Goal: Task Accomplishment & Management: Complete application form

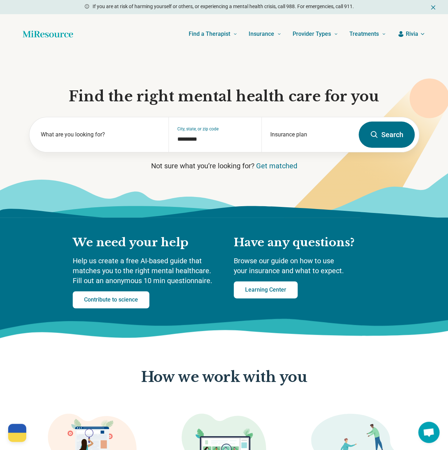
click at [417, 33] on span "Rivia" at bounding box center [412, 34] width 12 height 9
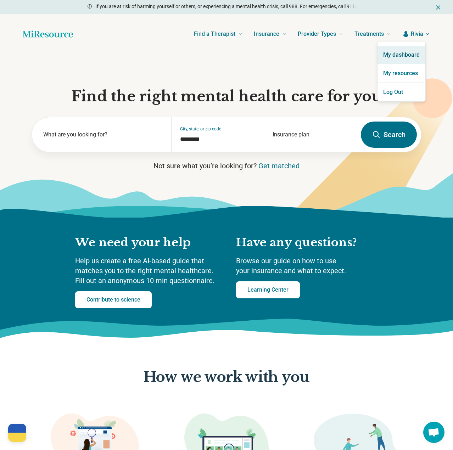
click at [413, 54] on link "My dashboard" at bounding box center [402, 55] width 48 height 18
click at [396, 74] on link "My resources" at bounding box center [402, 73] width 48 height 18
click at [403, 71] on link "My resources" at bounding box center [402, 73] width 48 height 18
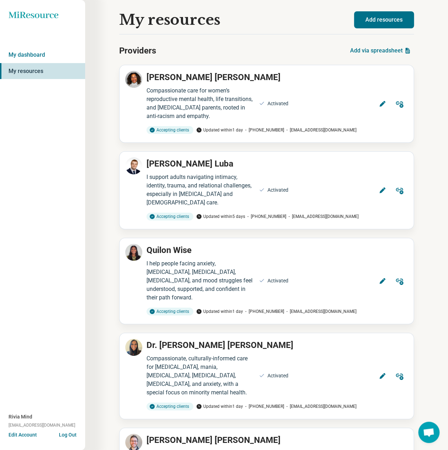
click at [394, 16] on button "Add resources" at bounding box center [384, 19] width 60 height 17
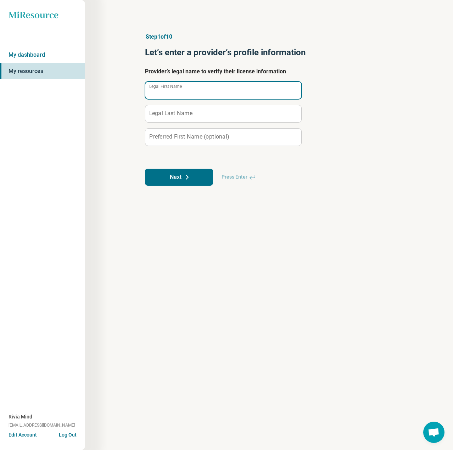
click at [207, 91] on input "Legal First Name" at bounding box center [223, 90] width 156 height 17
paste input "**********"
click at [179, 95] on input "**********" at bounding box center [223, 90] width 156 height 17
type input "*****"
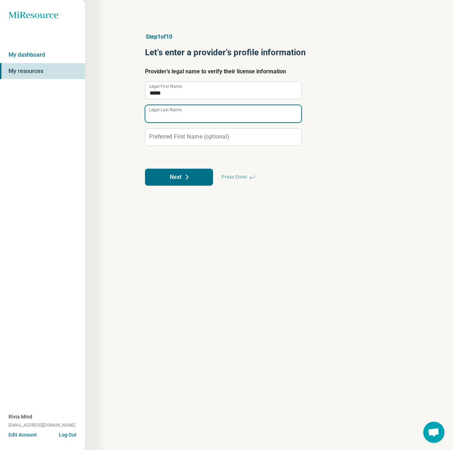
click at [178, 109] on div "Legal Last Name" at bounding box center [223, 114] width 156 height 18
paste input "********"
type input "********"
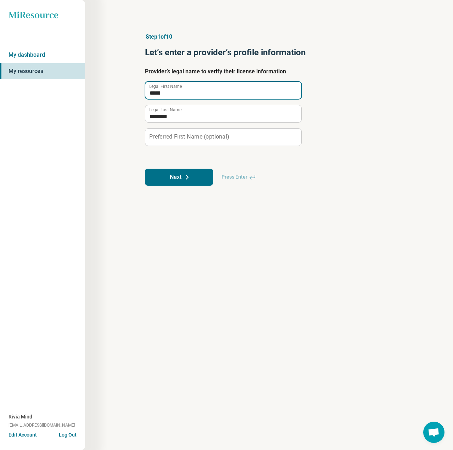
click at [157, 94] on input "*****" at bounding box center [223, 90] width 156 height 17
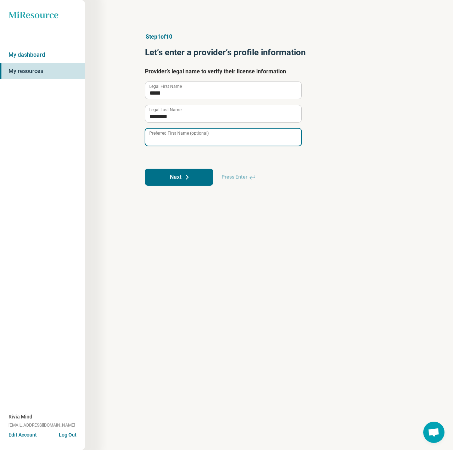
click at [197, 142] on input "Preferred First Name (optional)" at bounding box center [223, 137] width 156 height 17
paste input "*****"
type input "*****"
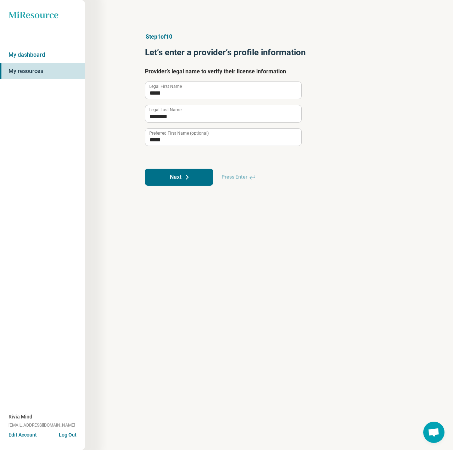
click at [181, 180] on button "Next" at bounding box center [179, 177] width 68 height 17
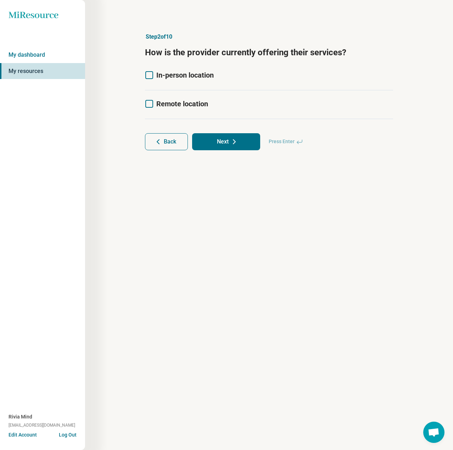
click at [150, 76] on icon at bounding box center [149, 75] width 8 height 8
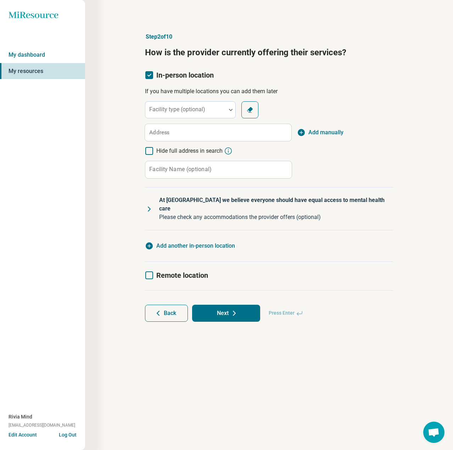
click at [147, 272] on icon at bounding box center [149, 276] width 8 height 8
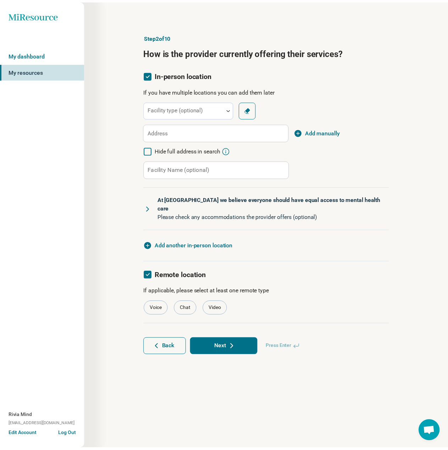
scroll to position [4, 0]
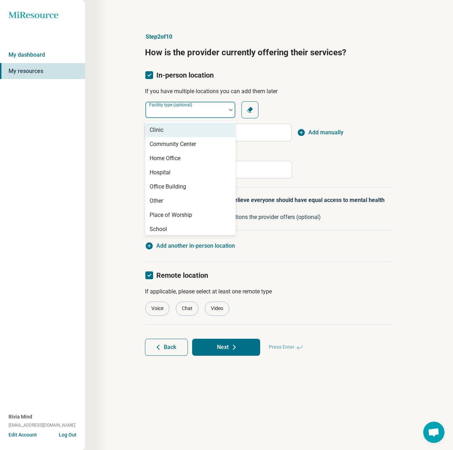
click at [174, 110] on div "Facility type (optional)" at bounding box center [190, 109] width 91 height 17
click at [171, 181] on div "Office Building" at bounding box center [190, 187] width 90 height 14
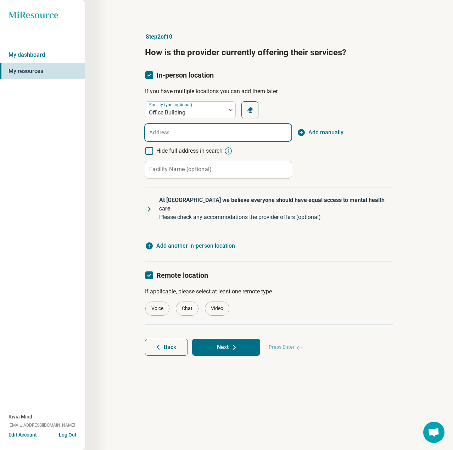
click at [171, 131] on input "Address" at bounding box center [218, 132] width 146 height 17
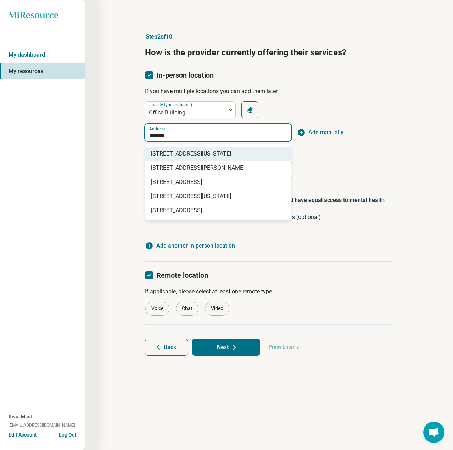
click at [177, 152] on span "[STREET_ADDRESS][US_STATE]" at bounding box center [219, 154] width 137 height 9
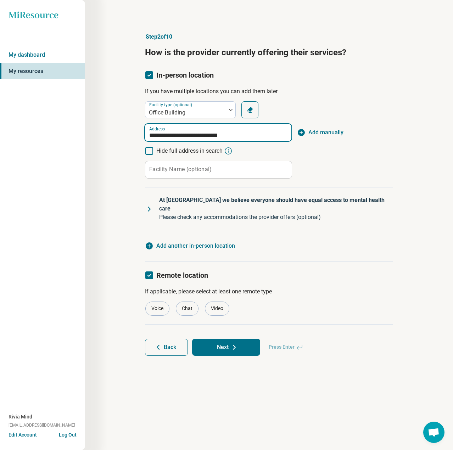
type input "**********"
click at [179, 168] on label "Facility Name (optional)" at bounding box center [180, 170] width 62 height 6
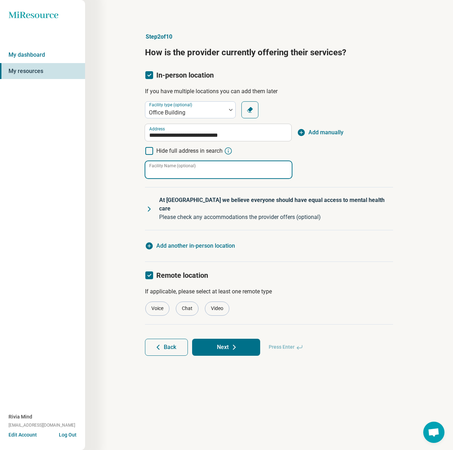
click at [179, 168] on input "Facility Name (optional)" at bounding box center [218, 169] width 146 height 17
type input "**********"
click at [331, 135] on span "Add manually" at bounding box center [325, 132] width 35 height 9
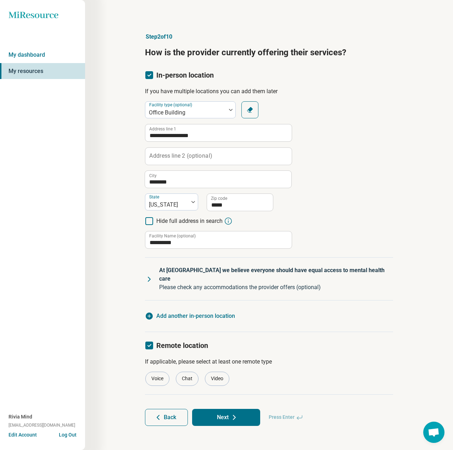
click at [173, 158] on label "Address line 2 (optional)" at bounding box center [180, 156] width 63 height 6
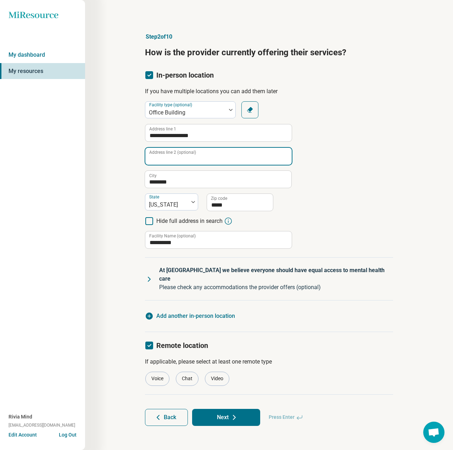
click at [173, 158] on input "Address line 2 (optional)" at bounding box center [218, 156] width 146 height 17
type input "**********"
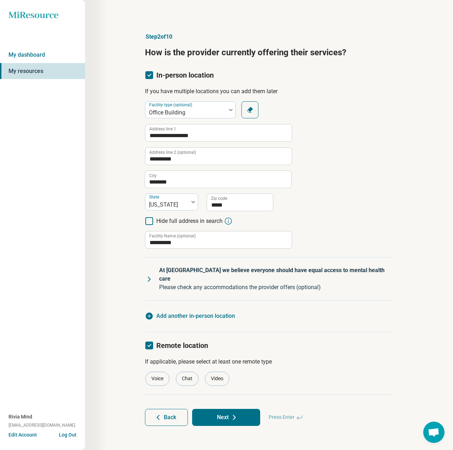
click at [359, 186] on div "**********" at bounding box center [269, 174] width 248 height 147
click at [223, 373] on div "Video" at bounding box center [217, 379] width 24 height 14
click at [148, 275] on icon at bounding box center [149, 279] width 9 height 9
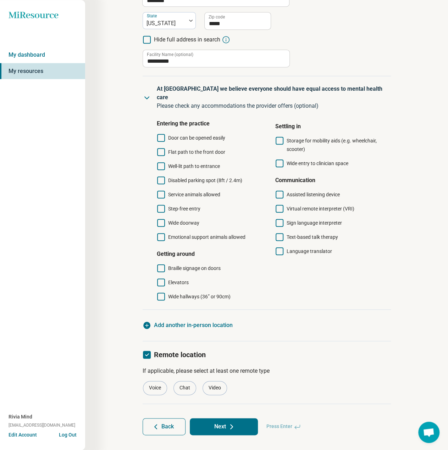
scroll to position [183, 0]
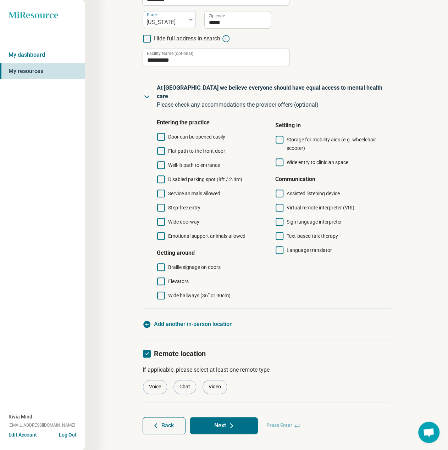
click at [184, 148] on span "Flat path to the front door" at bounding box center [196, 151] width 57 height 6
click at [180, 279] on span "Elevators" at bounding box center [178, 282] width 21 height 6
click at [184, 293] on span "Wide hallways (36” or 90cm)" at bounding box center [199, 296] width 62 height 6
click at [237, 417] on button "Next" at bounding box center [224, 425] width 68 height 17
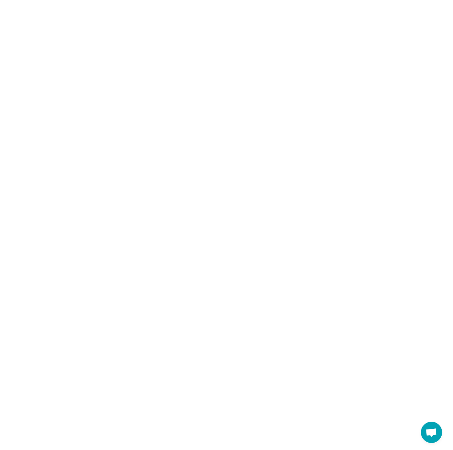
scroll to position [0, 0]
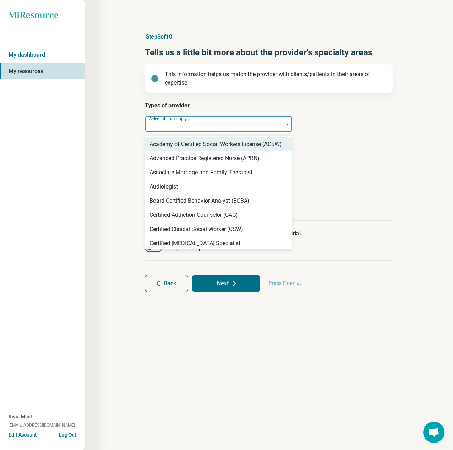
click at [227, 127] on div at bounding box center [214, 127] width 132 height 10
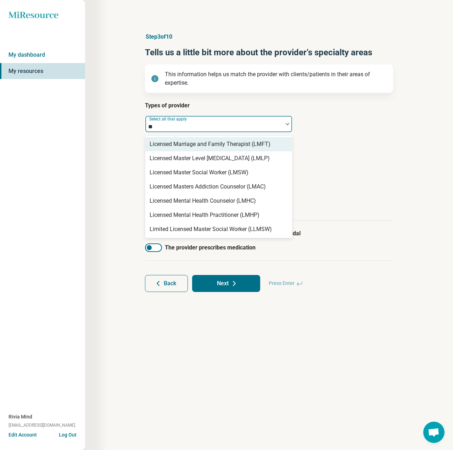
type input "***"
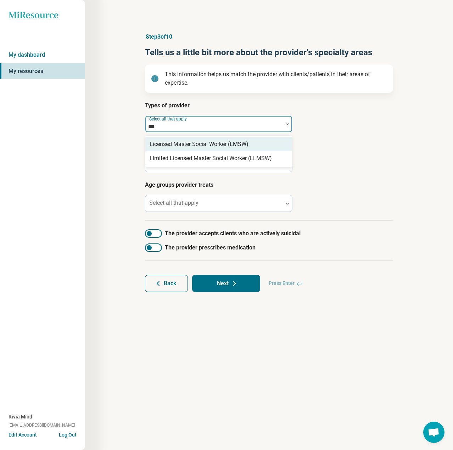
click at [232, 146] on div "Licensed Master Social Worker (LMSW)" at bounding box center [199, 144] width 99 height 9
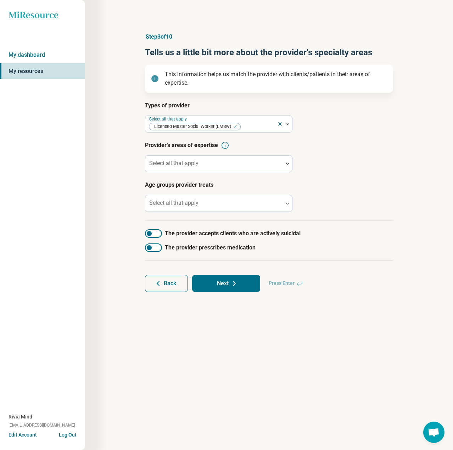
click at [373, 178] on div "Types of provider Select all that apply Licensed Master Social Worker (LMSW) Pr…" at bounding box center [269, 160] width 248 height 119
click at [209, 167] on div at bounding box center [214, 167] width 132 height 10
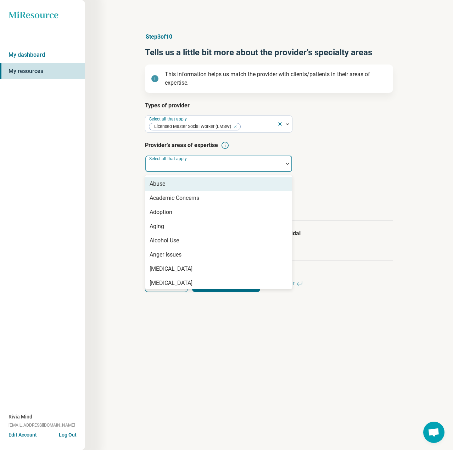
click at [66, 174] on div "Miresource logo My dashboard My resources Rivia Mind [EMAIL_ADDRESS][DOMAIN_NAM…" at bounding box center [42, 225] width 85 height 450
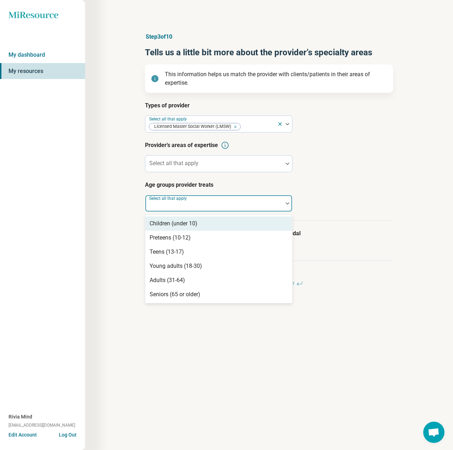
click at [210, 199] on div at bounding box center [214, 204] width 138 height 16
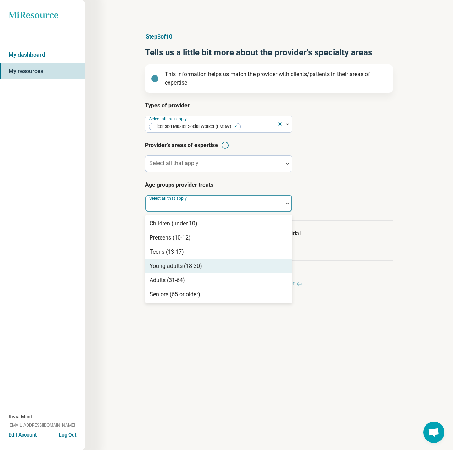
click at [177, 269] on div "Young adults (18-30)" at bounding box center [176, 266] width 52 height 9
click at [177, 269] on div "Adults (31-64)" at bounding box center [167, 266] width 35 height 9
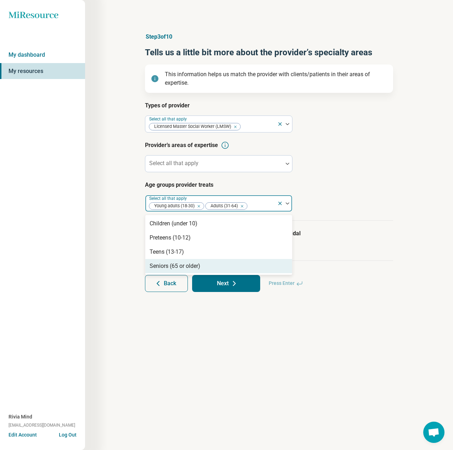
click at [177, 269] on div "Seniors (65 or older)" at bounding box center [175, 266] width 51 height 9
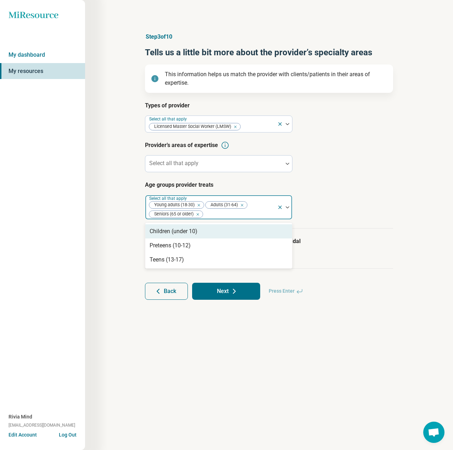
click at [107, 254] on div "Step 3 of 10 Tells us a little bit more about the provider’s specialty areas Th…" at bounding box center [269, 225] width 368 height 450
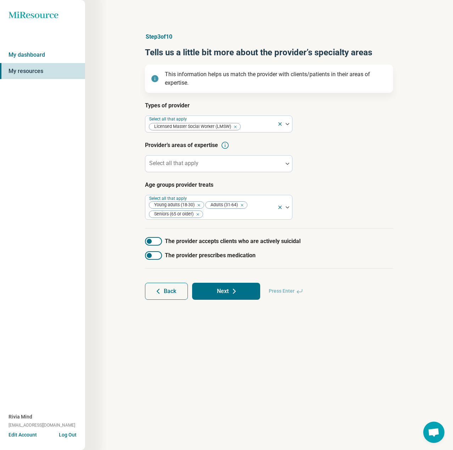
click at [155, 243] on div at bounding box center [153, 241] width 17 height 9
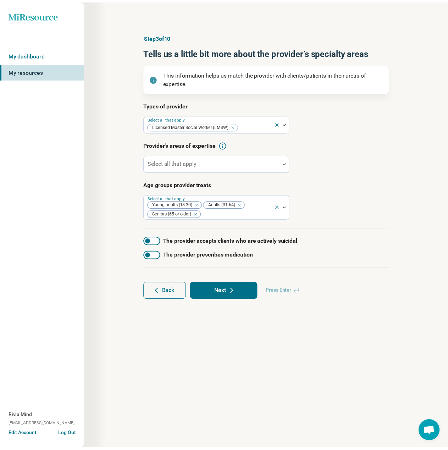
scroll to position [4, 0]
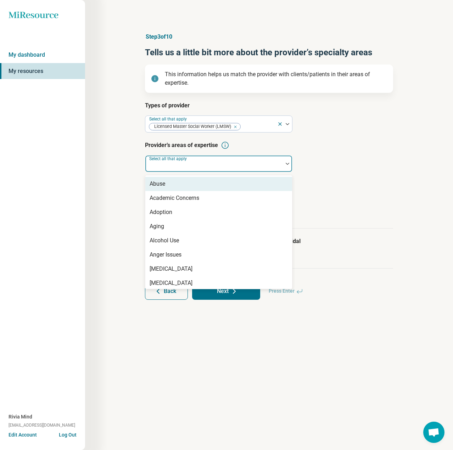
drag, startPoint x: 210, startPoint y: 162, endPoint x: 205, endPoint y: 168, distance: 7.4
click at [207, 162] on div at bounding box center [214, 167] width 132 height 10
click at [188, 189] on div "Abuse" at bounding box center [218, 184] width 147 height 14
click at [188, 189] on div "Academic Concerns" at bounding box center [218, 184] width 147 height 14
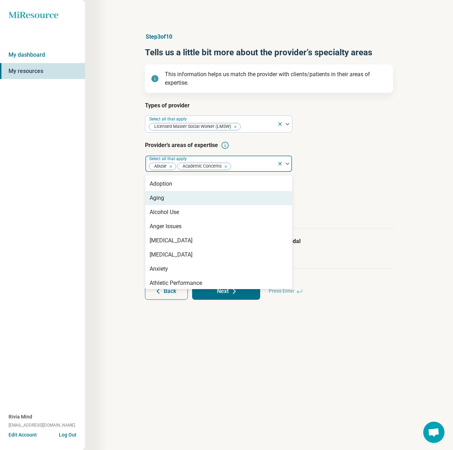
click at [186, 199] on div "Aging" at bounding box center [218, 198] width 147 height 14
click at [186, 199] on div "Alcohol Use" at bounding box center [218, 198] width 147 height 14
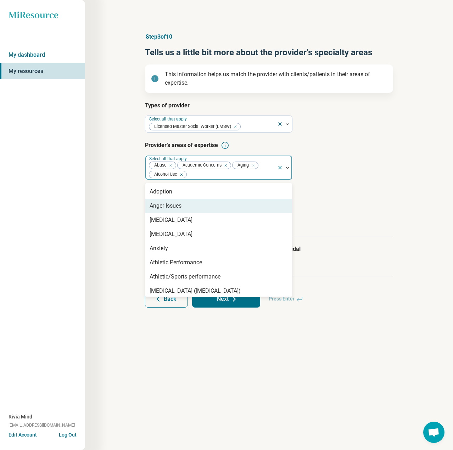
click at [186, 204] on div "Anger Issues" at bounding box center [218, 206] width 147 height 14
click at [186, 207] on div "[MEDICAL_DATA]" at bounding box center [171, 206] width 43 height 9
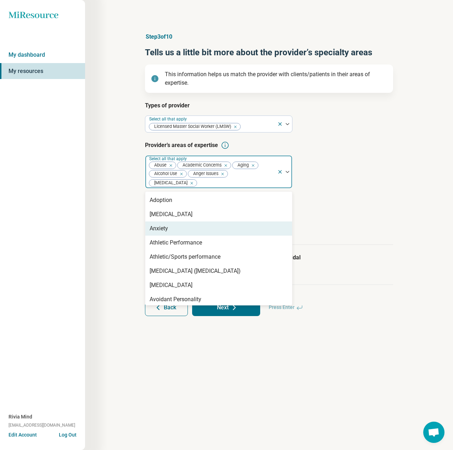
click at [185, 233] on div "Anxiety" at bounding box center [218, 229] width 147 height 14
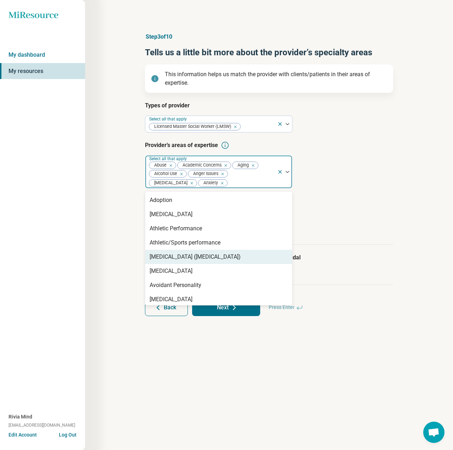
click at [186, 256] on div "[MEDICAL_DATA] ([MEDICAL_DATA])" at bounding box center [195, 257] width 91 height 9
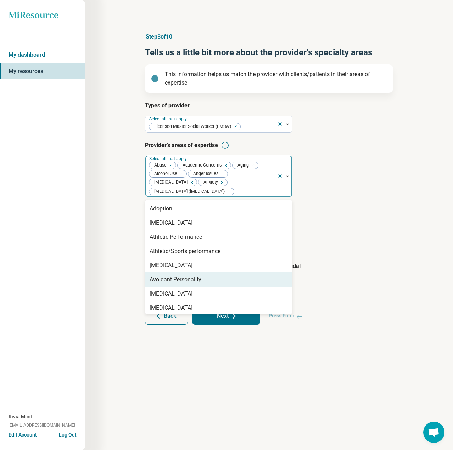
click at [179, 278] on div "Avoidant Personality" at bounding box center [176, 279] width 52 height 9
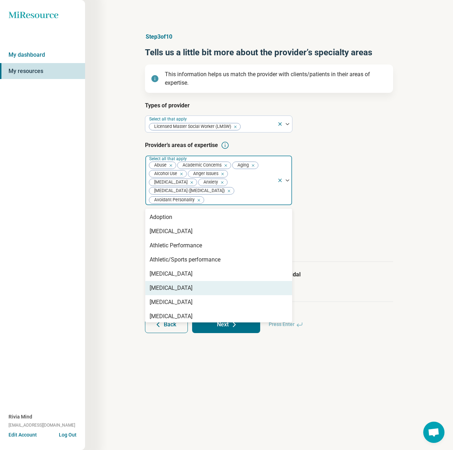
click at [180, 292] on div "[MEDICAL_DATA]" at bounding box center [171, 288] width 43 height 9
click at [182, 293] on div "[MEDICAL_DATA]" at bounding box center [171, 288] width 43 height 9
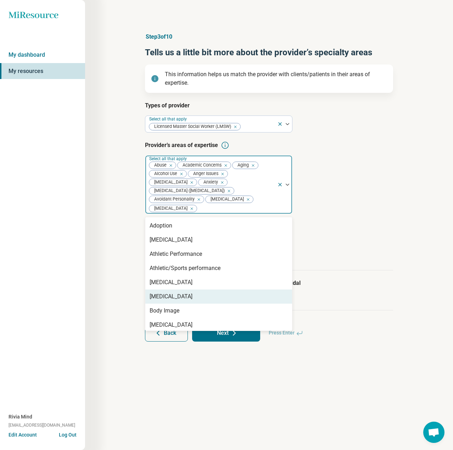
click at [183, 301] on div "[MEDICAL_DATA]" at bounding box center [171, 297] width 43 height 9
click at [183, 304] on div "Body Image" at bounding box center [218, 297] width 147 height 14
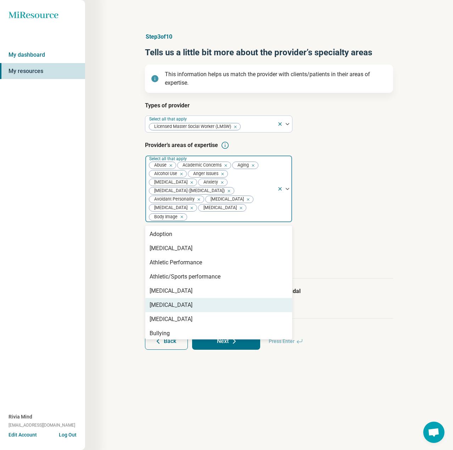
drag, startPoint x: 185, startPoint y: 315, endPoint x: 188, endPoint y: 320, distance: 6.0
click at [185, 310] on div "[MEDICAL_DATA]" at bounding box center [171, 305] width 43 height 9
click at [188, 310] on div "[MEDICAL_DATA]" at bounding box center [171, 305] width 43 height 9
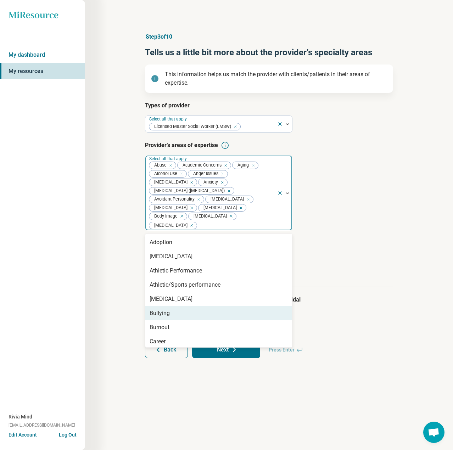
click at [189, 321] on div "Bullying" at bounding box center [218, 313] width 147 height 14
click at [189, 321] on div "Burnout" at bounding box center [218, 313] width 147 height 14
click at [189, 321] on div "Career" at bounding box center [218, 313] width 147 height 14
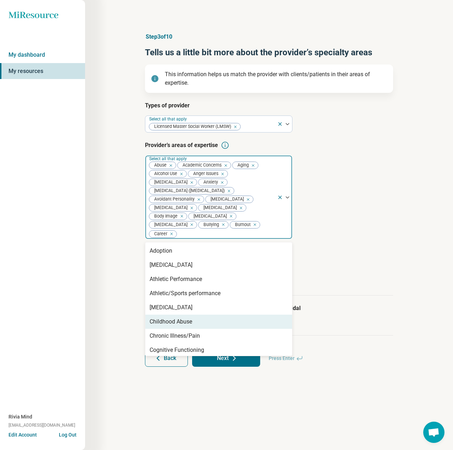
click at [191, 326] on div "Childhood Abuse" at bounding box center [171, 322] width 43 height 9
click at [192, 326] on div "Chronic Illness/Pain" at bounding box center [175, 322] width 50 height 9
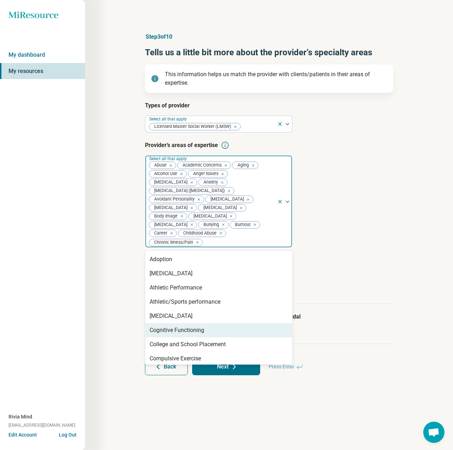
click at [196, 335] on div "Cognitive Functioning" at bounding box center [177, 330] width 55 height 9
click at [194, 335] on div "College and School Placement" at bounding box center [188, 330] width 76 height 9
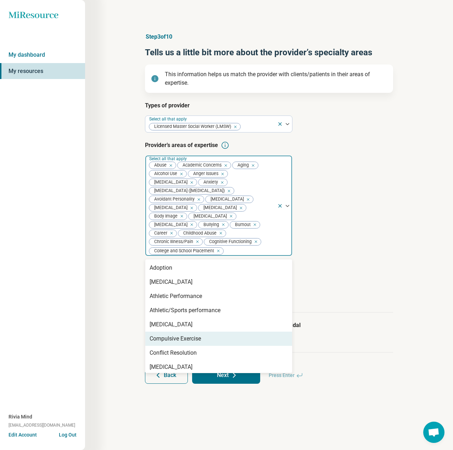
click at [194, 343] on div "Compulsive Exercise" at bounding box center [175, 339] width 51 height 9
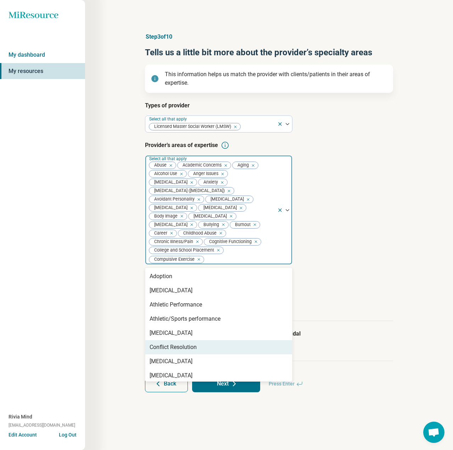
click at [195, 355] on div "Conflict Resolution" at bounding box center [218, 347] width 147 height 14
click at [195, 355] on div "[MEDICAL_DATA]" at bounding box center [218, 347] width 147 height 14
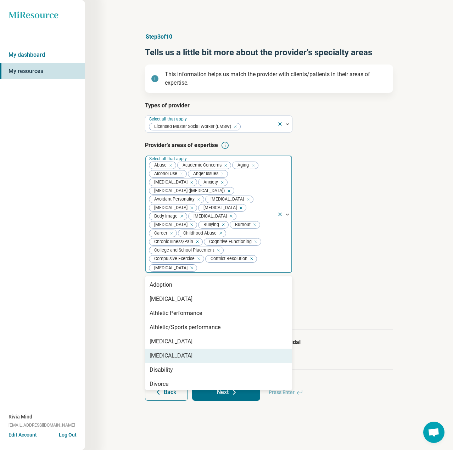
click at [199, 363] on div "[MEDICAL_DATA]" at bounding box center [218, 356] width 147 height 14
click at [199, 363] on div "Disability" at bounding box center [218, 356] width 147 height 14
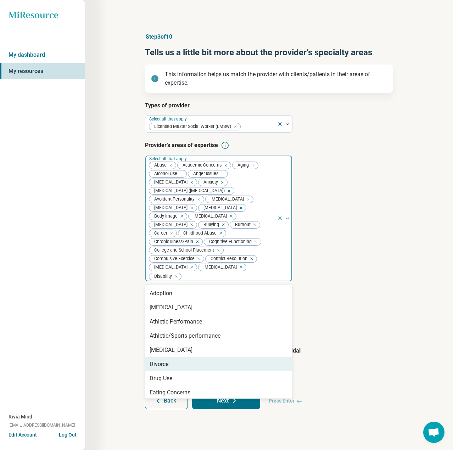
click at [202, 372] on div "Divorce" at bounding box center [218, 364] width 147 height 14
click at [204, 372] on div "Drug Use" at bounding box center [218, 364] width 147 height 14
click at [204, 372] on div "Eating Concerns" at bounding box center [218, 364] width 147 height 14
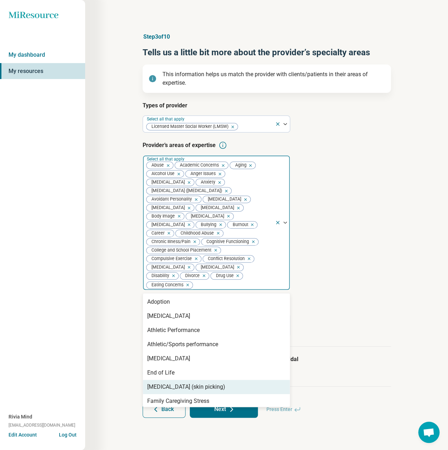
click at [207, 391] on div "[MEDICAL_DATA] (skin picking)" at bounding box center [186, 387] width 78 height 9
click at [208, 391] on div "Family Caregiving Stress" at bounding box center [178, 387] width 62 height 9
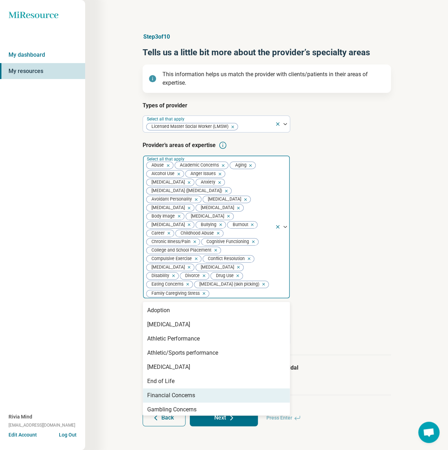
click at [210, 403] on div "Financial Concerns" at bounding box center [216, 396] width 147 height 14
click at [212, 403] on div "Gambling Concerns" at bounding box center [216, 396] width 147 height 14
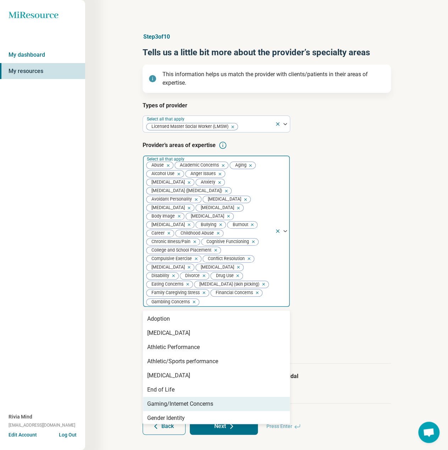
click at [212, 408] on div "Gaming/Internet Concerns" at bounding box center [180, 404] width 66 height 9
click at [212, 411] on div "Gender Identity" at bounding box center [216, 404] width 147 height 14
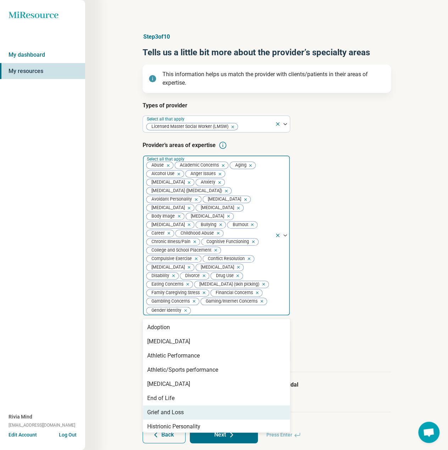
click at [212, 420] on div "Grief and Loss" at bounding box center [216, 413] width 147 height 14
click at [212, 420] on div "Histrionic Personality" at bounding box center [216, 413] width 147 height 14
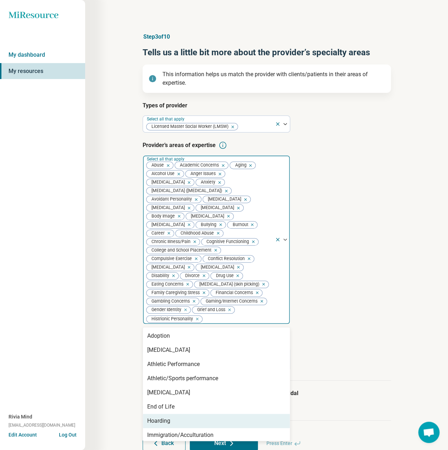
click at [213, 428] on div "Hoarding" at bounding box center [216, 421] width 147 height 14
click at [213, 425] on div "Immigration/Acculturation" at bounding box center [180, 421] width 66 height 9
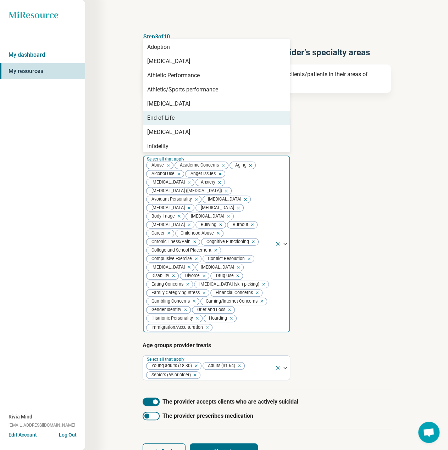
scroll to position [35, 0]
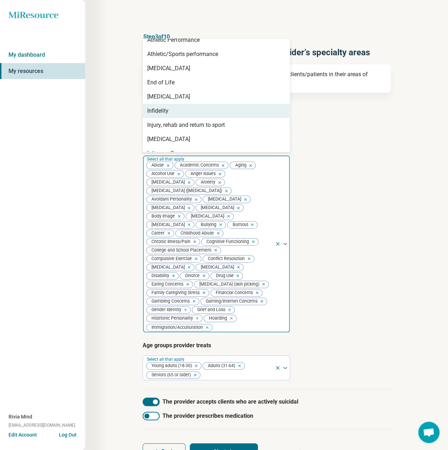
click at [171, 112] on div "Infidelity" at bounding box center [216, 111] width 147 height 14
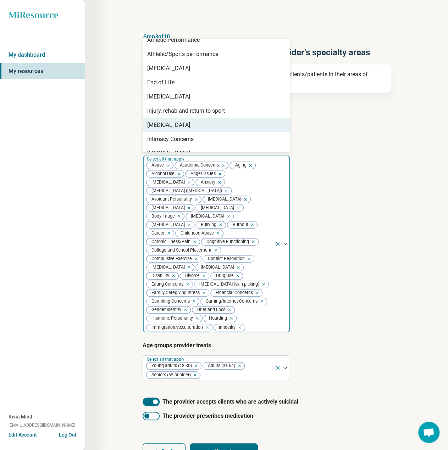
click at [170, 128] on div "[MEDICAL_DATA]" at bounding box center [216, 125] width 147 height 14
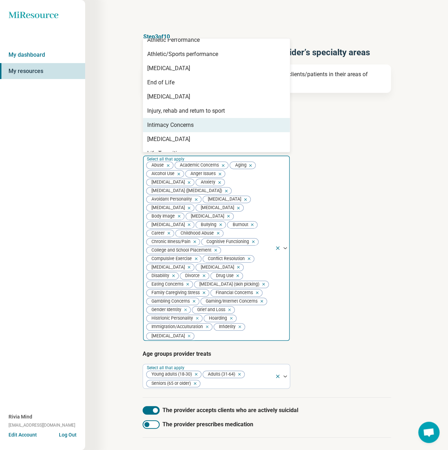
click at [170, 128] on div "Intimacy Concerns" at bounding box center [170, 125] width 46 height 9
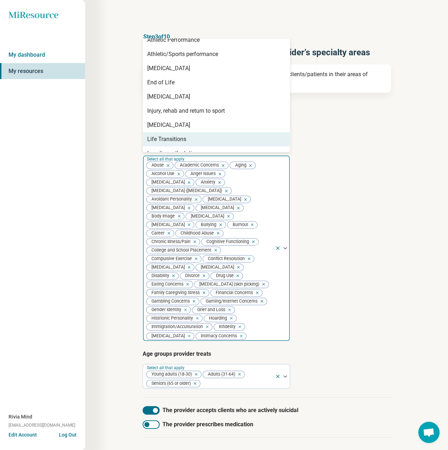
click at [173, 140] on div "Life Transitions" at bounding box center [166, 139] width 39 height 9
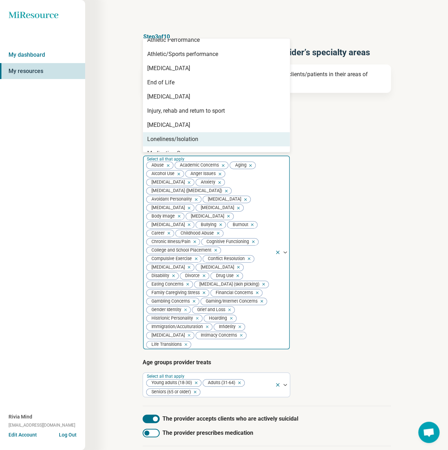
scroll to position [71, 0]
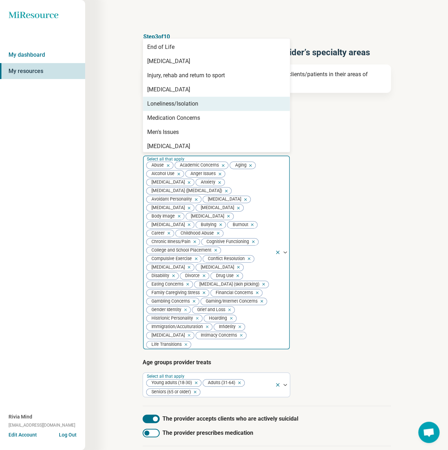
click at [177, 102] on div "Loneliness/Isolation" at bounding box center [172, 104] width 51 height 9
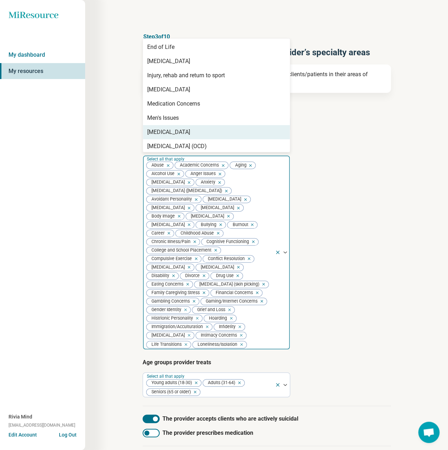
click at [175, 127] on div "[MEDICAL_DATA]" at bounding box center [216, 132] width 147 height 14
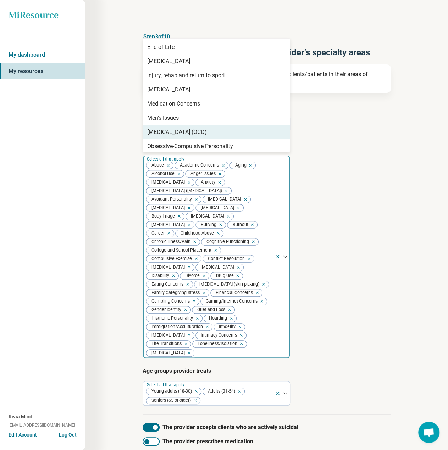
click at [176, 134] on div "[MEDICAL_DATA] (OCD)" at bounding box center [177, 132] width 60 height 9
click at [176, 134] on div "Obsessive-Compulsive Personality" at bounding box center [190, 132] width 86 height 9
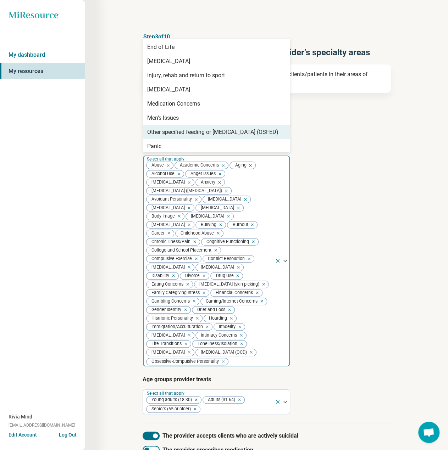
click at [176, 134] on div "Other specified feeding or [MEDICAL_DATA] (OSFED)" at bounding box center [212, 132] width 131 height 9
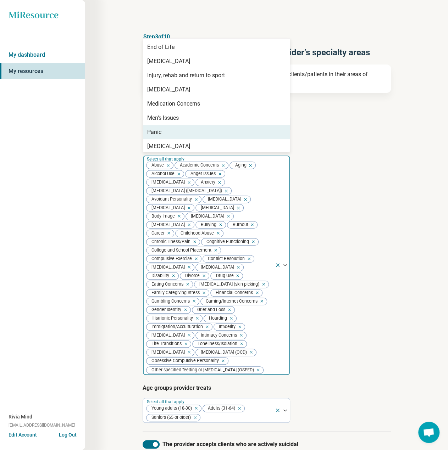
click at [176, 134] on div "Panic" at bounding box center [216, 132] width 147 height 14
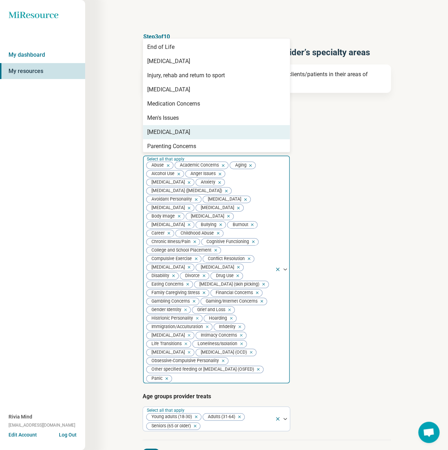
click at [176, 134] on div "[MEDICAL_DATA]" at bounding box center [168, 132] width 43 height 9
click at [176, 134] on div "Parenting Concerns" at bounding box center [171, 132] width 49 height 9
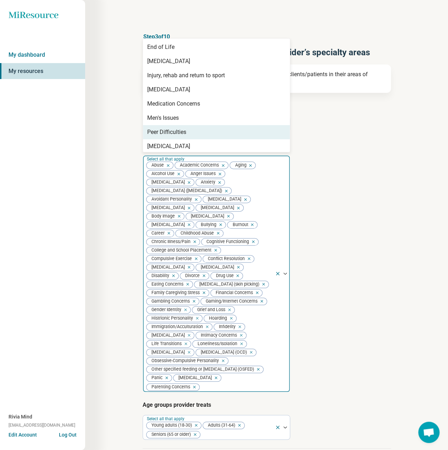
click at [176, 134] on div "Peer Difficulties" at bounding box center [166, 132] width 39 height 9
click at [176, 134] on div "[MEDICAL_DATA]" at bounding box center [168, 132] width 43 height 9
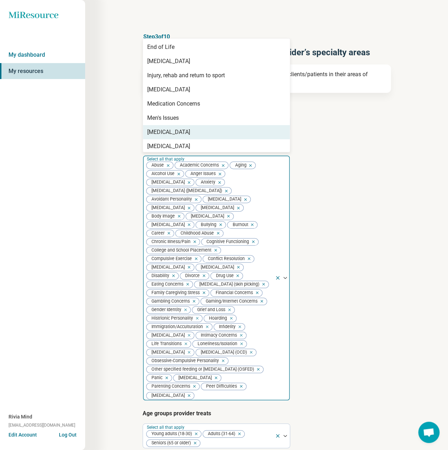
click at [176, 134] on div "[MEDICAL_DATA]" at bounding box center [168, 132] width 43 height 9
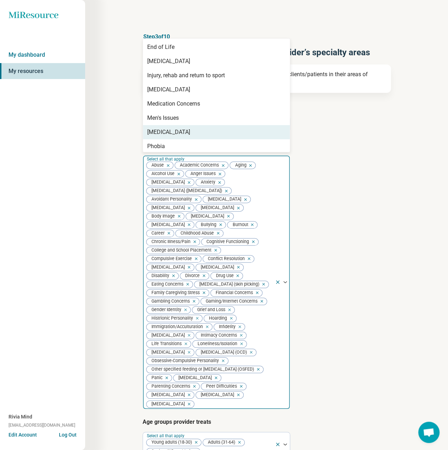
click at [176, 134] on div "[MEDICAL_DATA]" at bounding box center [168, 132] width 43 height 9
click at [176, 134] on div "Phobia" at bounding box center [216, 132] width 147 height 14
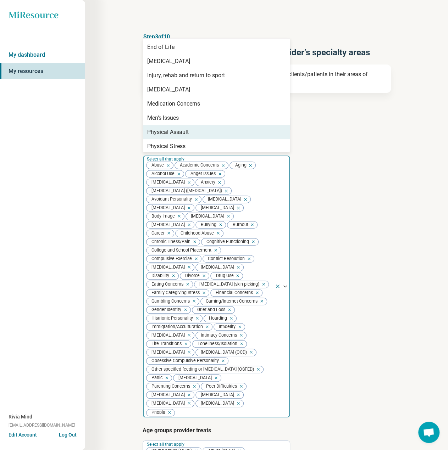
click at [176, 134] on div "Physical Assault" at bounding box center [167, 132] width 41 height 9
click at [176, 134] on div "Physical Stress" at bounding box center [166, 132] width 38 height 9
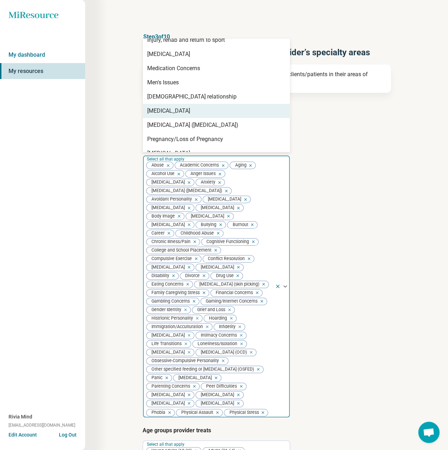
click at [175, 113] on div "[MEDICAL_DATA]" at bounding box center [168, 111] width 43 height 9
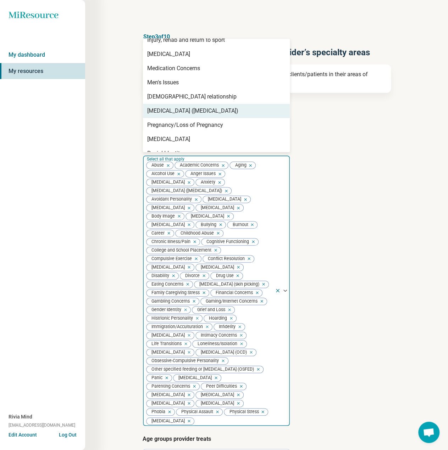
click at [175, 113] on div "[MEDICAL_DATA] ([MEDICAL_DATA])" at bounding box center [192, 111] width 91 height 9
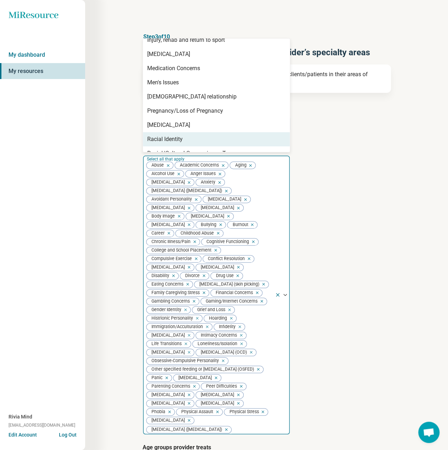
click at [170, 137] on div "Racial Identity" at bounding box center [164, 139] width 35 height 9
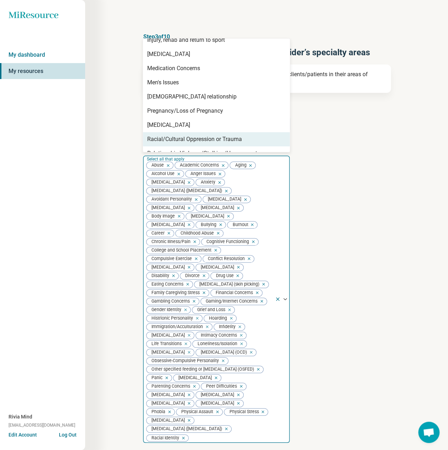
scroll to position [142, 0]
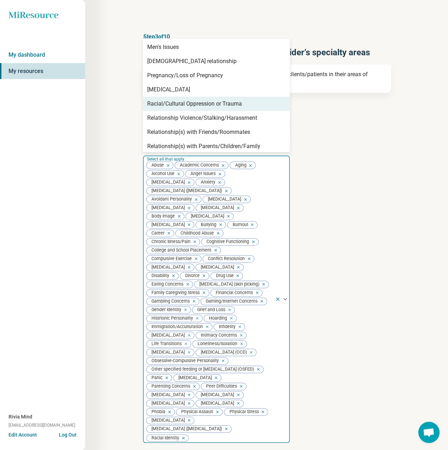
click at [175, 105] on div "Racial/Cultural Oppression or Trauma" at bounding box center [194, 104] width 95 height 9
click at [175, 105] on div "Relationship Violence/Stalking/Harassment" at bounding box center [202, 104] width 110 height 9
click at [175, 105] on div "Relationship(s) with Friends/Roommates" at bounding box center [198, 104] width 103 height 9
click at [175, 105] on div "Relationship(s) with Parents/Children/Family" at bounding box center [203, 104] width 113 height 9
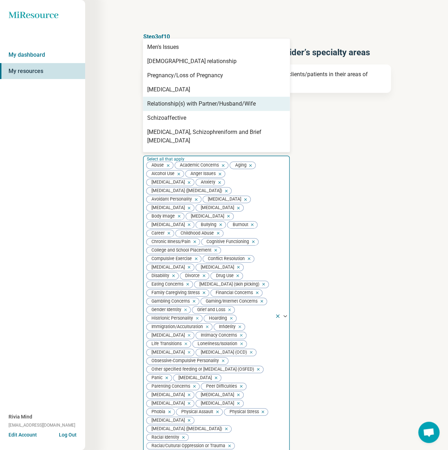
click at [175, 105] on div "Relationship(s) with Partner/Husband/Wife" at bounding box center [201, 104] width 108 height 9
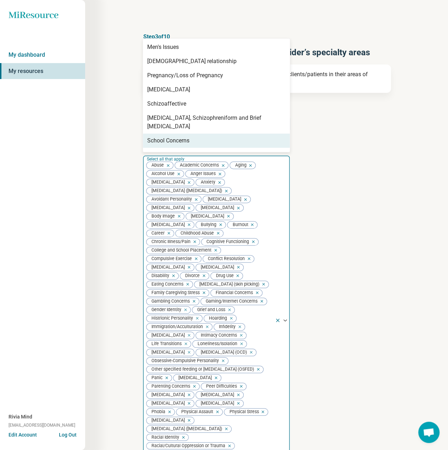
click at [178, 137] on div "School Concerns" at bounding box center [168, 141] width 42 height 9
click at [177, 134] on div "Self-Esteem" at bounding box center [216, 141] width 147 height 14
click at [177, 134] on div "[MEDICAL_DATA]" at bounding box center [216, 141] width 147 height 14
click at [177, 137] on div "Sex Addiction/Pornography Concerns" at bounding box center [194, 141] width 94 height 9
click at [177, 137] on div "Sexual Assault" at bounding box center [165, 141] width 37 height 9
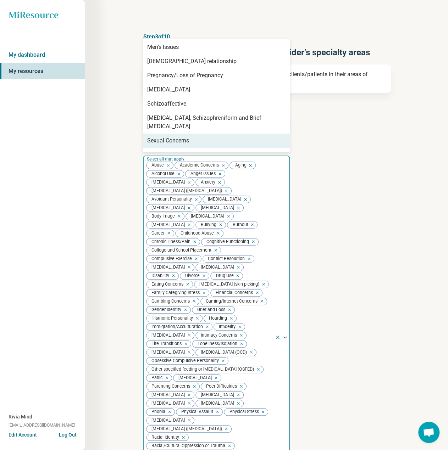
scroll to position [177, 0]
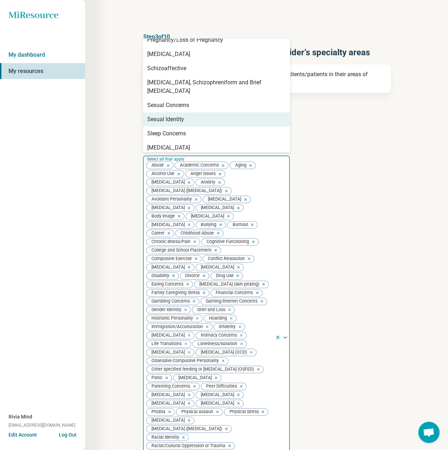
click at [172, 115] on div "Sexual Identity" at bounding box center [165, 119] width 37 height 9
click at [172, 115] on div "Sleep Concerns" at bounding box center [166, 119] width 39 height 9
click at [172, 115] on div "[MEDICAL_DATA]" at bounding box center [168, 119] width 43 height 9
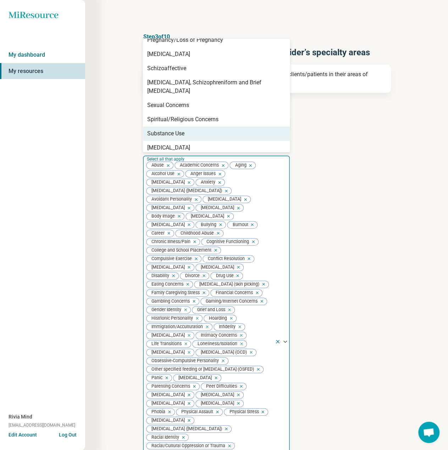
click at [171, 129] on div "Substance Use" at bounding box center [165, 133] width 37 height 9
click at [171, 129] on div "[MEDICAL_DATA]" at bounding box center [168, 133] width 43 height 9
click at [171, 127] on div "Trauma" at bounding box center [216, 134] width 147 height 14
click at [171, 129] on div "[MEDICAL_DATA] (hair pulling)" at bounding box center [185, 133] width 76 height 9
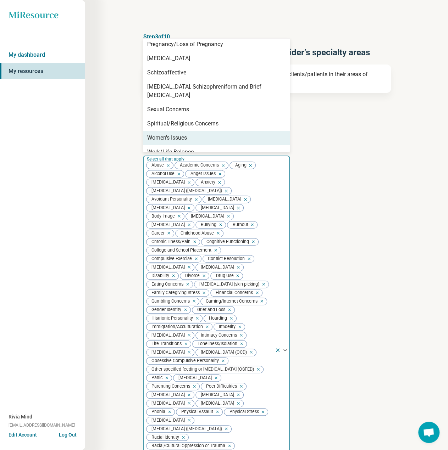
click at [177, 134] on div "Women's Issues" at bounding box center [167, 138] width 40 height 9
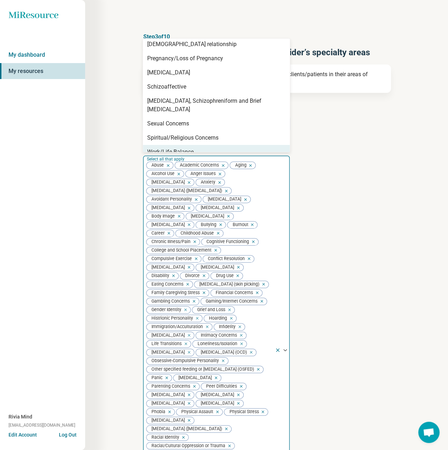
click at [179, 148] on div "Work/Life Balance" at bounding box center [170, 152] width 46 height 9
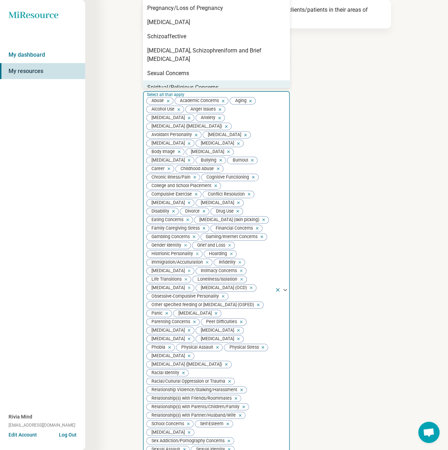
scroll to position [213, 0]
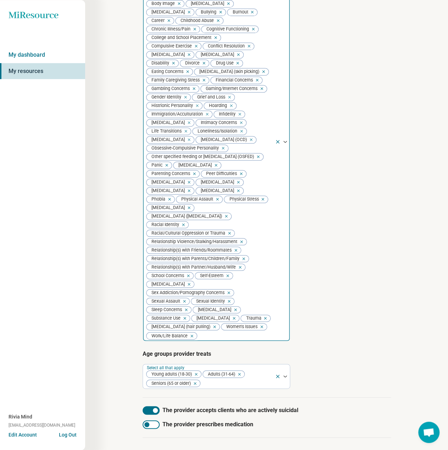
click at [432, 171] on div "Step 3 of 10 Tells us a little bit more about the provider’s specialty areas Th…" at bounding box center [266, 140] width 363 height 707
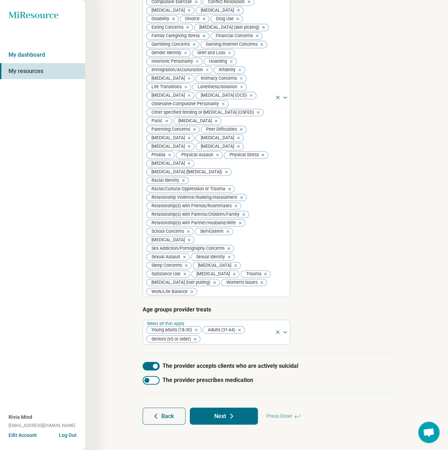
click at [241, 411] on button "Next" at bounding box center [224, 416] width 68 height 17
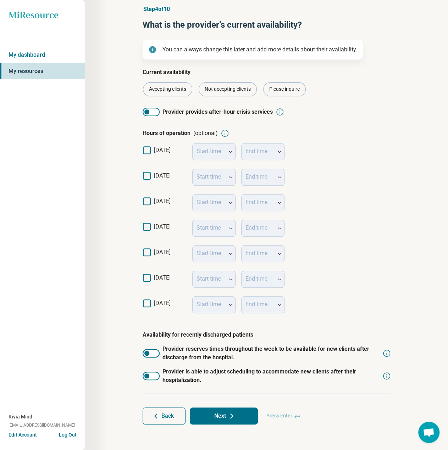
scroll to position [27, 0]
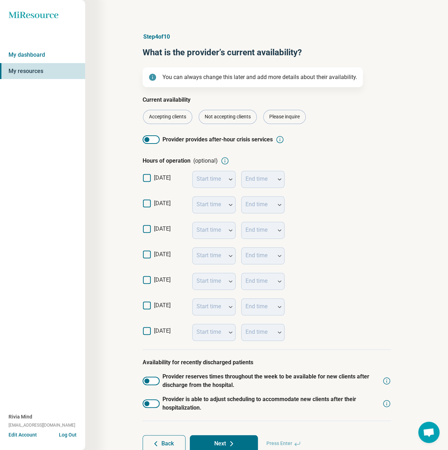
click at [145, 203] on icon at bounding box center [147, 204] width 8 height 8
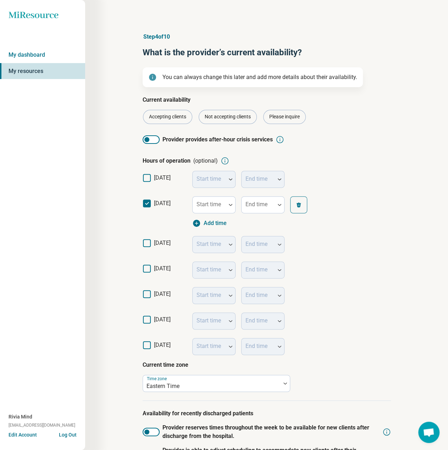
drag, startPoint x: 147, startPoint y: 240, endPoint x: 146, endPoint y: 248, distance: 8.3
click at [147, 241] on icon at bounding box center [147, 243] width 8 height 8
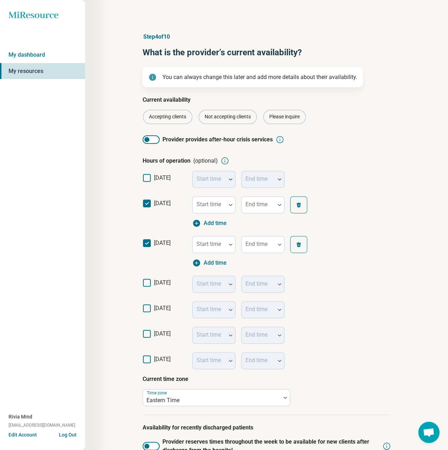
drag, startPoint x: 146, startPoint y: 279, endPoint x: 150, endPoint y: 300, distance: 21.5
click at [146, 279] on icon at bounding box center [147, 283] width 8 height 8
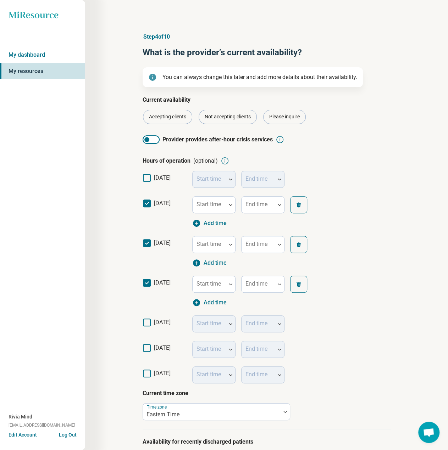
drag, startPoint x: 150, startPoint y: 318, endPoint x: 148, endPoint y: 330, distance: 12.6
click at [150, 318] on div "[DATE] Start time End time" at bounding box center [267, 324] width 248 height 26
click at [148, 327] on label "[DATE]" at bounding box center [165, 325] width 44 height 14
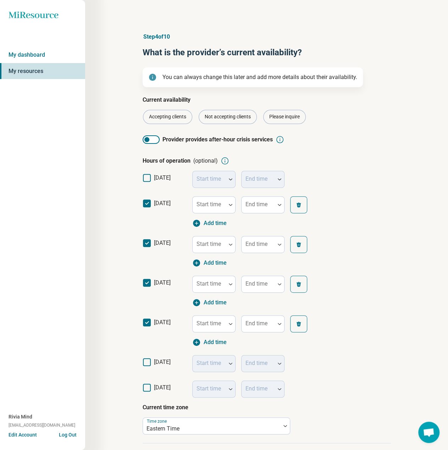
click at [147, 361] on icon at bounding box center [147, 362] width 8 height 8
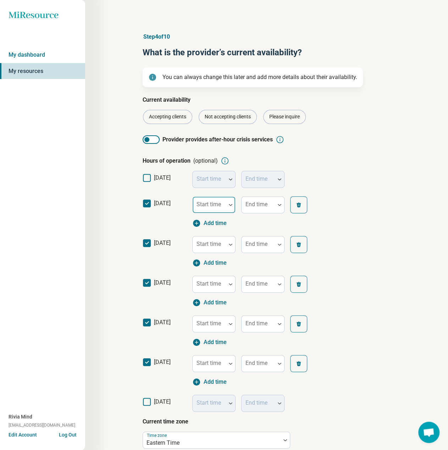
click at [212, 209] on div at bounding box center [209, 208] width 28 height 10
type input "**"
click at [213, 227] on div "11:00 am" at bounding box center [209, 225] width 24 height 9
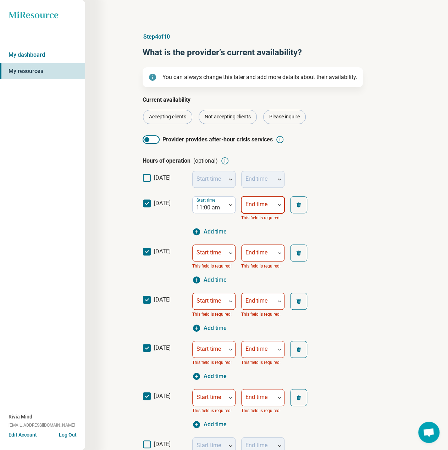
click at [258, 208] on div at bounding box center [258, 208] width 28 height 10
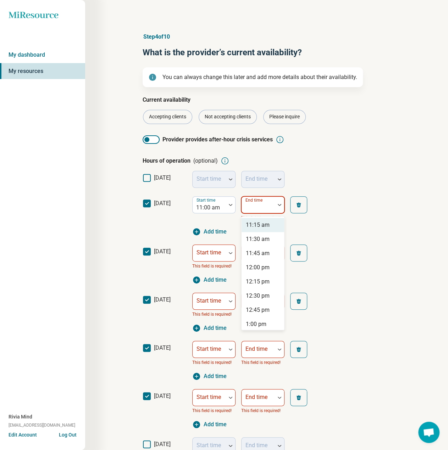
type input "*"
click at [256, 279] on div "7:00 pm" at bounding box center [256, 282] width 21 height 9
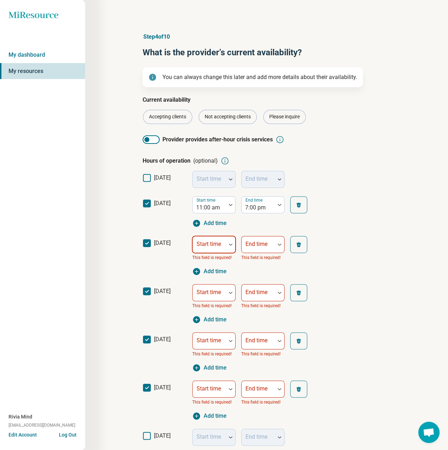
click at [207, 246] on div "Start time" at bounding box center [213, 244] width 43 height 17
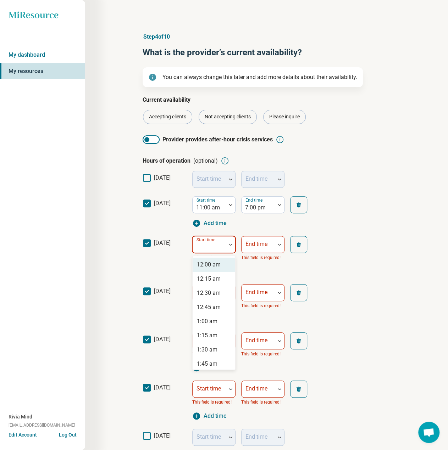
type input "*"
click at [212, 265] on div "9:00 am" at bounding box center [207, 265] width 21 height 9
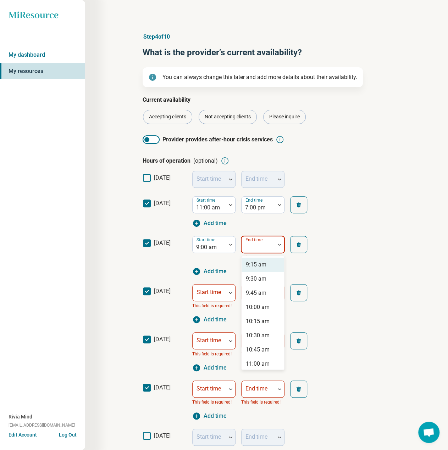
click at [261, 244] on div "End time" at bounding box center [262, 244] width 43 height 17
type input "*"
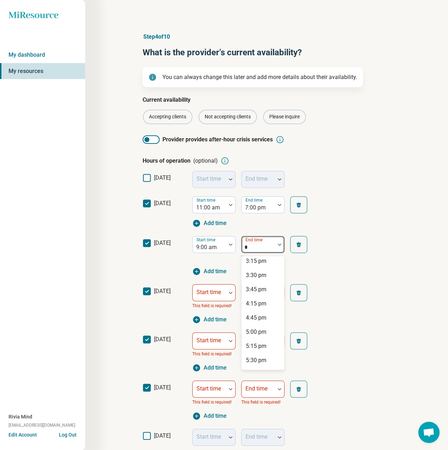
scroll to position [213, 0]
click at [260, 308] on div "5:00 pm" at bounding box center [256, 307] width 21 height 9
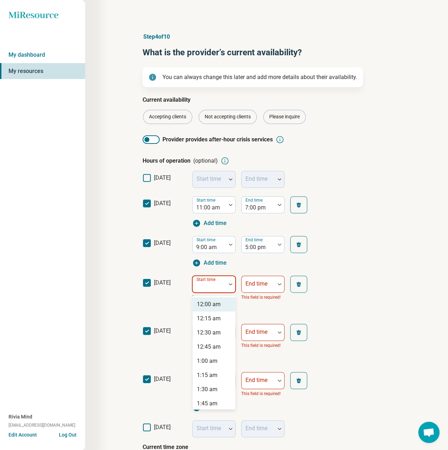
click at [221, 287] on div at bounding box center [209, 287] width 28 height 10
type input "*"
click at [215, 301] on div "9:00 am" at bounding box center [207, 304] width 21 height 9
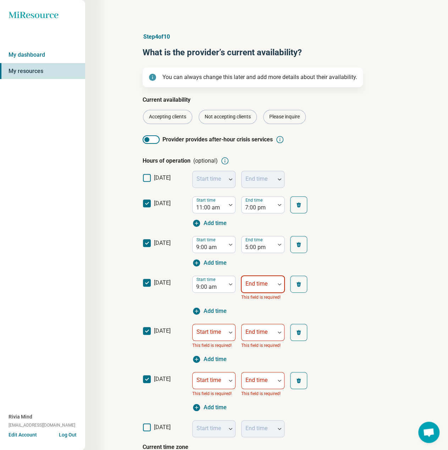
click at [257, 279] on div "End time" at bounding box center [262, 284] width 43 height 17
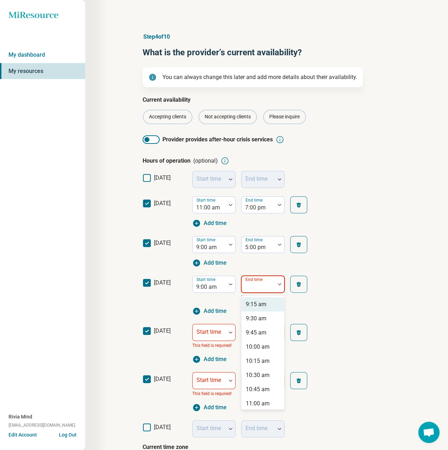
type input "*"
click at [256, 364] on div "6:00 pm" at bounding box center [256, 361] width 21 height 9
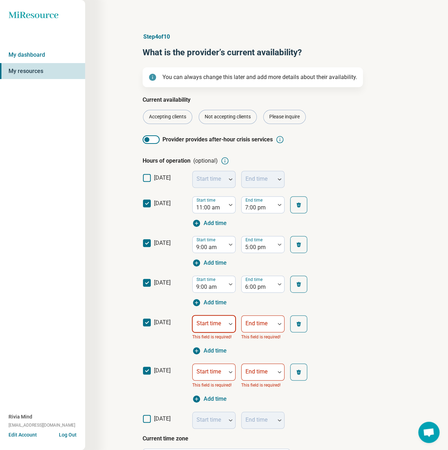
click at [212, 327] on div at bounding box center [209, 327] width 28 height 10
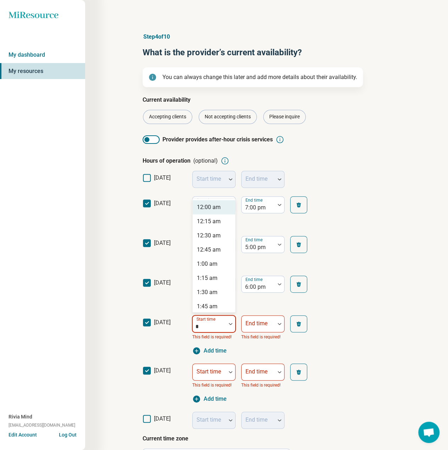
type input "**"
click at [215, 207] on div "11:00 am" at bounding box center [209, 207] width 24 height 9
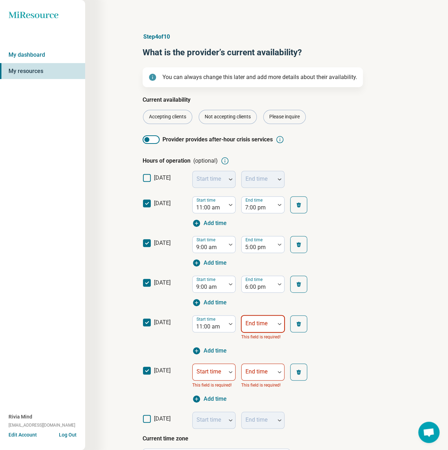
click at [253, 326] on div "End time" at bounding box center [262, 324] width 43 height 17
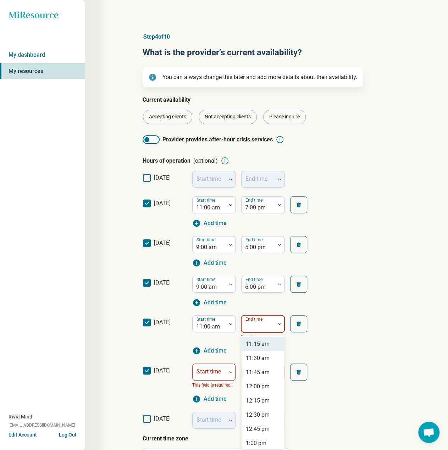
type input "*"
click at [254, 407] on div "6:00 pm" at bounding box center [262, 401] width 43 height 14
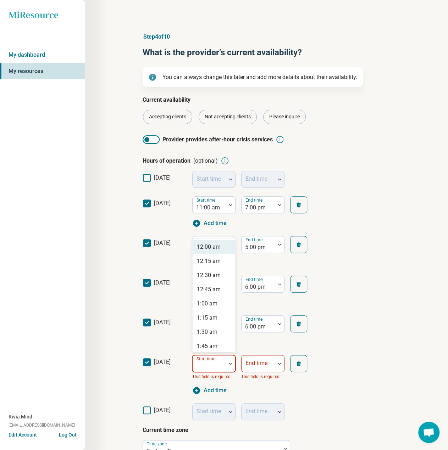
click at [211, 364] on div "Start time" at bounding box center [213, 363] width 43 height 17
type input "*"
click at [217, 249] on div "8:00 am" at bounding box center [207, 247] width 21 height 9
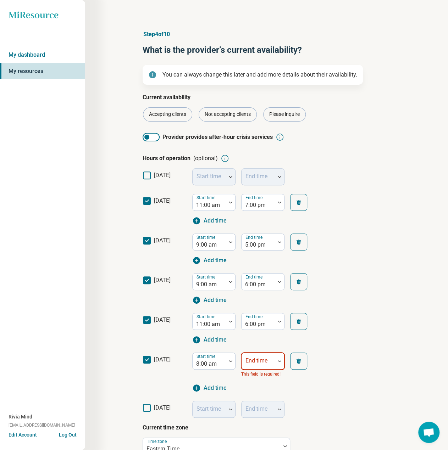
click at [259, 367] on div at bounding box center [258, 364] width 28 height 10
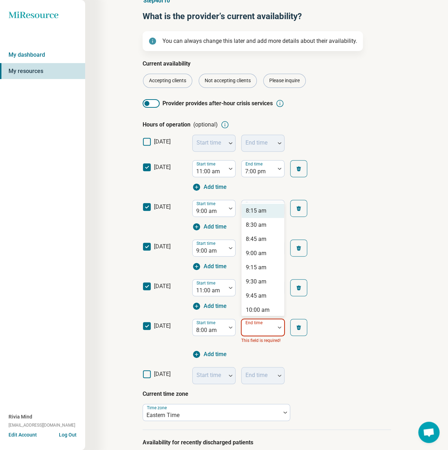
type input "*"
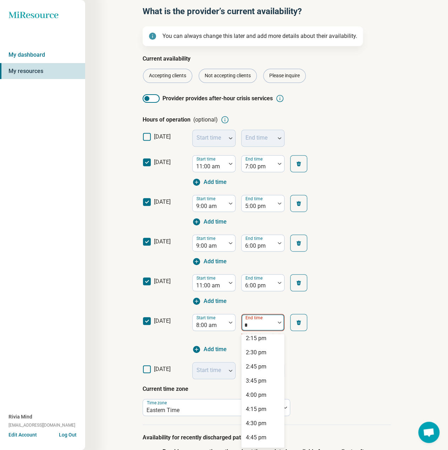
scroll to position [106, 0]
click at [259, 400] on div "4:15 pm" at bounding box center [262, 407] width 43 height 14
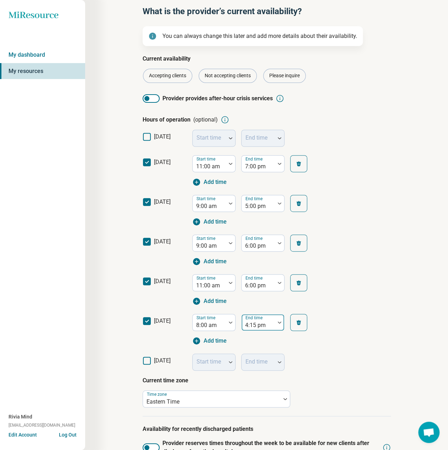
click at [266, 319] on div "4:15 pm" at bounding box center [257, 323] width 33 height 16
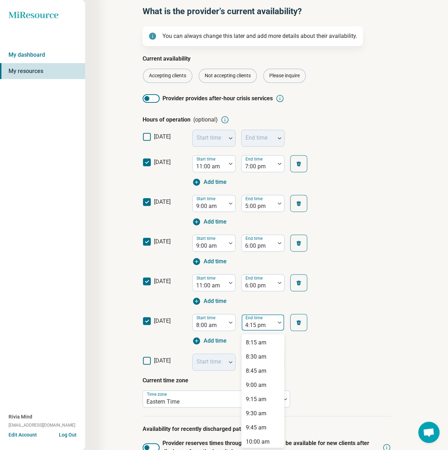
scroll to position [361, 0]
click at [256, 419] on div "4:00 pm" at bounding box center [256, 422] width 21 height 9
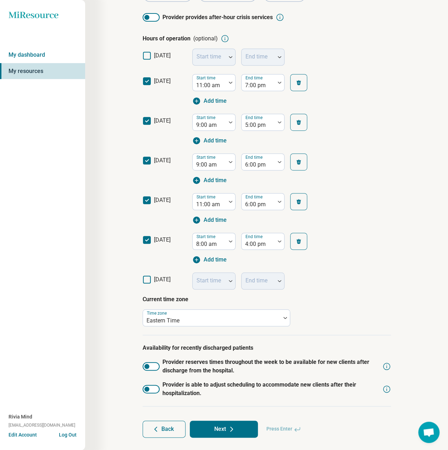
scroll to position [135, 0]
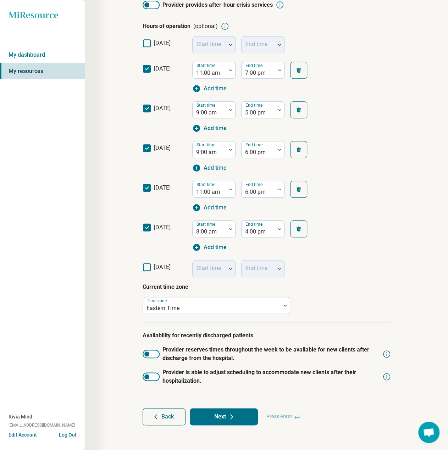
click at [158, 354] on div at bounding box center [151, 354] width 17 height 9
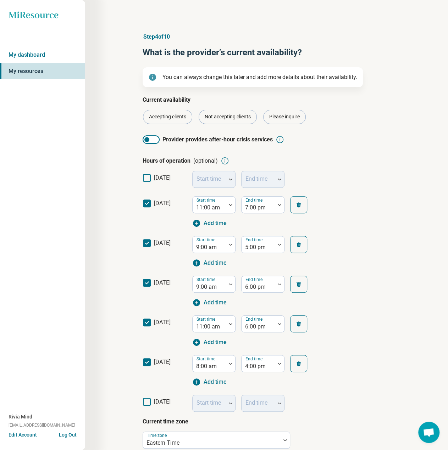
scroll to position [183, 0]
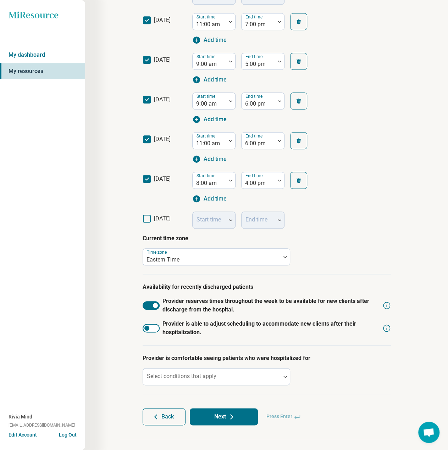
click at [156, 327] on div at bounding box center [151, 328] width 17 height 9
click at [233, 373] on div at bounding box center [212, 377] width 138 height 16
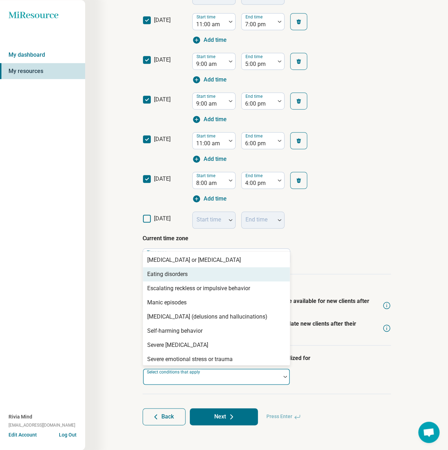
click at [190, 279] on div "Eating disorders" at bounding box center [216, 274] width 147 height 14
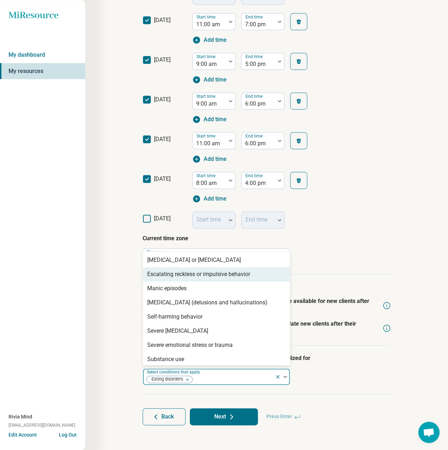
click at [190, 279] on div "Escalating reckless or impulsive behavior" at bounding box center [216, 274] width 147 height 14
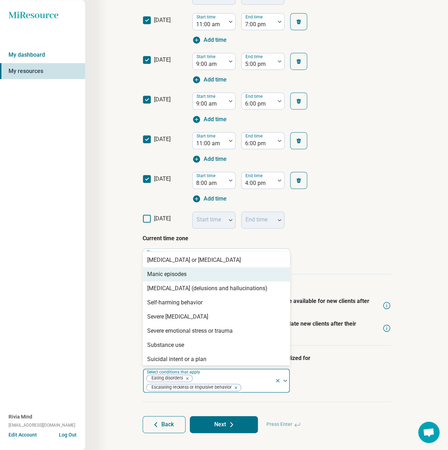
click at [190, 279] on div "Manic episodes" at bounding box center [216, 274] width 147 height 14
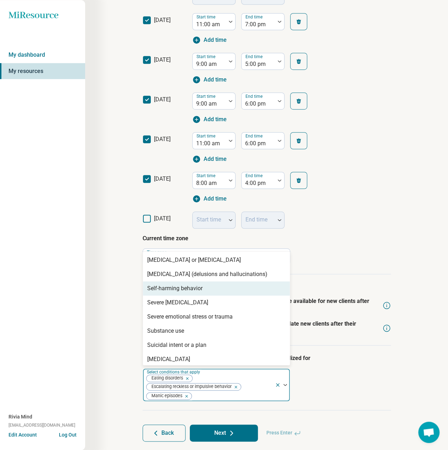
click at [191, 288] on div "Self-harming behavior" at bounding box center [174, 288] width 55 height 9
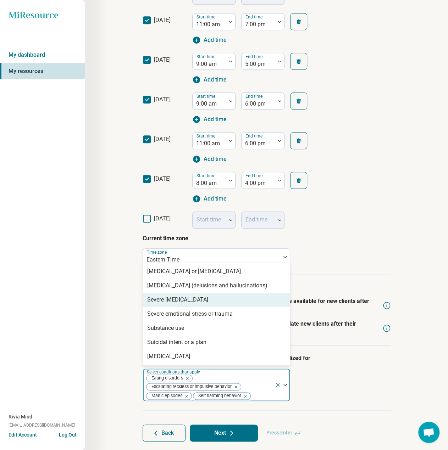
drag, startPoint x: 193, startPoint y: 296, endPoint x: 194, endPoint y: 300, distance: 4.0
click at [193, 297] on div "Severe [MEDICAL_DATA]" at bounding box center [177, 300] width 61 height 9
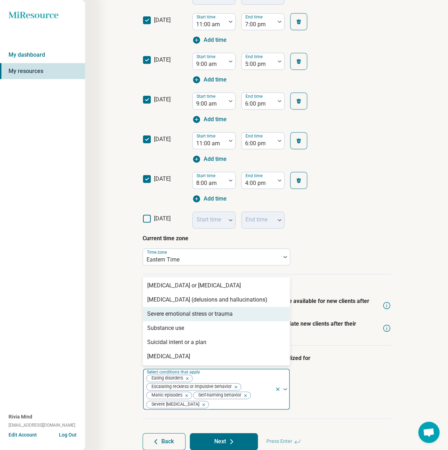
click at [196, 313] on div "Severe emotional stress or trauma" at bounding box center [189, 314] width 85 height 9
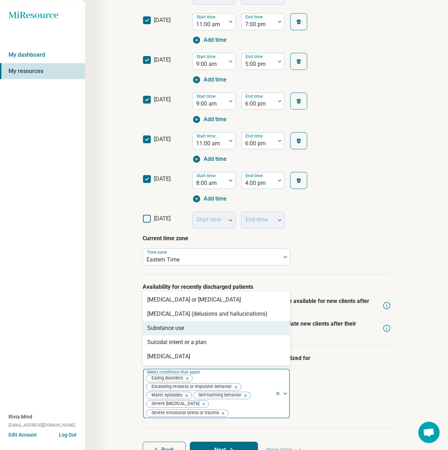
click at [199, 322] on div "Substance use" at bounding box center [216, 328] width 147 height 14
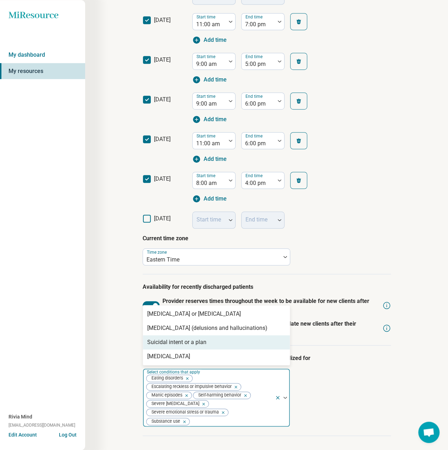
click at [200, 341] on div "Suicidal intent or a plan" at bounding box center [176, 342] width 59 height 9
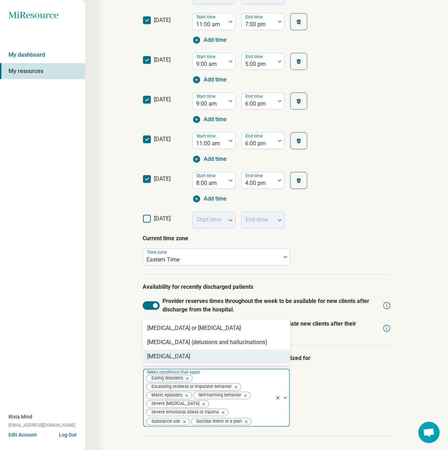
click at [200, 360] on div "[MEDICAL_DATA]" at bounding box center [216, 357] width 147 height 14
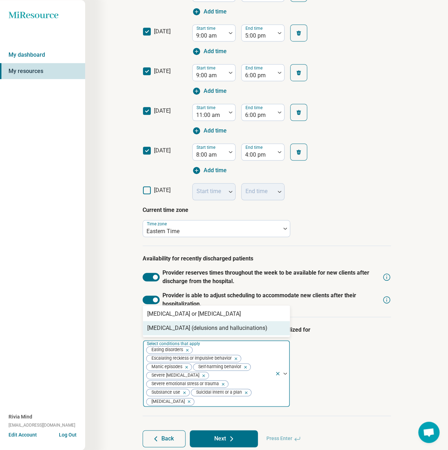
scroll to position [234, 0]
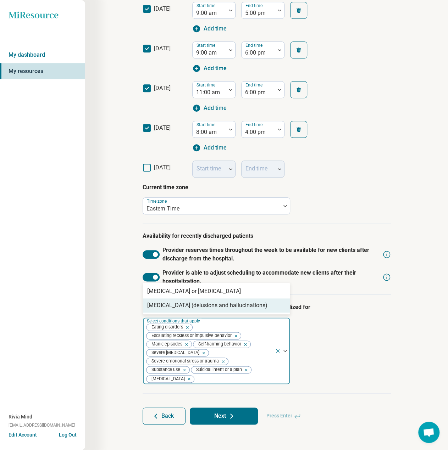
click at [383, 416] on div "Back Next Press Enter" at bounding box center [267, 416] width 248 height 17
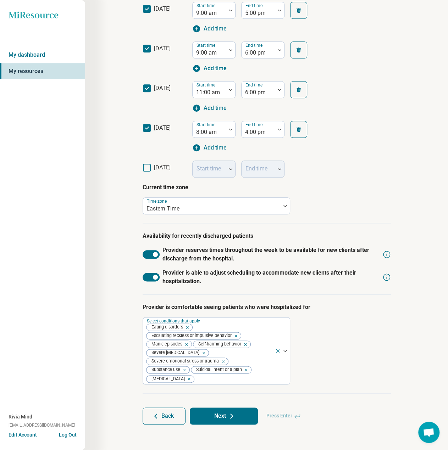
click at [241, 421] on button "Next" at bounding box center [224, 416] width 68 height 17
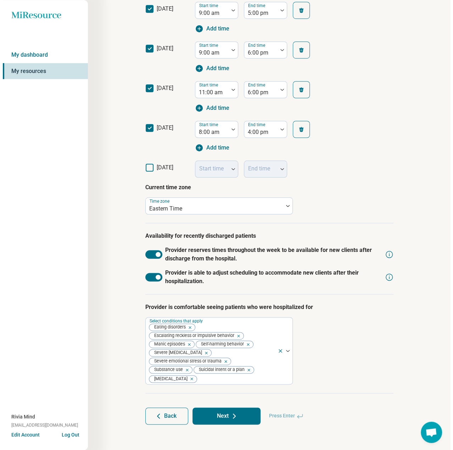
scroll to position [0, 0]
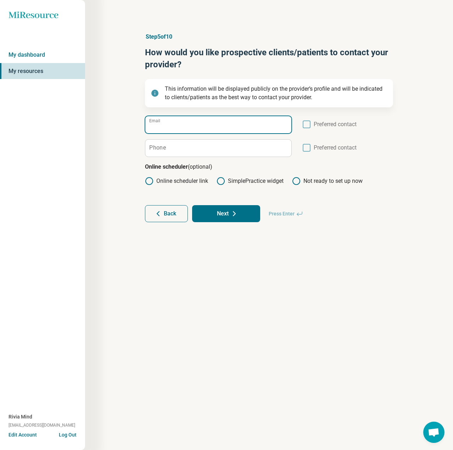
click at [214, 125] on input "Email" at bounding box center [218, 124] width 146 height 17
paste input "**********"
type input "**********"
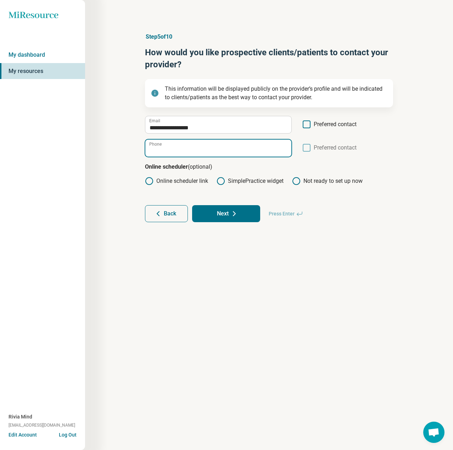
drag, startPoint x: 220, startPoint y: 146, endPoint x: 207, endPoint y: 151, distance: 14.2
click at [220, 146] on input "Phone" at bounding box center [218, 148] width 146 height 17
paste input "**********"
type input "**********"
click at [149, 183] on icon at bounding box center [149, 181] width 9 height 9
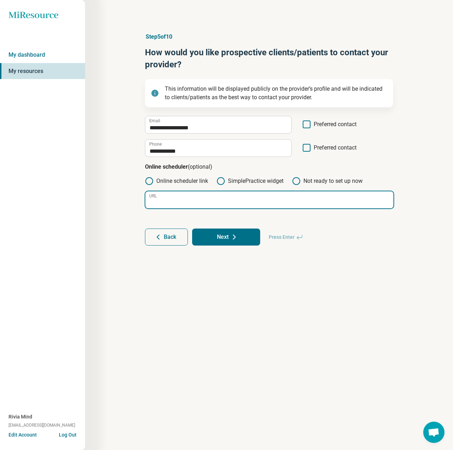
click at [199, 202] on input "URL" at bounding box center [269, 199] width 248 height 17
paste input "**********"
type input "**********"
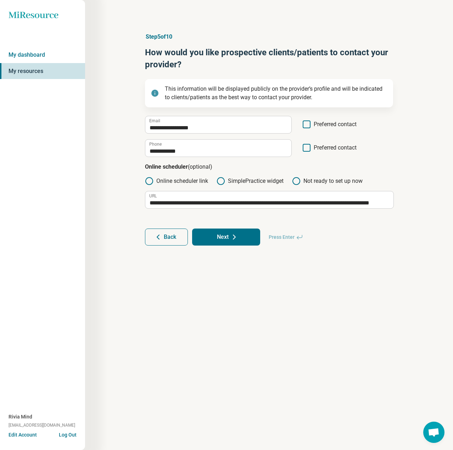
click at [307, 124] on icon at bounding box center [307, 125] width 8 height 8
click at [308, 151] on icon at bounding box center [307, 148] width 8 height 8
click at [226, 239] on button "Next" at bounding box center [226, 237] width 68 height 17
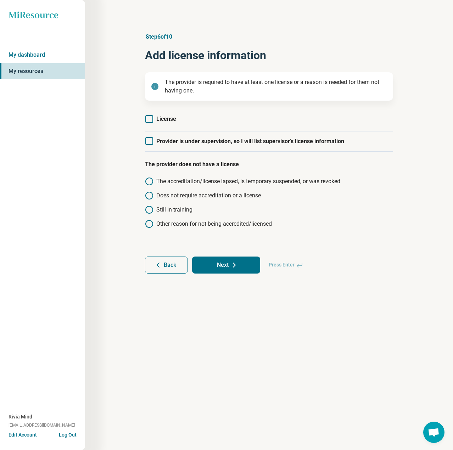
click at [153, 120] on icon at bounding box center [149, 119] width 8 height 8
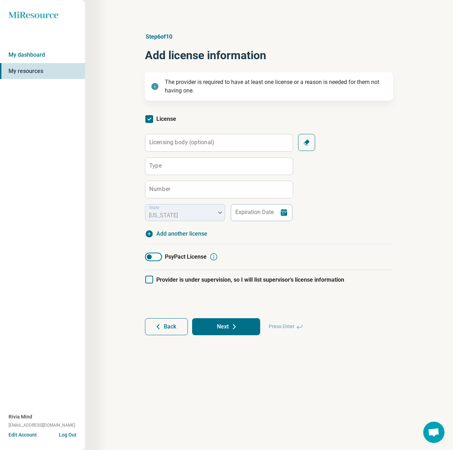
scroll to position [4, 0]
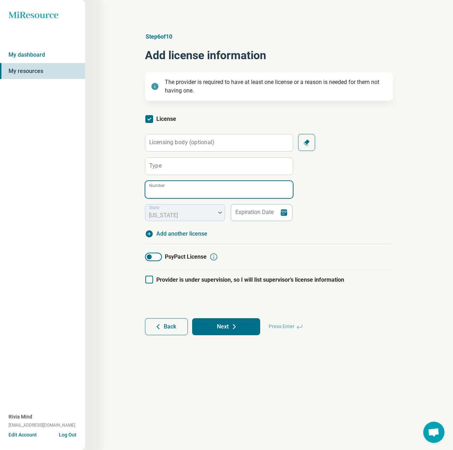
click at [174, 184] on input "Number" at bounding box center [218, 189] width 147 height 17
paste input "******"
type input "******"
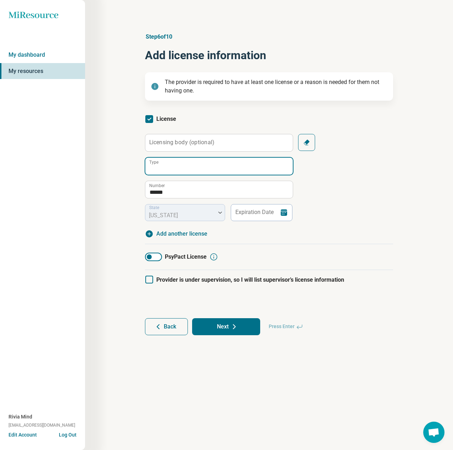
click at [176, 164] on input "Type" at bounding box center [218, 166] width 147 height 17
paste input "**********"
type input "**********"
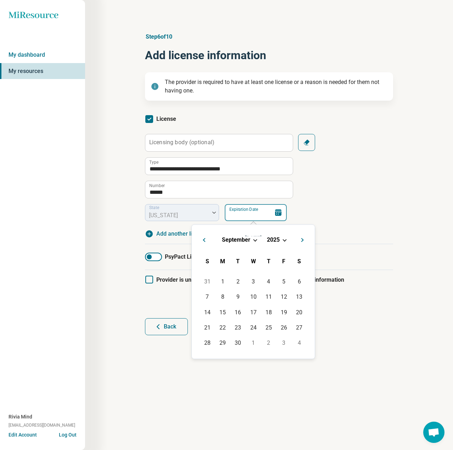
click at [240, 213] on input "Expiration Date" at bounding box center [256, 212] width 62 height 17
paste input "**********"
type input "**********"
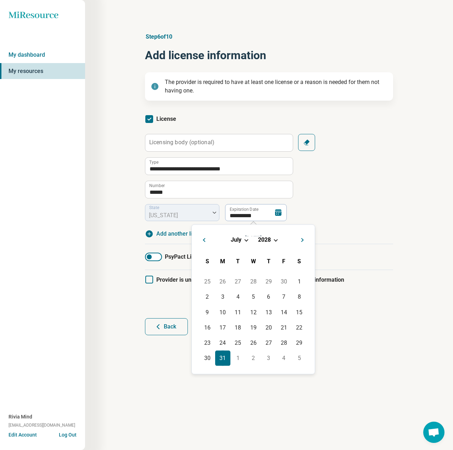
click at [224, 355] on div "31" at bounding box center [222, 358] width 15 height 15
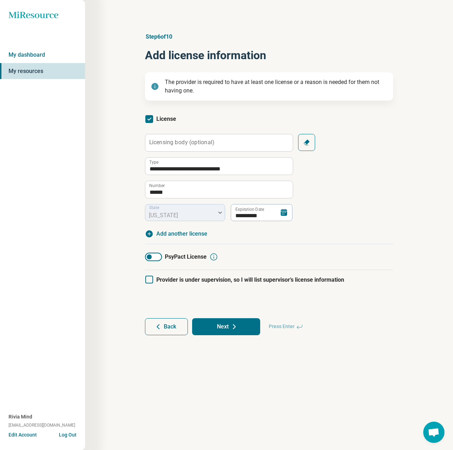
click at [223, 324] on button "Next" at bounding box center [226, 326] width 68 height 17
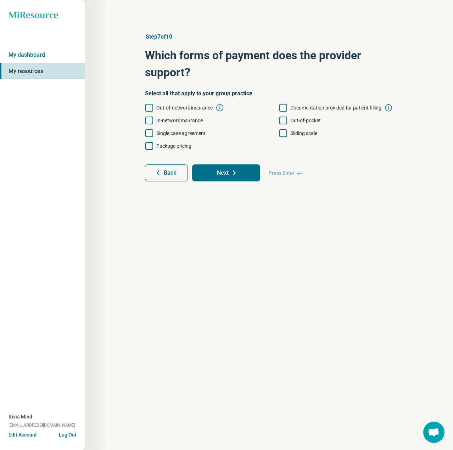
click at [164, 119] on span "In-network insurance" at bounding box center [179, 121] width 46 height 6
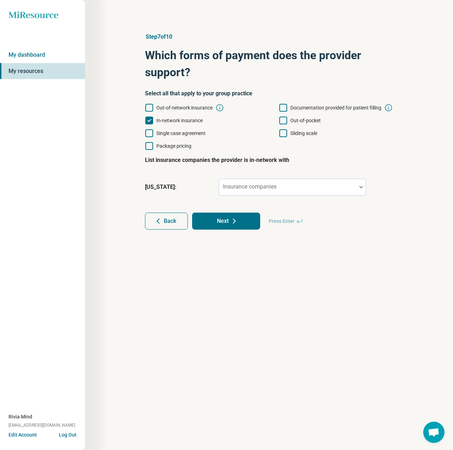
click at [310, 107] on span "Documentation provided for patient filling" at bounding box center [335, 108] width 91 height 6
click at [306, 122] on span "Out-of-pocket" at bounding box center [305, 121] width 30 height 6
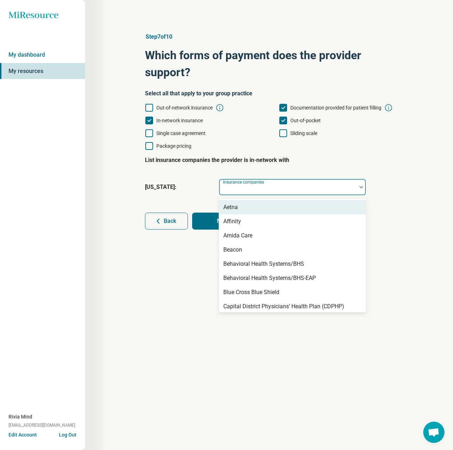
click at [277, 188] on div at bounding box center [288, 190] width 132 height 10
click at [253, 210] on div "Aetna" at bounding box center [292, 207] width 147 height 14
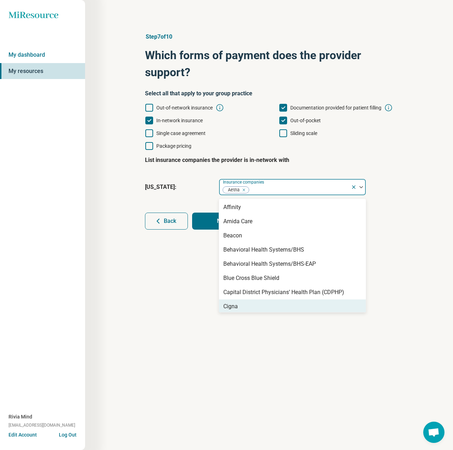
click at [245, 307] on div "Cigna" at bounding box center [292, 307] width 147 height 14
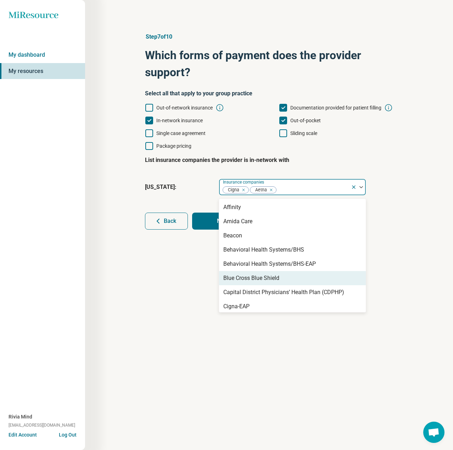
click at [254, 280] on div "Blue Cross Blue Shield" at bounding box center [251, 278] width 56 height 9
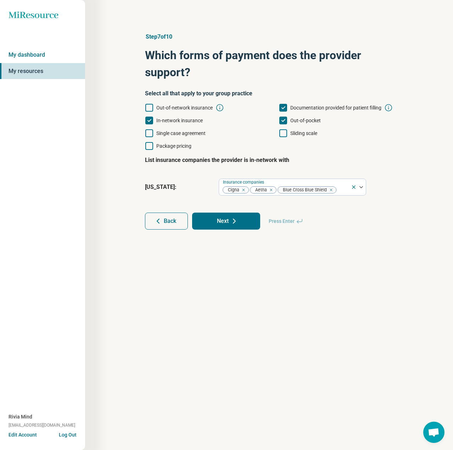
click at [352, 193] on div at bounding box center [358, 187] width 15 height 16
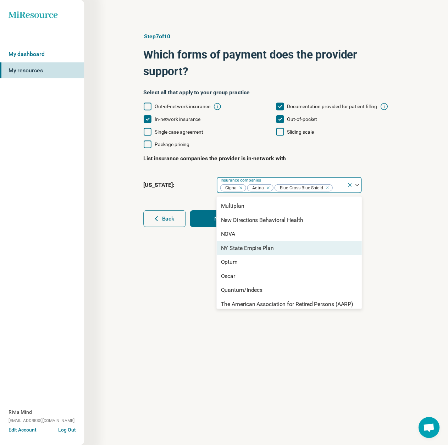
scroll to position [355, 0]
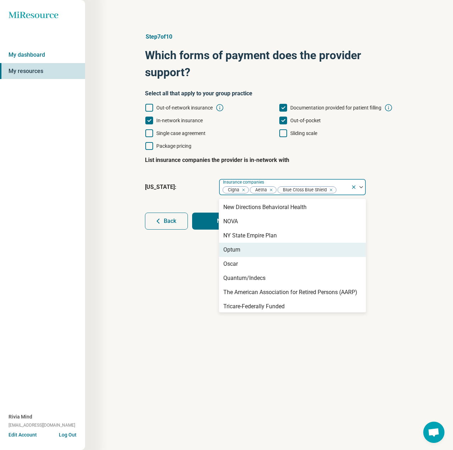
click at [245, 253] on div "Optum" at bounding box center [292, 250] width 147 height 14
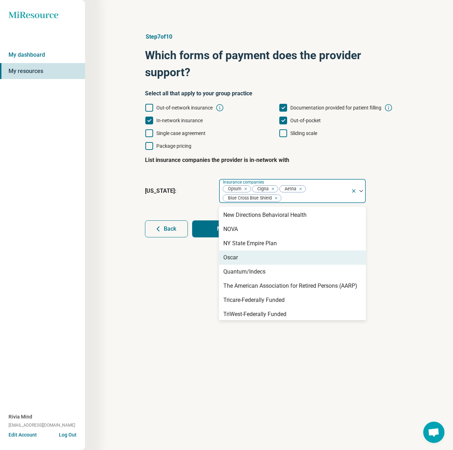
click at [245, 258] on div "Oscar" at bounding box center [292, 258] width 147 height 14
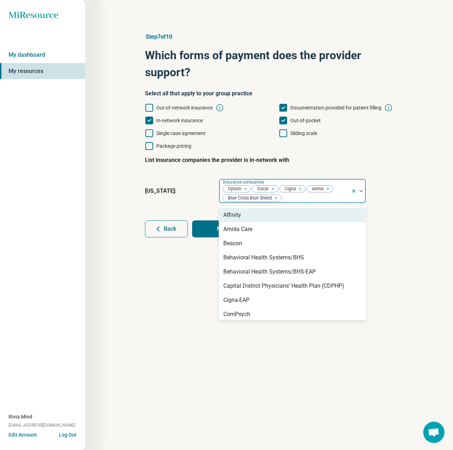
click at [308, 195] on div at bounding box center [315, 198] width 66 height 10
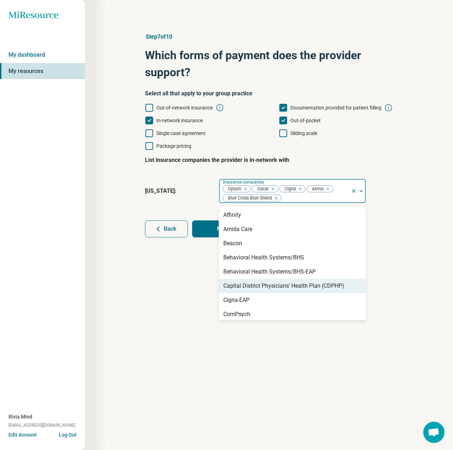
click at [308, 286] on div "Capital District Physicians’ Health Plan (CDPHP)" at bounding box center [283, 286] width 121 height 9
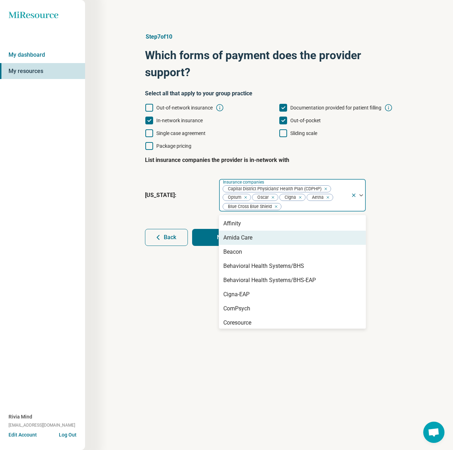
click at [208, 239] on button "Next" at bounding box center [226, 237] width 68 height 17
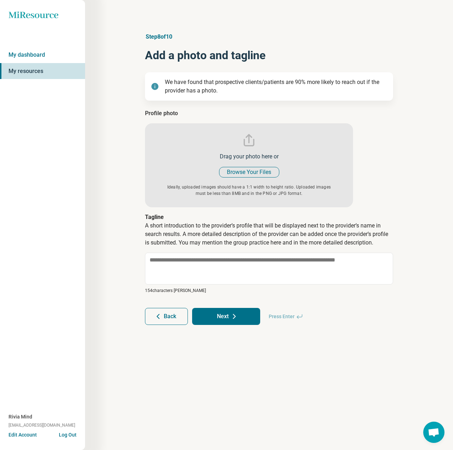
type textarea "*"
click at [260, 168] on input "file" at bounding box center [249, 158] width 208 height 98
type input "**********"
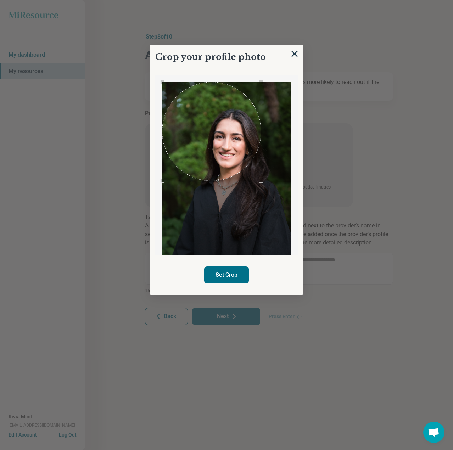
click at [208, 141] on div "Use the arrow keys to move the crop selection area" at bounding box center [211, 131] width 99 height 99
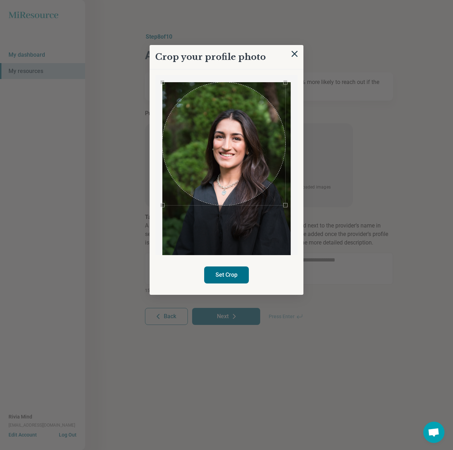
click at [340, 207] on div "Crop your profile photo Set Crop" at bounding box center [269, 207] width 248 height 0
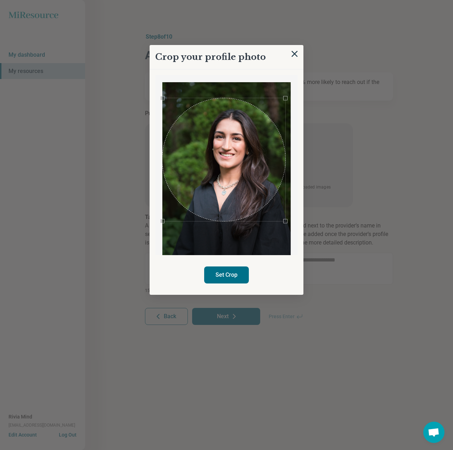
click at [238, 146] on div "Use the arrow keys to move the crop selection area" at bounding box center [223, 159] width 123 height 123
click at [238, 271] on button "Set Crop" at bounding box center [226, 275] width 45 height 17
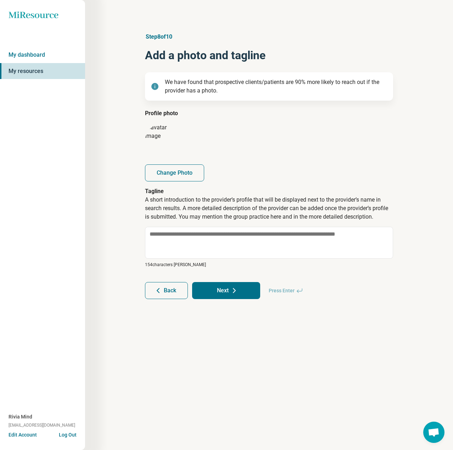
click at [253, 295] on button "Next" at bounding box center [226, 290] width 68 height 17
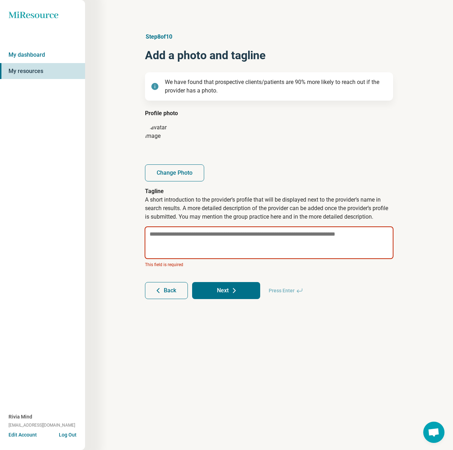
click at [227, 236] on textarea at bounding box center [269, 243] width 249 height 33
type textarea "*"
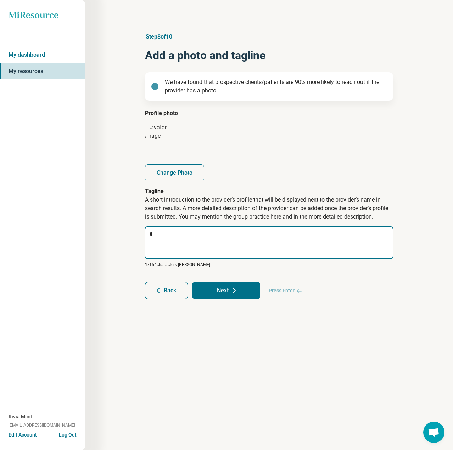
type textarea "*"
type textarea "***"
type textarea "*"
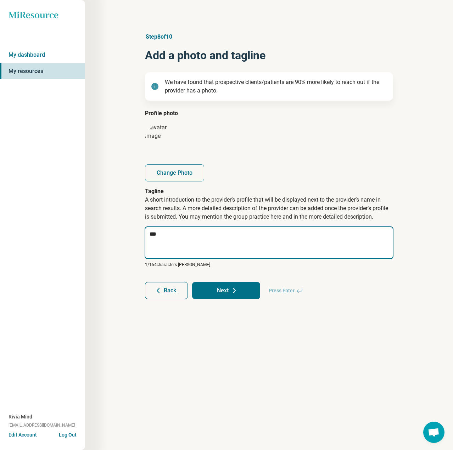
type textarea "****"
type textarea "*"
type textarea "*****"
type textarea "*"
type textarea "******"
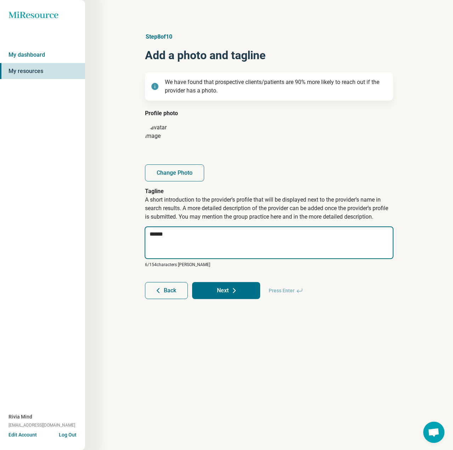
type textarea "*"
type textarea "*******"
type textarea "*"
type textarea "********"
type textarea "*"
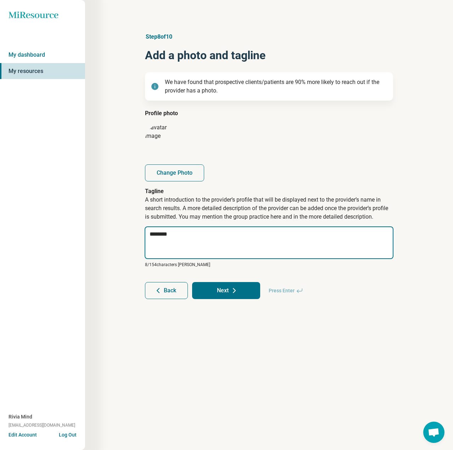
type textarea "*********"
type textarea "*"
type textarea "*********"
type textarea "*"
type textarea "**********"
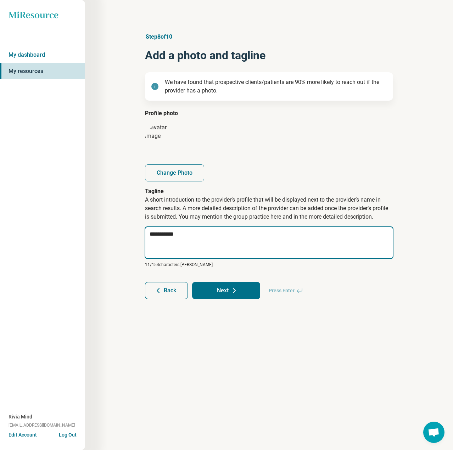
type textarea "*"
type textarea "**********"
type textarea "*"
type textarea "**********"
type textarea "*"
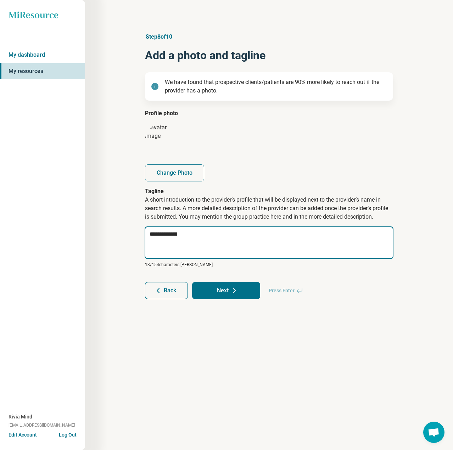
type textarea "**********"
type textarea "*"
type textarea "**********"
type textarea "*"
type textarea "**********"
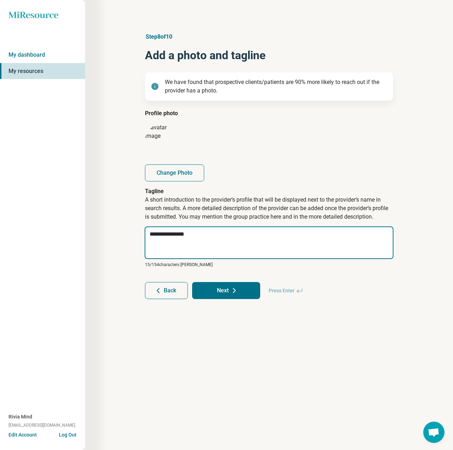
type textarea "*"
type textarea "**********"
type textarea "*"
type textarea "**********"
type textarea "*"
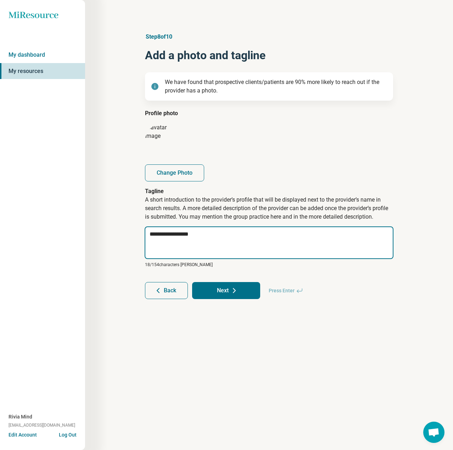
type textarea "**********"
type textarea "*"
type textarea "**********"
type textarea "*"
type textarea "**********"
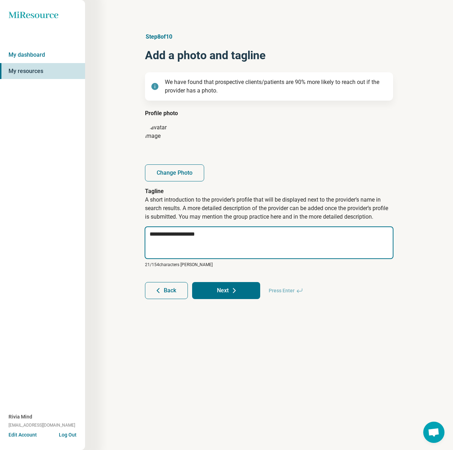
type textarea "*"
type textarea "**********"
type textarea "*"
type textarea "**********"
type textarea "*"
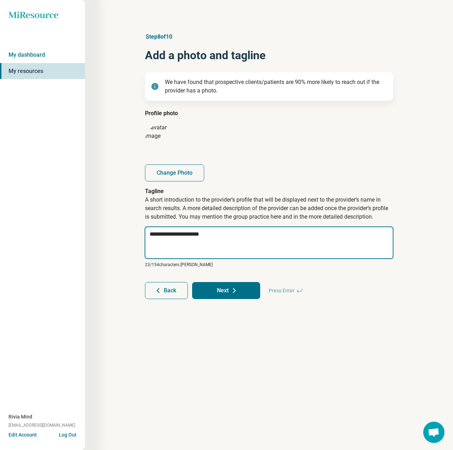
type textarea "**********"
type textarea "*"
type textarea "**********"
type textarea "*"
type textarea "**********"
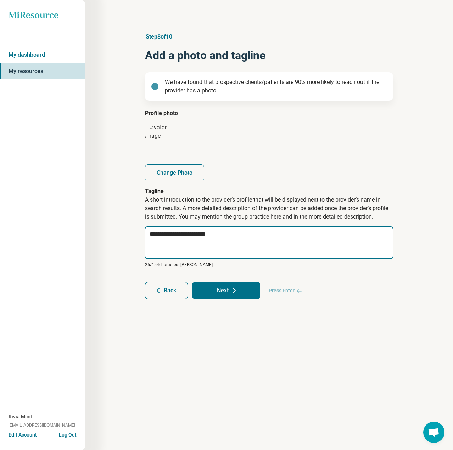
type textarea "*"
type textarea "**********"
type textarea "*"
type textarea "**********"
paste textarea "**********"
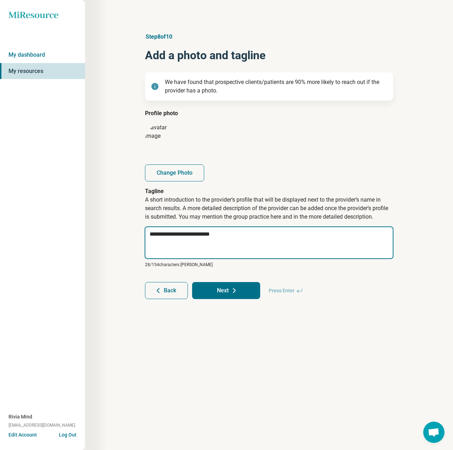
type textarea "*"
type textarea "**********"
click at [215, 243] on textarea "**********" at bounding box center [269, 243] width 249 height 33
type textarea "*"
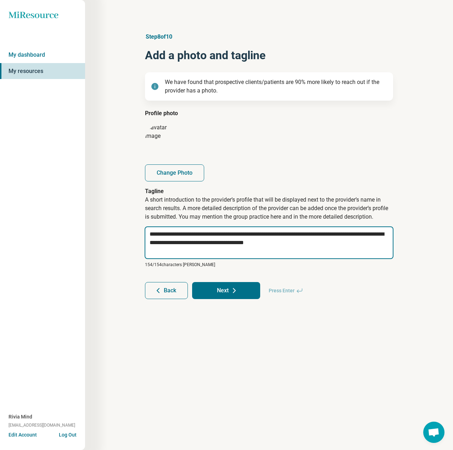
type textarea "**********"
type textarea "*"
type textarea "**********"
type textarea "*"
type textarea "**********"
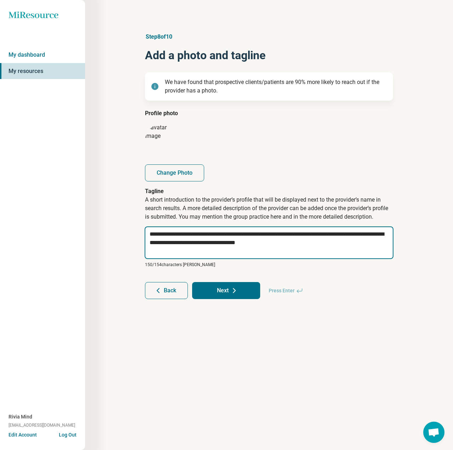
click at [290, 243] on textarea "**********" at bounding box center [269, 243] width 249 height 33
type textarea "*"
type textarea "**********"
type textarea "*"
type textarea "**********"
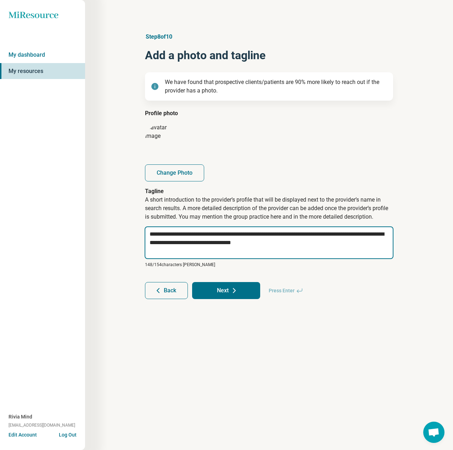
type textarea "*"
type textarea "**********"
type textarea "*"
type textarea "**********"
type textarea "*"
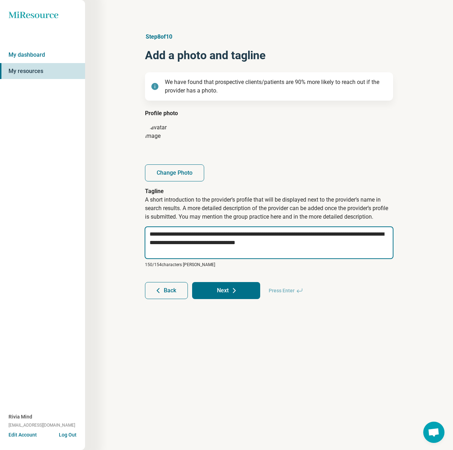
type textarea "**********"
type textarea "*"
type textarea "**********"
type textarea "*"
type textarea "**********"
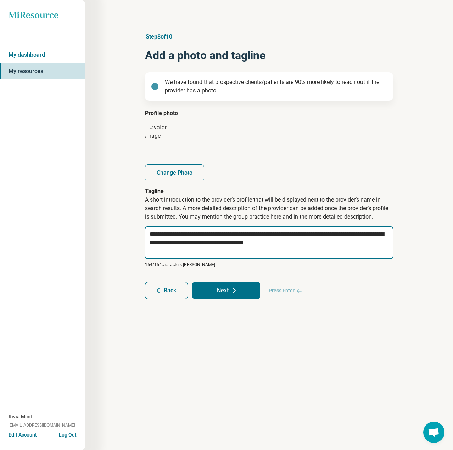
drag, startPoint x: 312, startPoint y: 233, endPoint x: 334, endPoint y: 236, distance: 21.6
click at [334, 236] on textarea "**********" at bounding box center [269, 243] width 249 height 33
type textarea "*"
type textarea "**********"
type textarea "*"
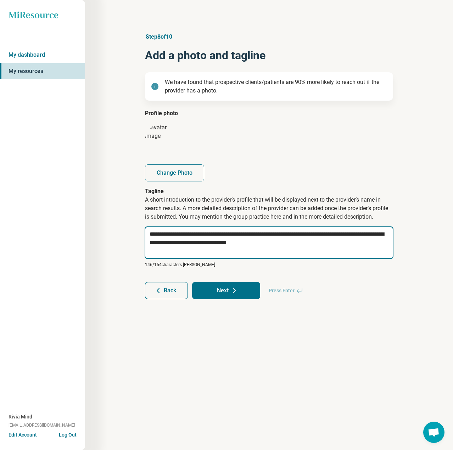
type textarea "**********"
click at [294, 243] on textarea "**********" at bounding box center [269, 243] width 249 height 33
type textarea "*"
type textarea "**********"
type textarea "*"
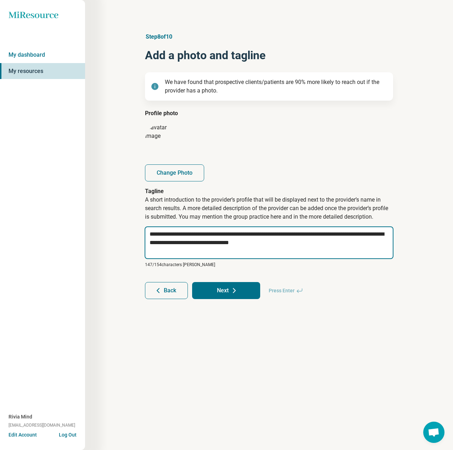
type textarea "**********"
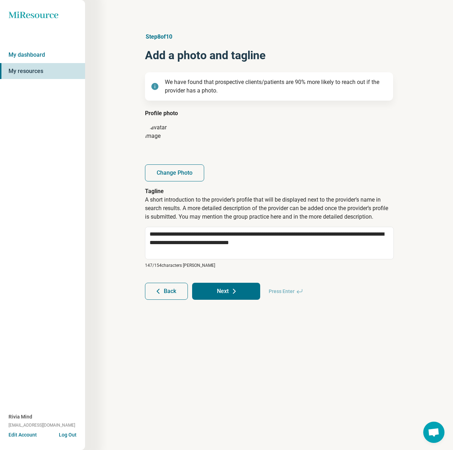
click at [248, 290] on button "Next" at bounding box center [226, 291] width 68 height 17
type textarea "*"
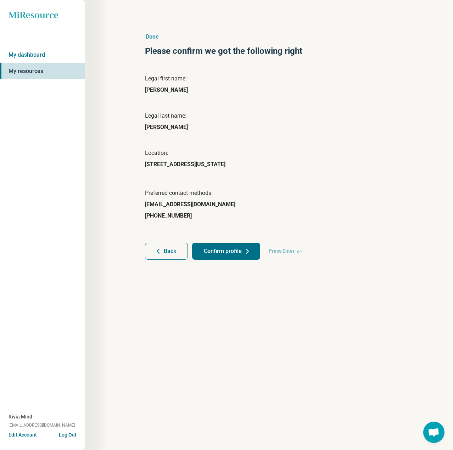
click at [237, 250] on button "Confirm profile" at bounding box center [226, 251] width 68 height 17
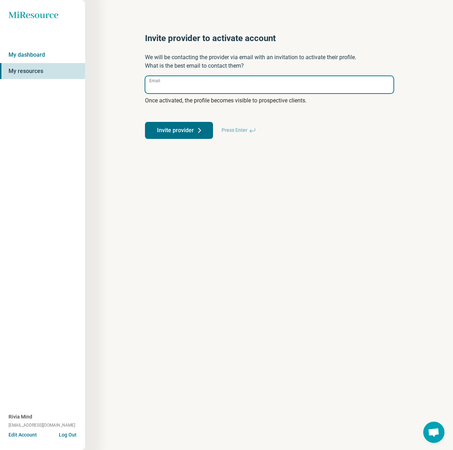
click at [215, 80] on input "Email" at bounding box center [269, 84] width 248 height 17
paste input "**********"
type input "**********"
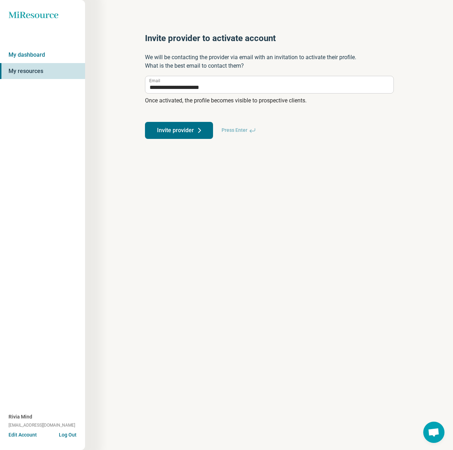
click at [186, 136] on button "Invite provider" at bounding box center [179, 130] width 68 height 17
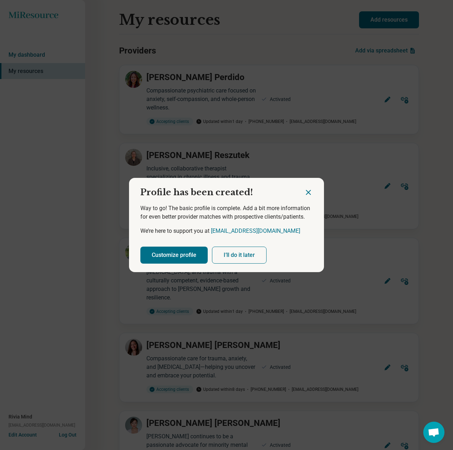
drag, startPoint x: 171, startPoint y: 256, endPoint x: 149, endPoint y: 261, distance: 22.3
click at [171, 256] on button "Customize profile" at bounding box center [173, 255] width 67 height 17
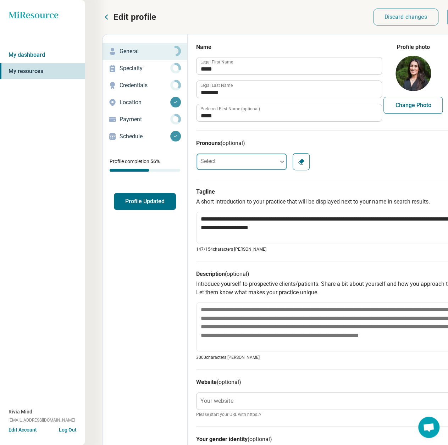
click at [265, 166] on div at bounding box center [236, 162] width 81 height 14
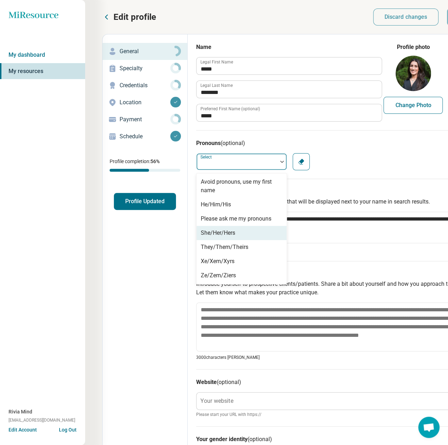
click at [217, 235] on div "She/Her/Hers" at bounding box center [218, 233] width 34 height 9
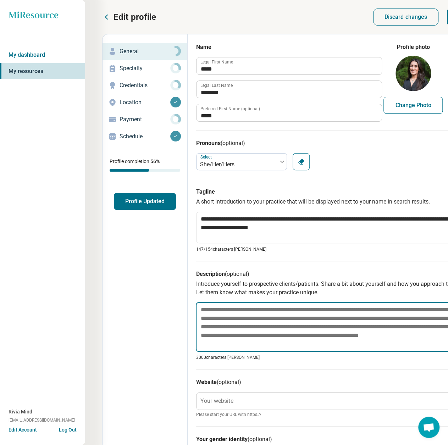
click at [226, 312] on textarea at bounding box center [335, 327] width 278 height 50
paste textarea "**********"
type textarea "*"
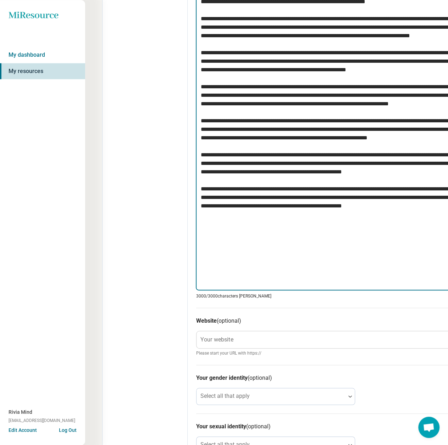
scroll to position [411, 0]
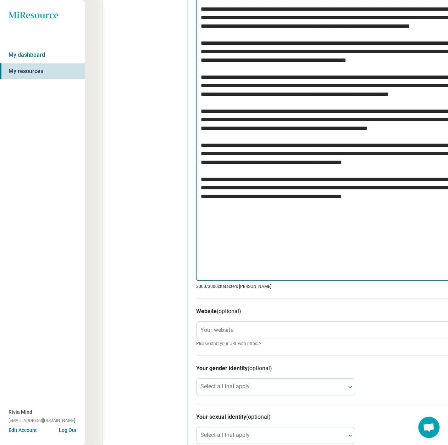
type textarea "**********"
click at [265, 193] on textarea at bounding box center [335, 86] width 278 height 390
paste textarea "**********"
type textarea "*"
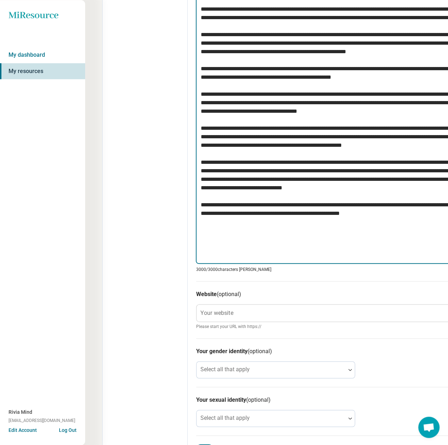
type textarea "**********"
click at [246, 234] on textarea at bounding box center [335, 77] width 278 height 373
paste textarea "**********"
type textarea "*"
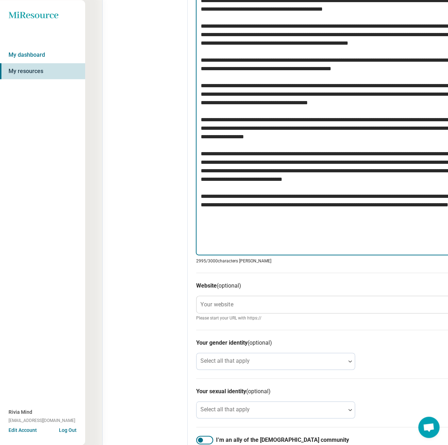
type textarea "**********"
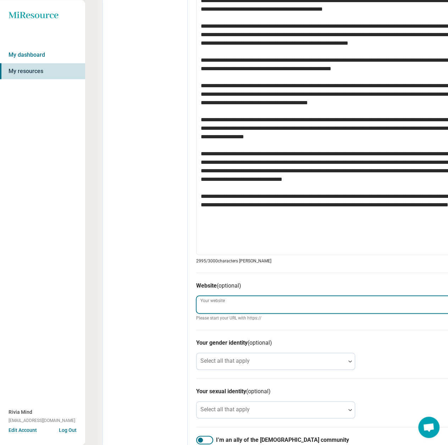
click at [263, 301] on input "Your website" at bounding box center [335, 304] width 278 height 17
paste input "**********"
type textarea "*"
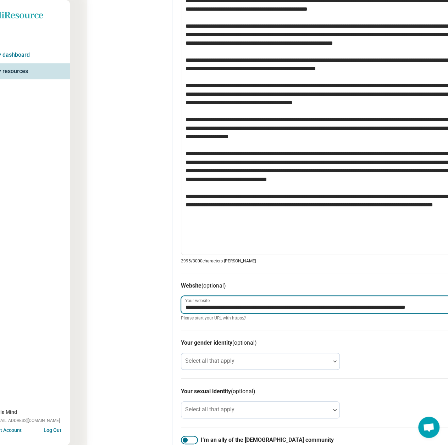
scroll to position [411, 22]
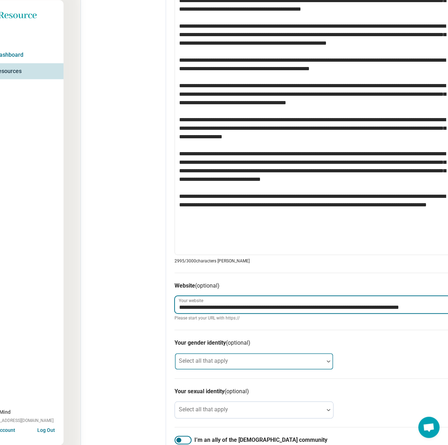
type input "**********"
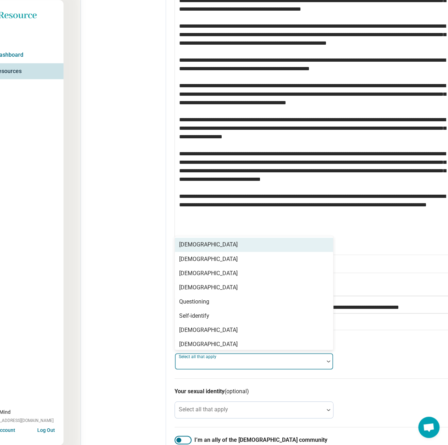
scroll to position [0, 0]
click at [220, 357] on div "Select all that apply" at bounding box center [253, 361] width 159 height 17
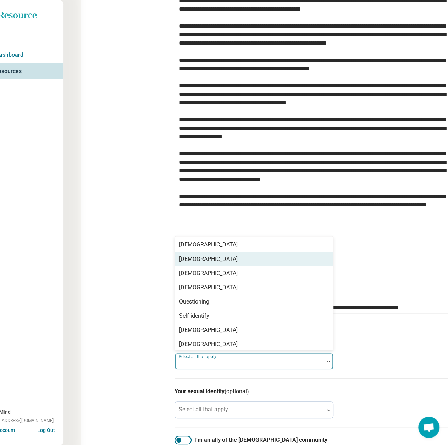
click at [211, 259] on div "[DEMOGRAPHIC_DATA]" at bounding box center [208, 259] width 59 height 9
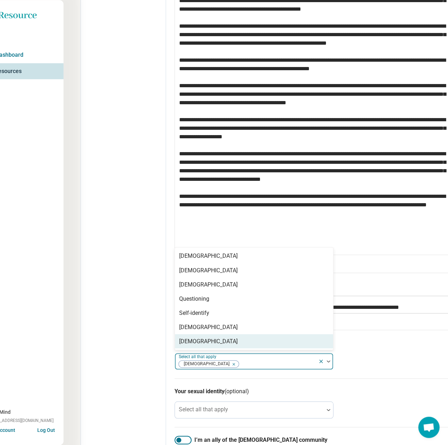
click at [99, 354] on div "Edit profile General Specialty Credentials Location Payment Schedule Profile co…" at bounding box center [123, 90] width 85 height 935
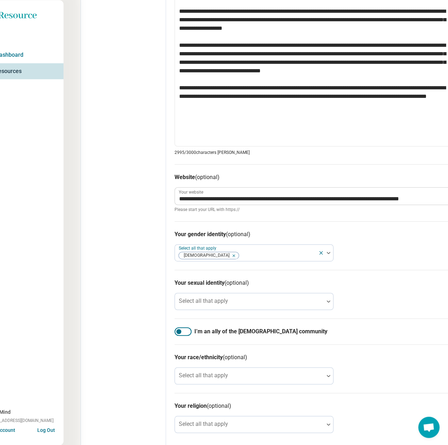
scroll to position [535, 22]
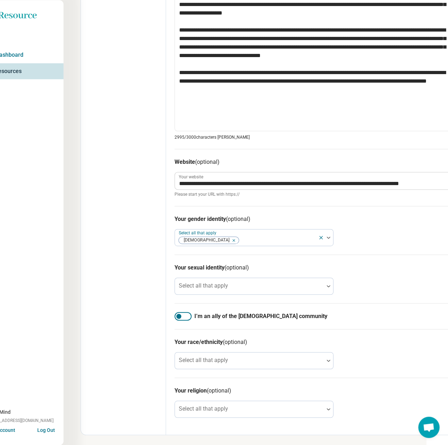
click at [184, 314] on div at bounding box center [182, 316] width 17 height 9
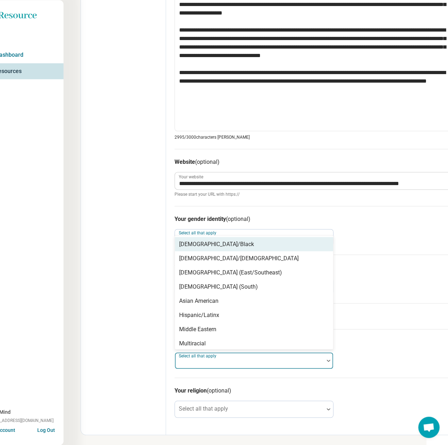
click at [202, 361] on div "Select all that apply" at bounding box center [253, 360] width 159 height 17
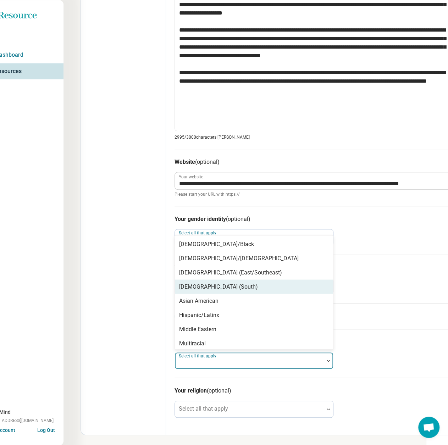
click at [208, 284] on div "[DEMOGRAPHIC_DATA] (South)" at bounding box center [218, 286] width 79 height 9
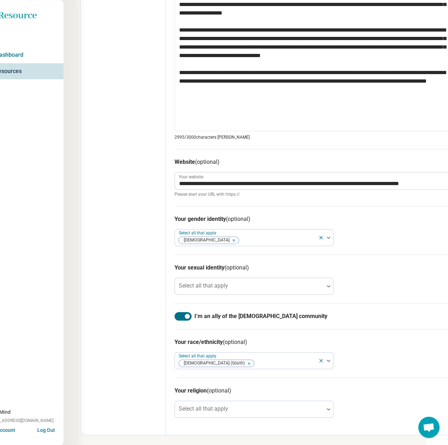
click at [200, 405] on label "Select all that apply" at bounding box center [203, 408] width 49 height 7
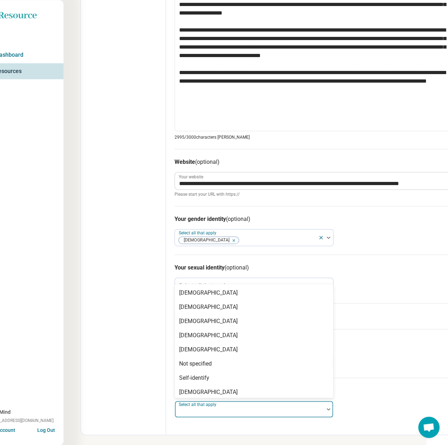
scroll to position [31, 0]
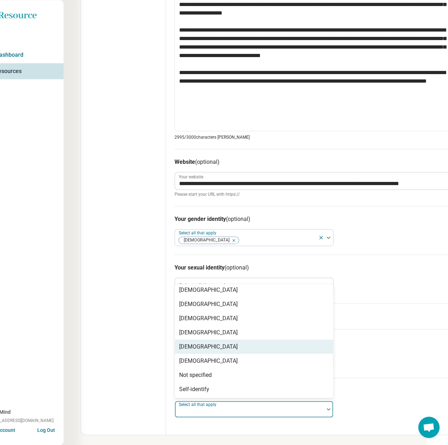
click at [192, 345] on div "[DEMOGRAPHIC_DATA]" at bounding box center [208, 346] width 59 height 9
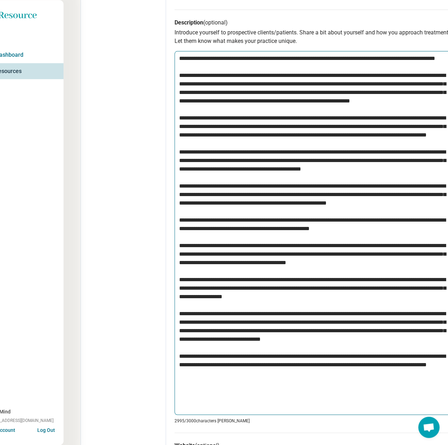
scroll to position [0, 22]
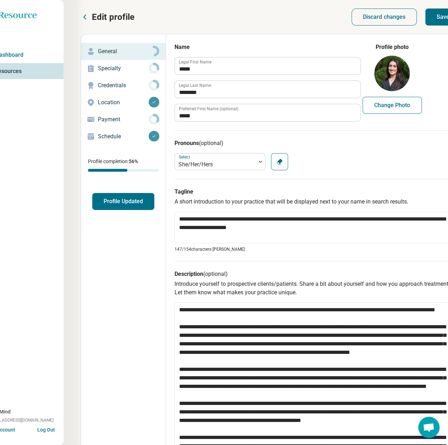
click at [441, 17] on button "Save" at bounding box center [442, 17] width 35 height 17
click at [113, 67] on p "Specialty" at bounding box center [123, 68] width 51 height 9
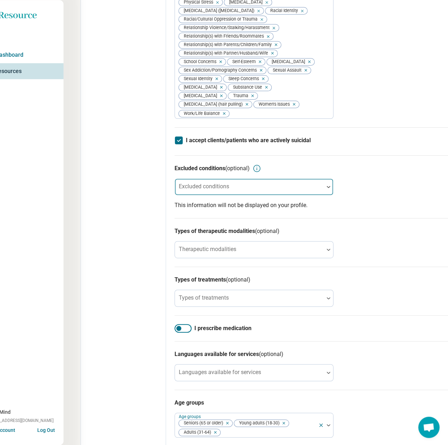
scroll to position [319, 22]
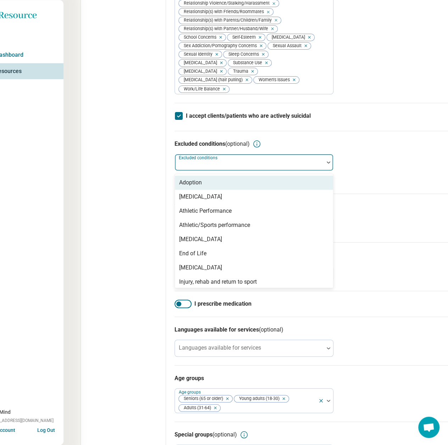
click at [211, 171] on div "Excluded conditions" at bounding box center [253, 162] width 159 height 17
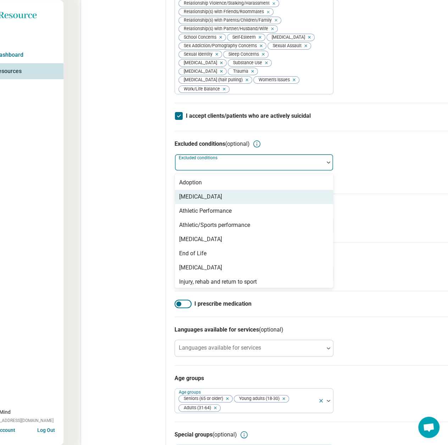
click at [205, 201] on div "[MEDICAL_DATA]" at bounding box center [200, 197] width 43 height 9
click at [92, 219] on div "Edit profile General Specialty Credentials Location Payment Schedule Profile co…" at bounding box center [123, 96] width 85 height 763
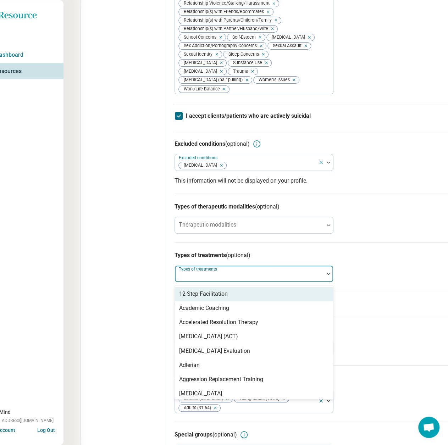
click at [199, 282] on div "Types of treatments" at bounding box center [253, 273] width 159 height 17
click at [204, 234] on div "Therapeutic modalities" at bounding box center [253, 225] width 159 height 17
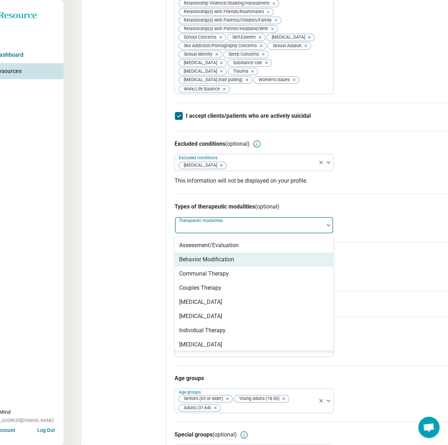
click at [209, 264] on div "Behavior Modification" at bounding box center [206, 259] width 55 height 9
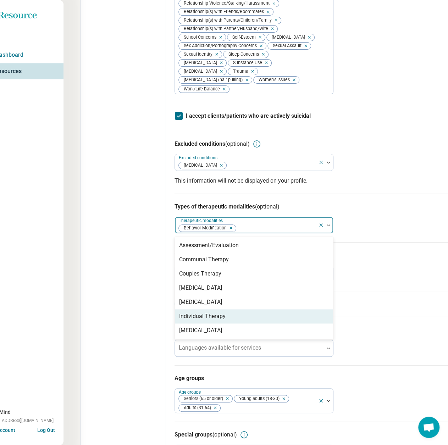
click at [205, 321] on div "Individual Therapy" at bounding box center [202, 316] width 46 height 9
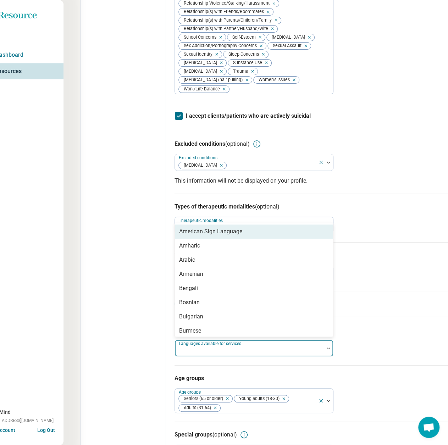
click at [250, 357] on div "Languages available for services" at bounding box center [253, 348] width 159 height 17
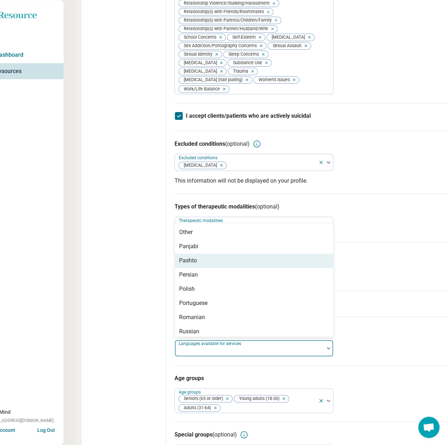
scroll to position [674, 0]
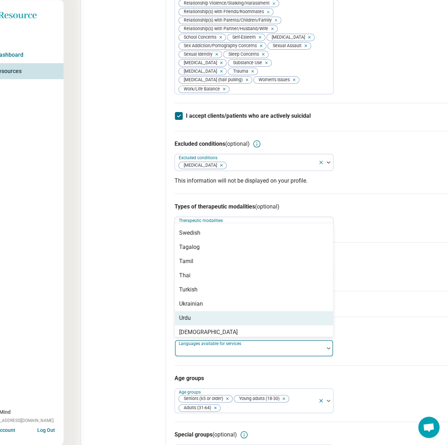
click at [197, 325] on div "Urdu" at bounding box center [254, 318] width 158 height 14
click at [107, 339] on div "Edit profile General Specialty Credentials Location Payment Schedule Profile co…" at bounding box center [123, 96] width 85 height 763
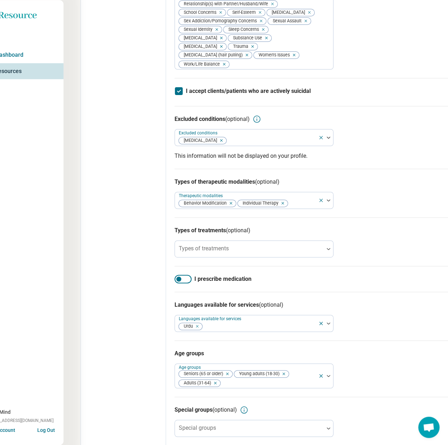
scroll to position [387, 22]
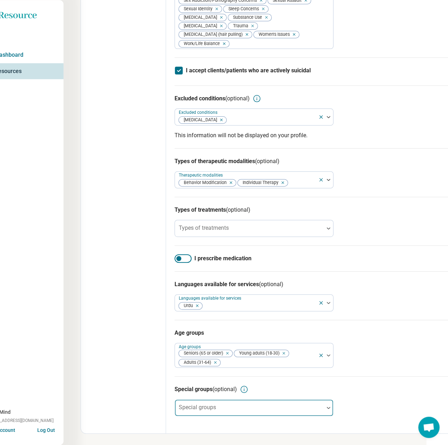
click at [219, 407] on div at bounding box center [249, 411] width 143 height 10
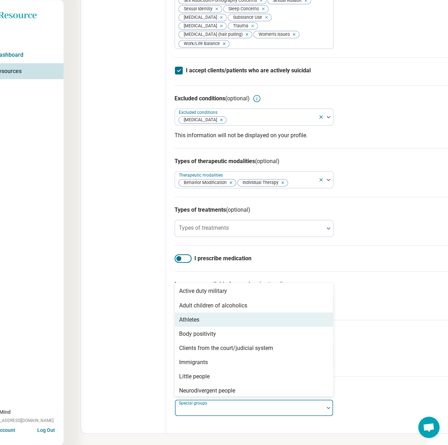
click at [203, 318] on div "Athletes" at bounding box center [254, 319] width 158 height 14
click at [203, 318] on div "Body positivity" at bounding box center [197, 319] width 37 height 9
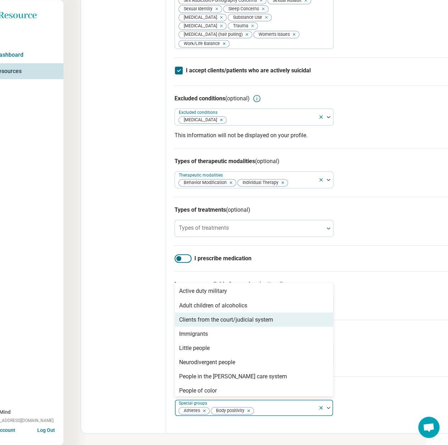
click at [203, 318] on div "Clients from the court/judicial system" at bounding box center [226, 319] width 94 height 9
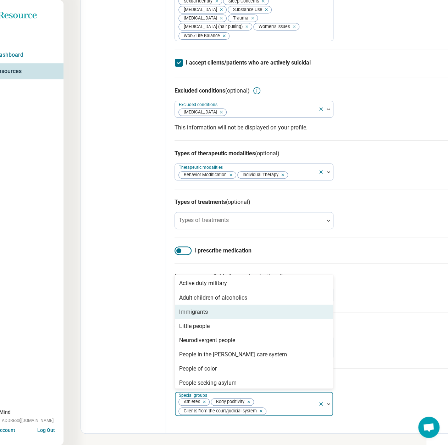
click at [203, 316] on div "Immigrants" at bounding box center [193, 311] width 29 height 9
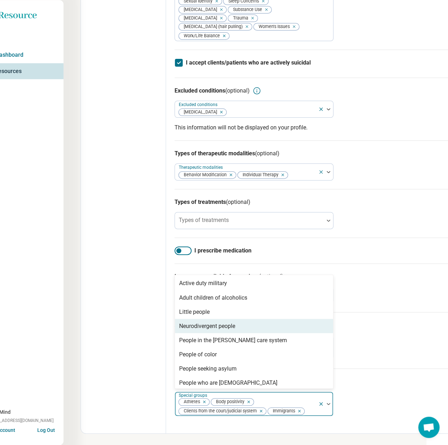
click at [200, 330] on div "Neurodivergent people" at bounding box center [207, 326] width 56 height 9
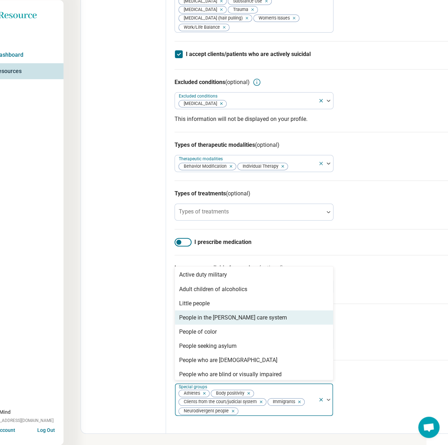
click at [200, 322] on div "People in the [PERSON_NAME] care system" at bounding box center [233, 317] width 108 height 9
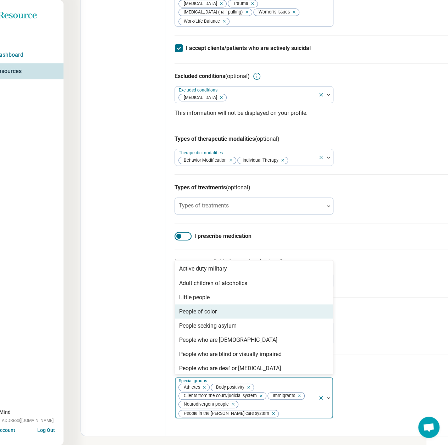
click at [200, 316] on div "People of color" at bounding box center [198, 311] width 38 height 9
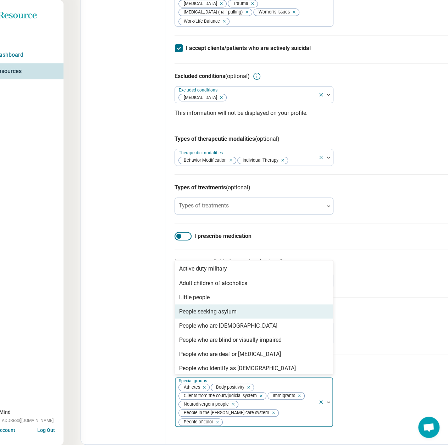
click at [200, 316] on div "People seeking asylum" at bounding box center [207, 311] width 57 height 9
click at [200, 316] on div "People who are [DEMOGRAPHIC_DATA]" at bounding box center [228, 311] width 98 height 9
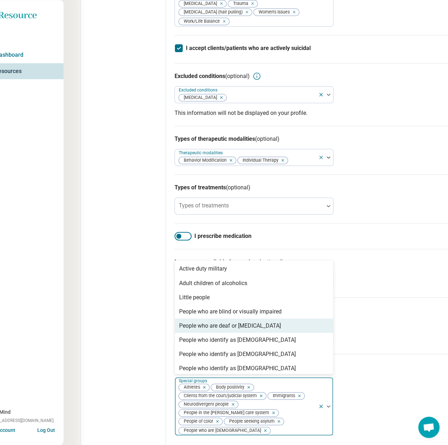
click at [220, 330] on div "People who are deaf or [MEDICAL_DATA]" at bounding box center [230, 325] width 102 height 9
click at [239, 330] on div "People who identify as [DEMOGRAPHIC_DATA]" at bounding box center [237, 325] width 117 height 9
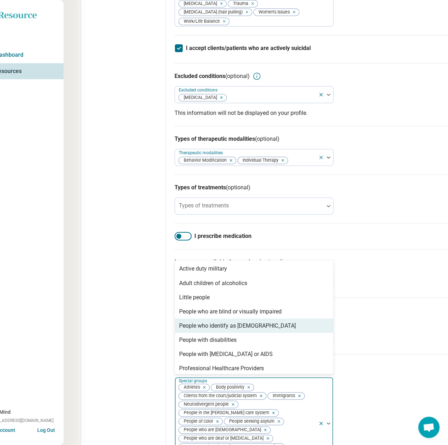
click at [239, 330] on div "People who identify as [DEMOGRAPHIC_DATA]" at bounding box center [237, 325] width 117 height 9
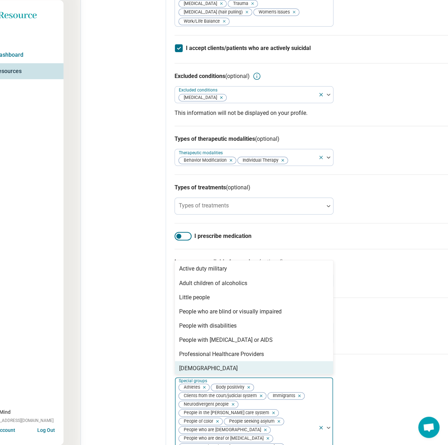
click at [219, 375] on div "[DEMOGRAPHIC_DATA]" at bounding box center [254, 368] width 158 height 14
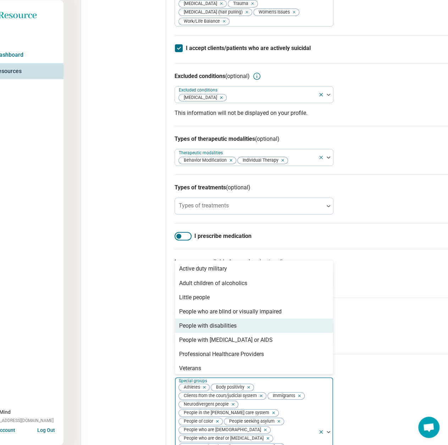
click at [218, 330] on div "People with disabilities" at bounding box center [207, 325] width 57 height 9
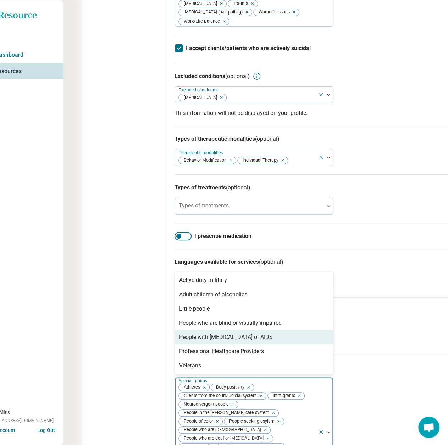
click at [219, 341] on div "People with [MEDICAL_DATA] or AIDS" at bounding box center [226, 337] width 94 height 9
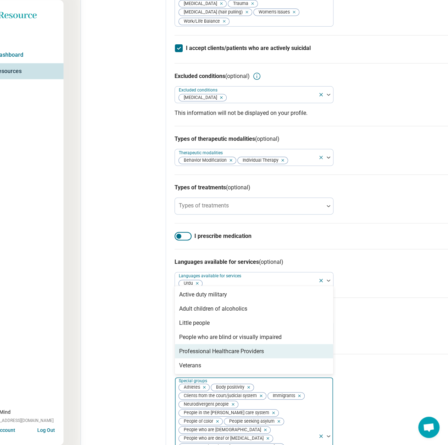
click at [221, 355] on div "Professional Healthcare Providers" at bounding box center [221, 351] width 85 height 9
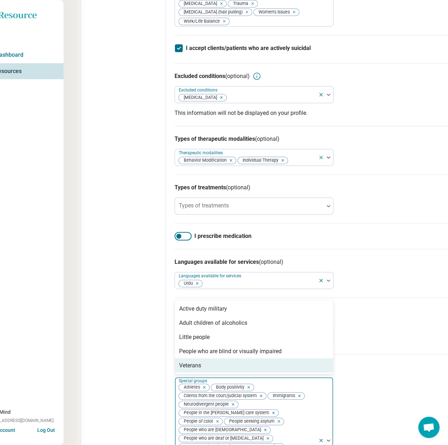
click at [114, 212] on div "Edit profile General Specialty Credentials Location Payment Schedule Profile co…" at bounding box center [123, 84] width 85 height 873
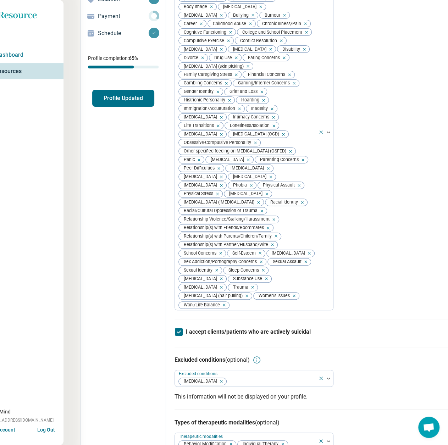
scroll to position [0, 22]
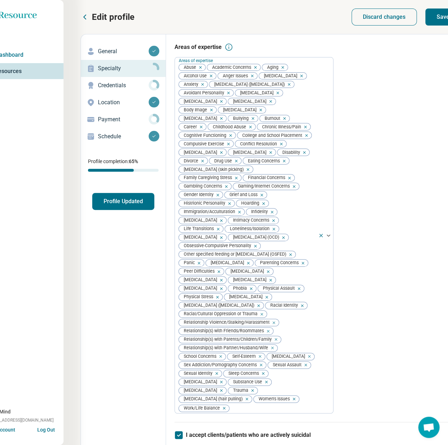
click at [434, 17] on button "Save" at bounding box center [442, 17] width 35 height 17
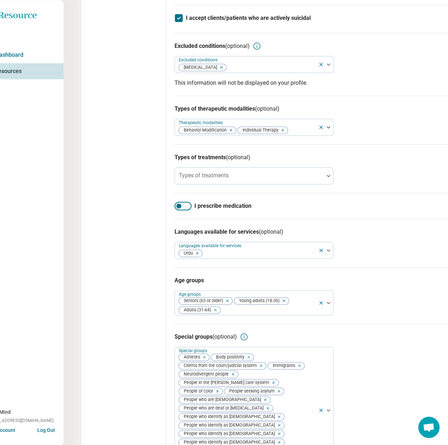
scroll to position [425, 22]
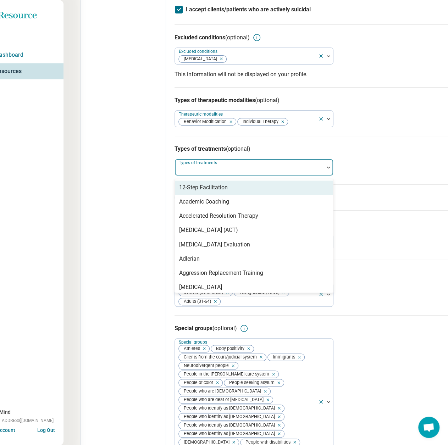
click at [205, 175] on div at bounding box center [249, 170] width 143 height 10
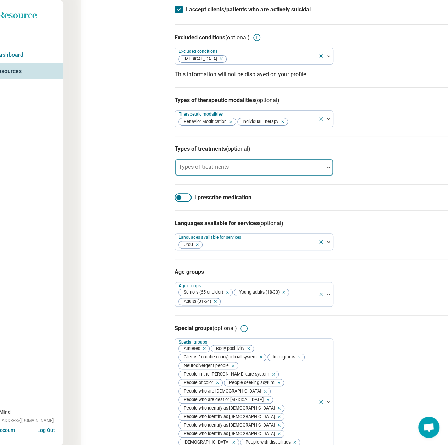
click at [205, 175] on div at bounding box center [249, 170] width 143 height 10
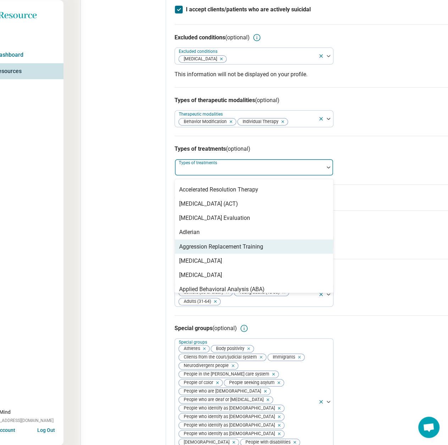
scroll to position [35, 0]
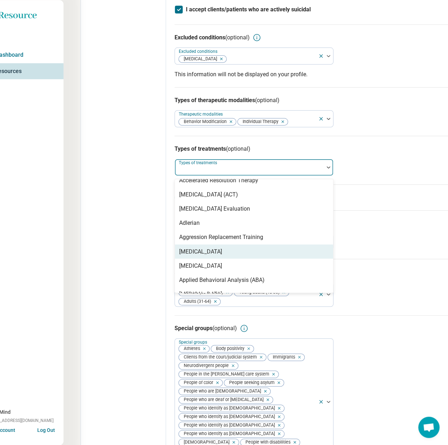
click at [212, 256] on div "[MEDICAL_DATA]" at bounding box center [200, 251] width 43 height 9
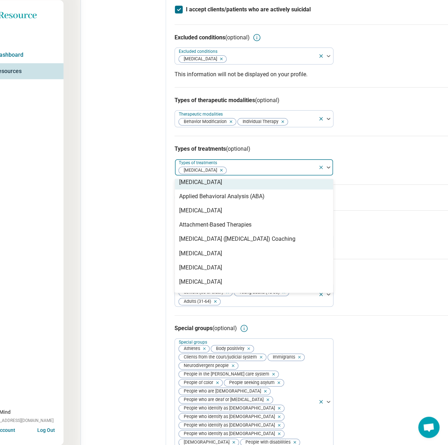
scroll to position [106, 0]
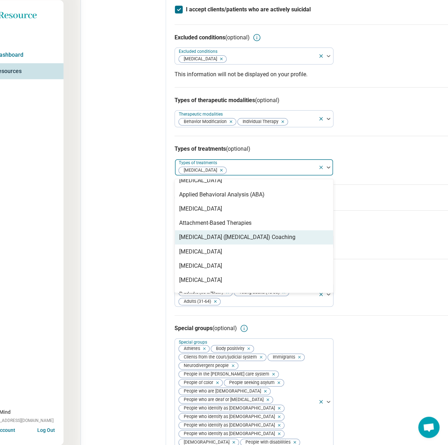
click at [214, 241] on div "[MEDICAL_DATA] ([MEDICAL_DATA]) Coaching" at bounding box center [237, 237] width 116 height 9
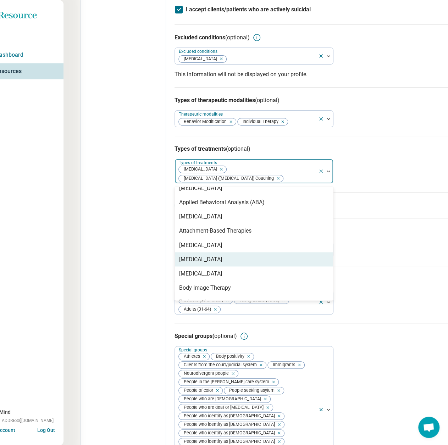
click at [198, 263] on div "[MEDICAL_DATA]" at bounding box center [200, 259] width 43 height 9
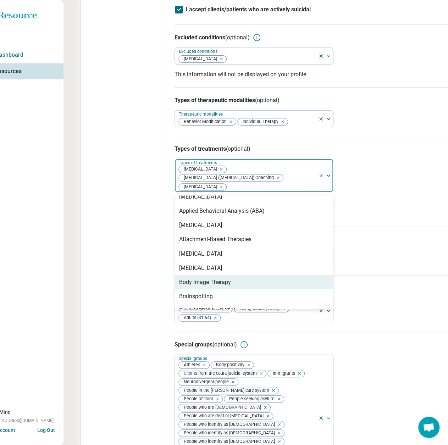
click at [197, 286] on div "Body Image Therapy" at bounding box center [205, 282] width 52 height 9
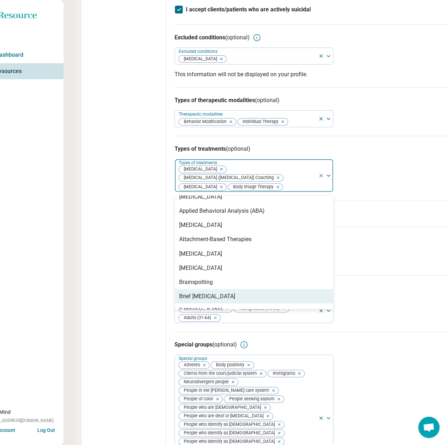
click at [198, 300] on div "Brief [MEDICAL_DATA]" at bounding box center [207, 296] width 56 height 9
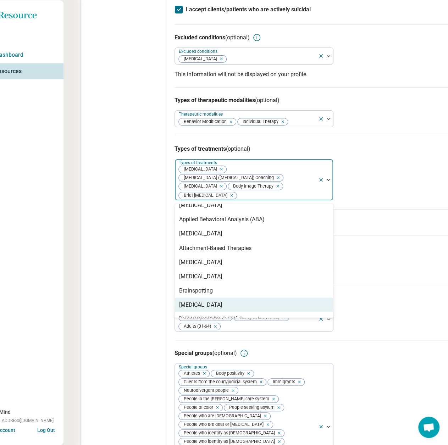
click at [202, 309] on div "[MEDICAL_DATA]" at bounding box center [200, 304] width 43 height 9
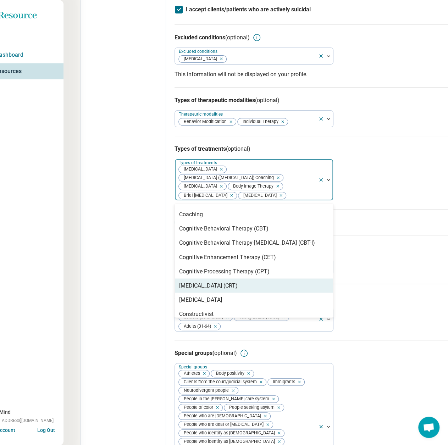
scroll to position [213, 0]
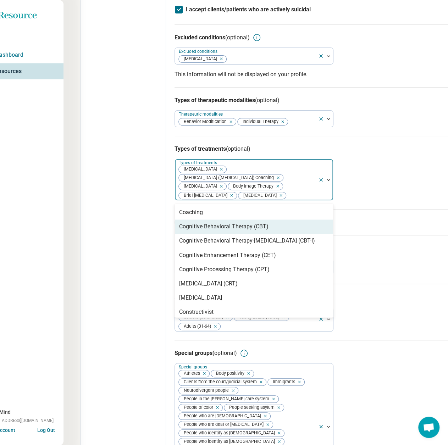
click at [265, 231] on div "Cognitive Behavioral Therapy (CBT)" at bounding box center [223, 226] width 89 height 9
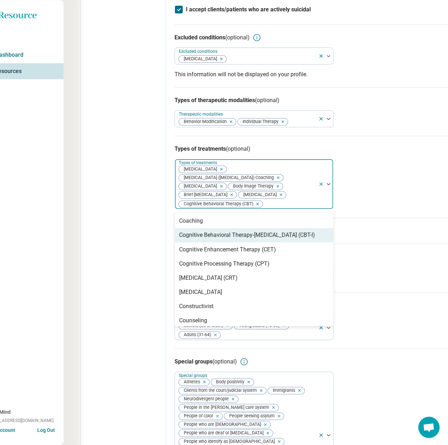
click at [266, 239] on div "Cognitive Behavioral Therapy-[MEDICAL_DATA] (CBT-I)" at bounding box center [247, 235] width 136 height 9
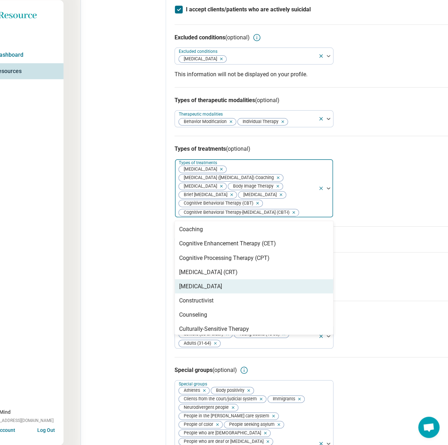
click at [222, 290] on div "[MEDICAL_DATA]" at bounding box center [200, 286] width 43 height 9
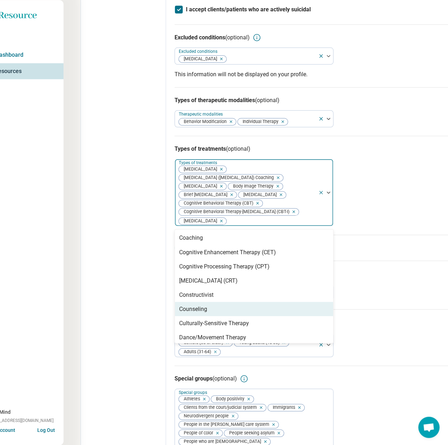
click at [218, 316] on div "Counseling" at bounding box center [254, 309] width 158 height 14
click at [213, 313] on div "Culturally-Sensitive Therapy" at bounding box center [214, 309] width 70 height 9
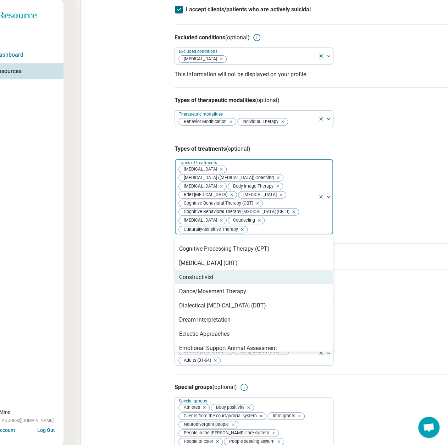
scroll to position [248, 0]
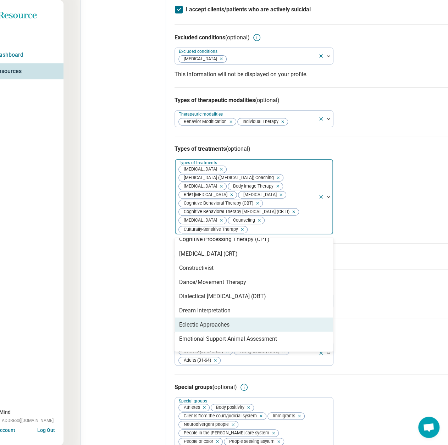
click at [209, 329] on div "Eclectic Approaches" at bounding box center [204, 324] width 50 height 9
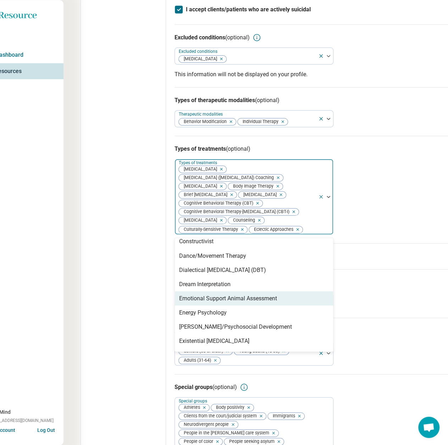
scroll to position [284, 0]
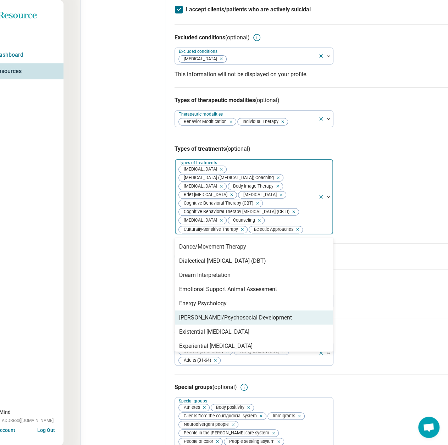
click at [210, 322] on div "[PERSON_NAME]/Psychosocial Development" at bounding box center [235, 317] width 113 height 9
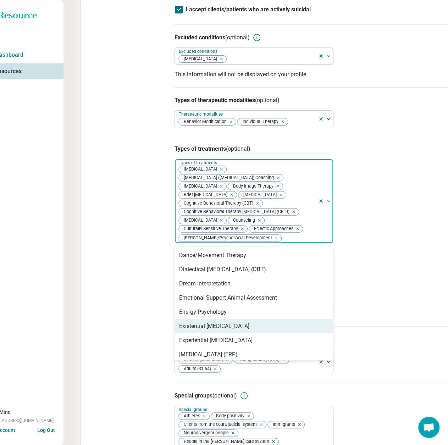
click at [210, 330] on div "Existential [MEDICAL_DATA]" at bounding box center [214, 326] width 70 height 9
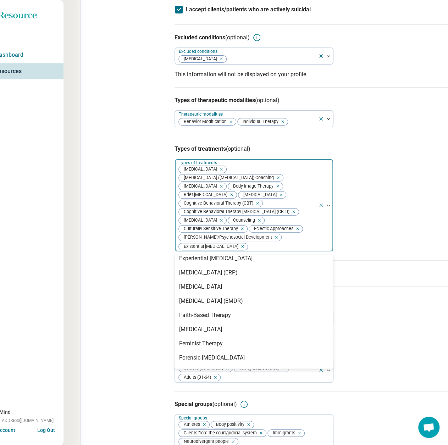
scroll to position [390, 0]
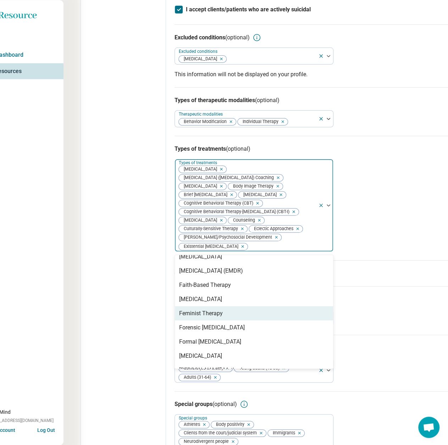
click at [208, 317] on div "Feminist Therapy" at bounding box center [201, 313] width 44 height 9
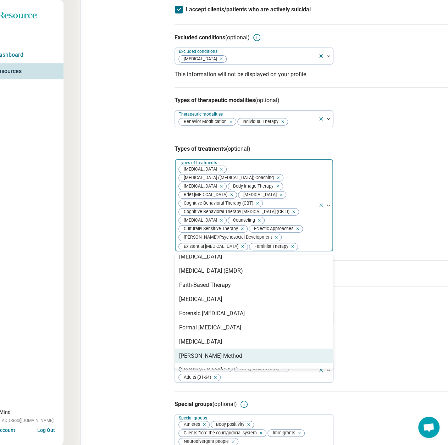
scroll to position [425, 0]
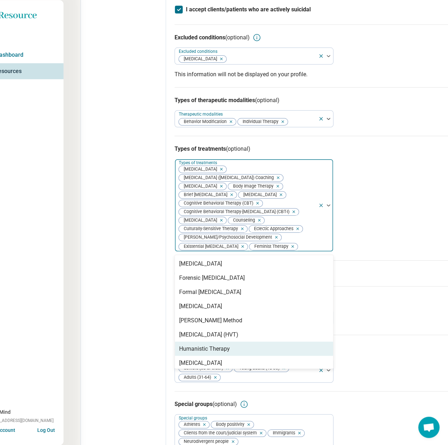
click at [206, 353] on div "Humanistic Therapy" at bounding box center [204, 348] width 51 height 9
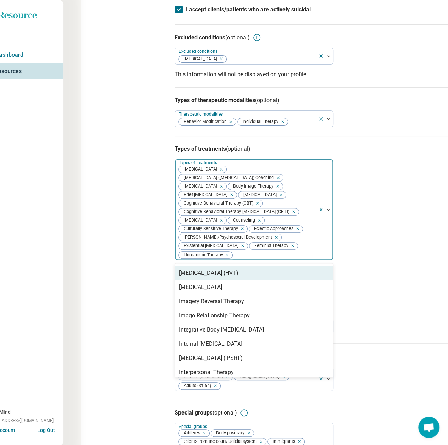
scroll to position [496, 0]
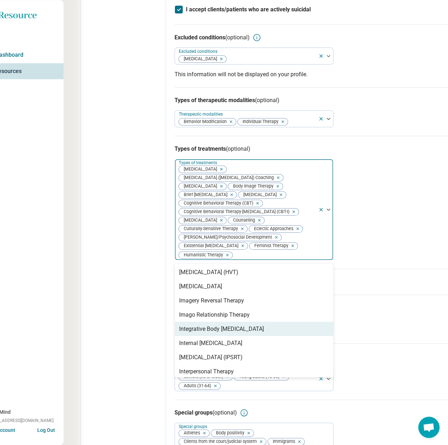
click at [206, 333] on div "Integrative Body [MEDICAL_DATA]" at bounding box center [221, 328] width 85 height 9
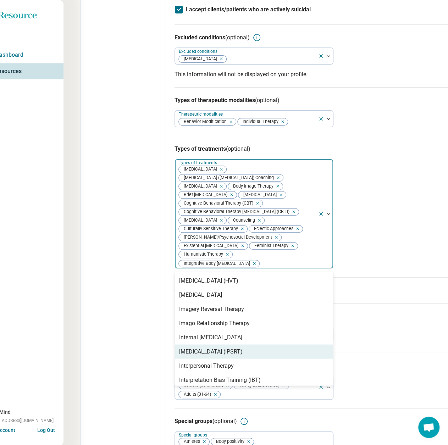
click at [208, 358] on div "[MEDICAL_DATA] (IPSRT)" at bounding box center [254, 351] width 158 height 14
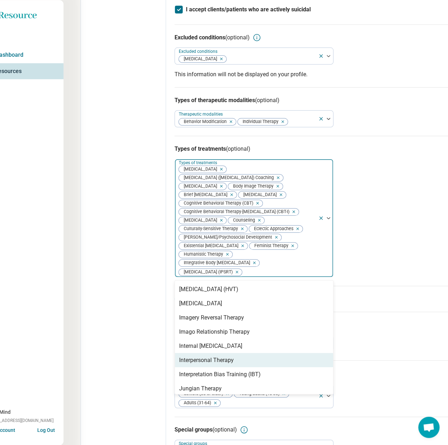
click at [209, 364] on div "Interpersonal Therapy" at bounding box center [206, 360] width 55 height 9
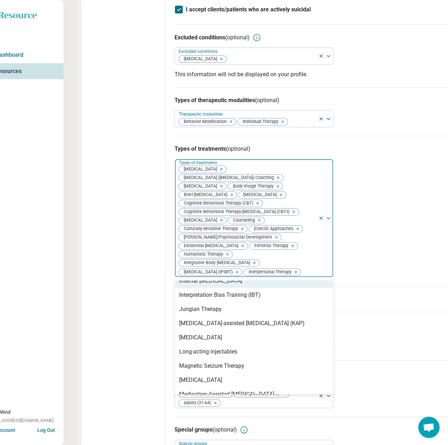
scroll to position [567, 0]
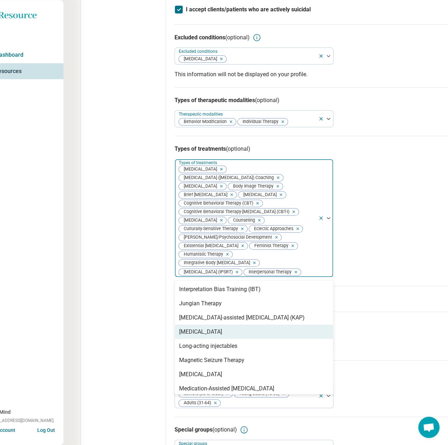
click at [211, 336] on div "[MEDICAL_DATA]" at bounding box center [200, 331] width 43 height 9
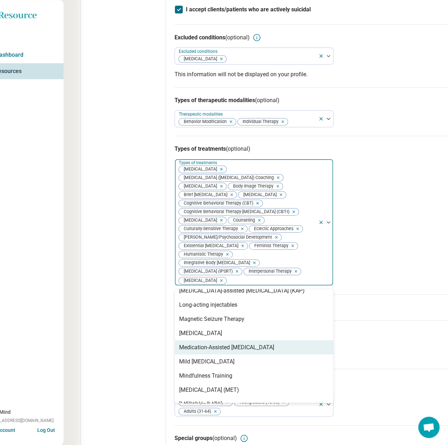
scroll to position [638, 0]
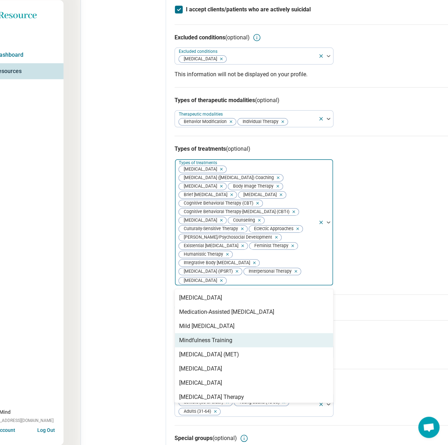
click at [215, 344] on div "Mindfulness Training" at bounding box center [205, 340] width 53 height 9
click at [215, 344] on div "[MEDICAL_DATA] (MET)" at bounding box center [209, 340] width 60 height 9
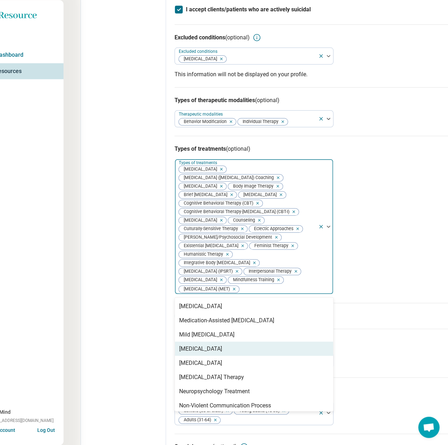
click at [215, 353] on div "[MEDICAL_DATA]" at bounding box center [200, 348] width 43 height 9
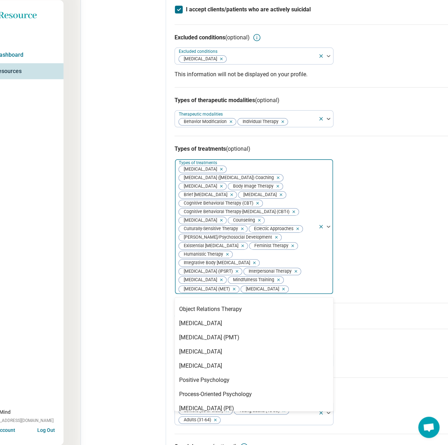
scroll to position [745, 0]
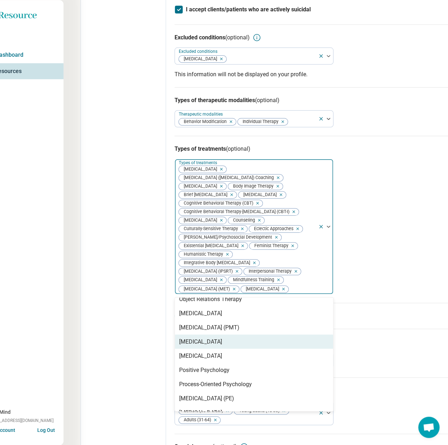
click at [213, 346] on div "[MEDICAL_DATA]" at bounding box center [200, 341] width 43 height 9
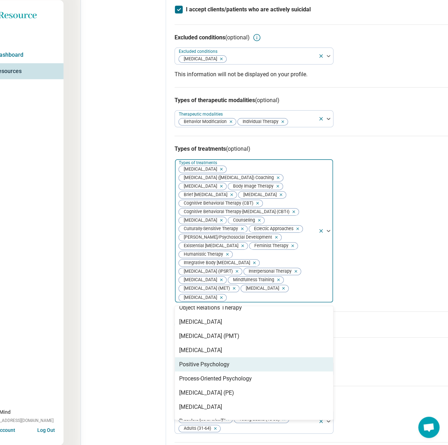
click at [211, 368] on div "Positive Psychology" at bounding box center [204, 364] width 50 height 9
click at [211, 368] on div "Process-Oriented Psychology" at bounding box center [215, 364] width 73 height 9
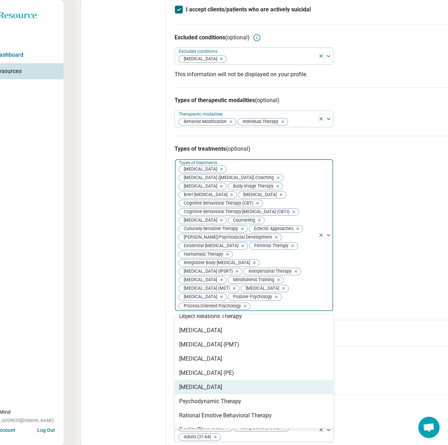
click at [209, 391] on div "[MEDICAL_DATA]" at bounding box center [200, 387] width 43 height 9
click at [219, 391] on div "Psychodynamic Therapy" at bounding box center [210, 387] width 62 height 9
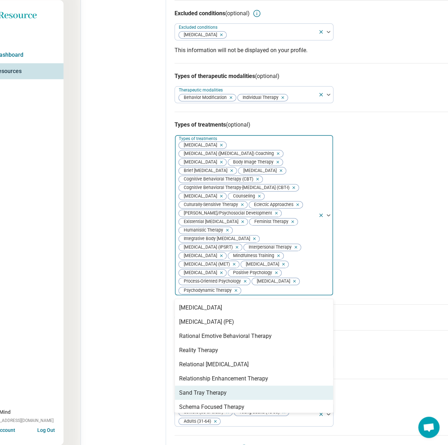
scroll to position [461, 22]
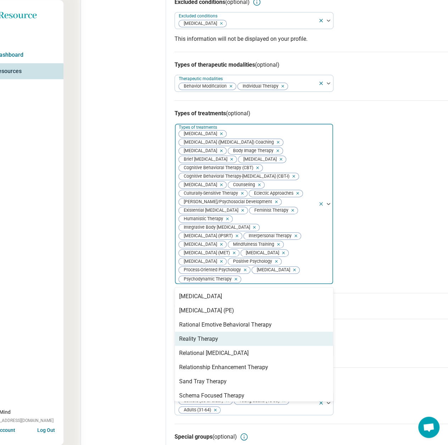
click at [208, 343] on div "Reality Therapy" at bounding box center [198, 338] width 39 height 9
click at [210, 343] on div "Relational [MEDICAL_DATA]" at bounding box center [213, 338] width 69 height 9
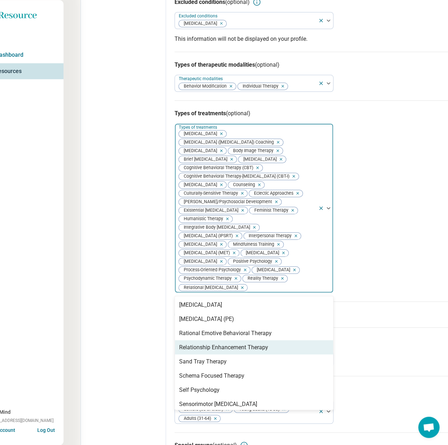
click at [211, 351] on div "Relationship Enhancement Therapy" at bounding box center [223, 347] width 89 height 9
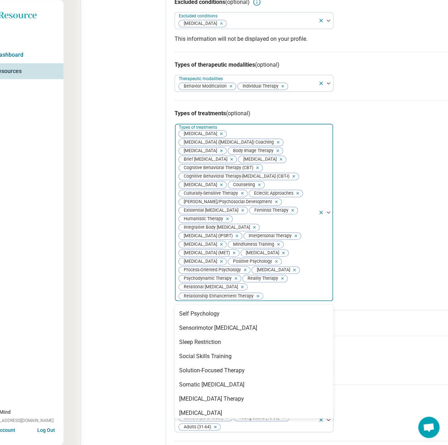
scroll to position [851, 0]
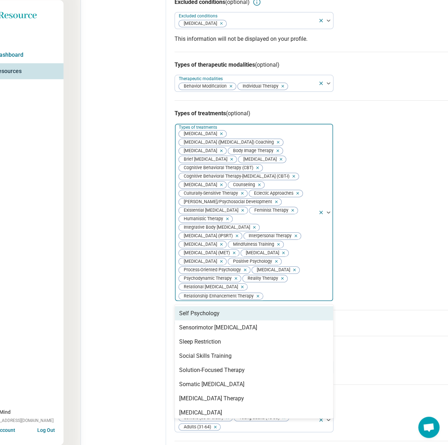
click at [211, 320] on div "Self Psychology" at bounding box center [254, 313] width 158 height 14
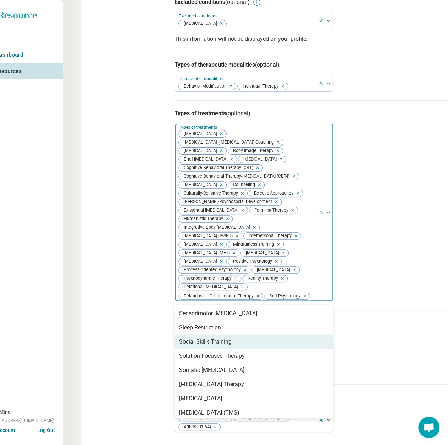
click at [216, 346] on div "Social Skills Training" at bounding box center [205, 341] width 52 height 9
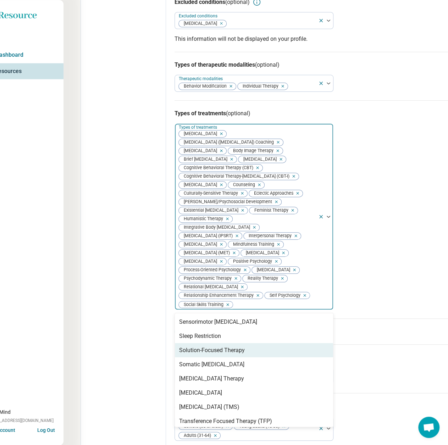
click at [217, 357] on div "Solution-Focused Therapy" at bounding box center [254, 350] width 158 height 14
click at [218, 354] on div "Somatic [MEDICAL_DATA]" at bounding box center [211, 350] width 65 height 9
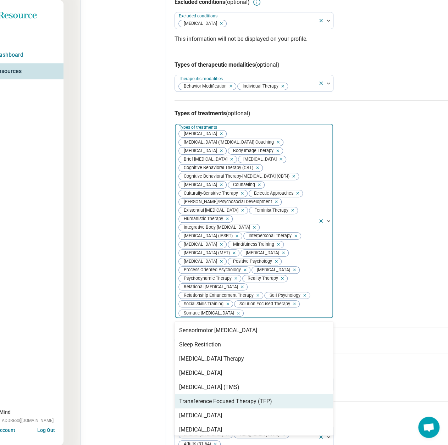
click at [213, 408] on div "Transference Focused Therapy (TFP)" at bounding box center [254, 401] width 158 height 14
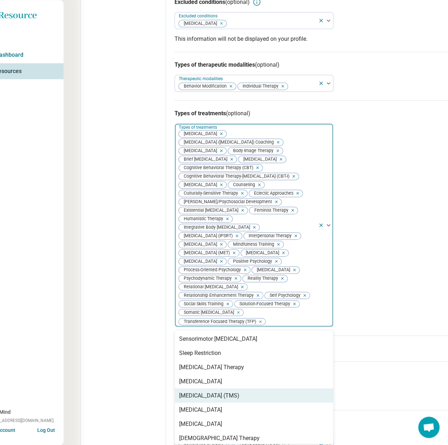
scroll to position [854, 0]
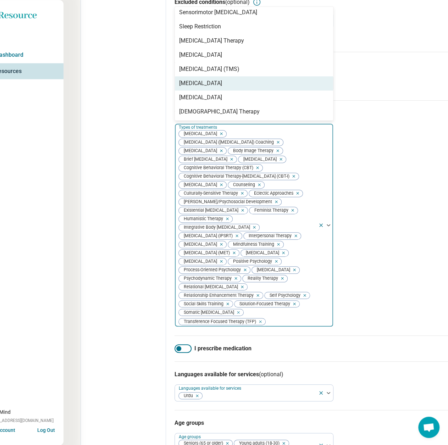
click at [222, 88] on div "[MEDICAL_DATA]" at bounding box center [200, 83] width 43 height 9
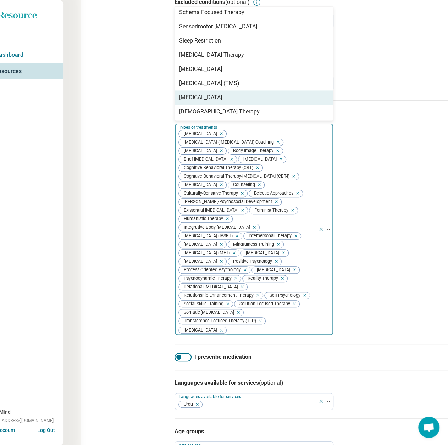
click at [384, 238] on div "Types of treatments (optional) option [MEDICAL_DATA], selected. 67 results avai…" at bounding box center [312, 222] width 277 height 244
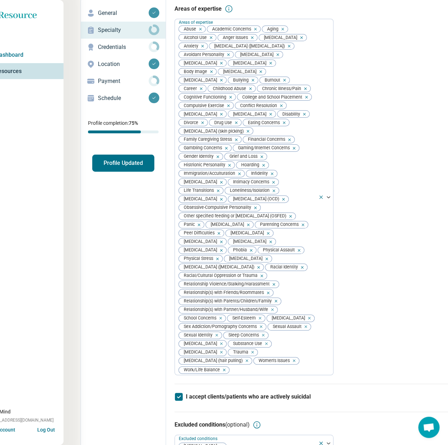
scroll to position [0, 22]
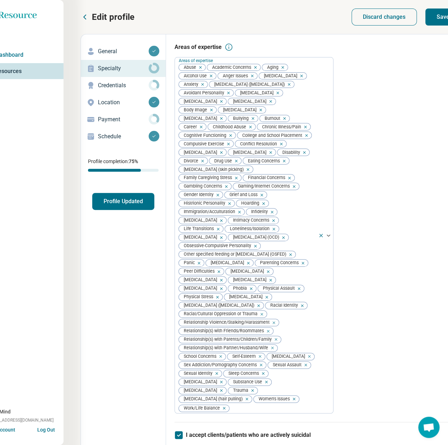
click at [438, 22] on button "Save" at bounding box center [442, 17] width 35 height 17
click at [102, 88] on p "Credentials" at bounding box center [123, 85] width 51 height 9
type textarea "*"
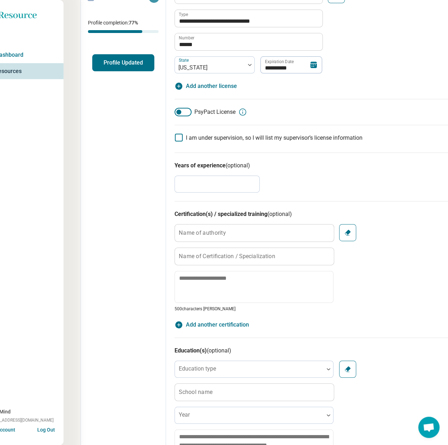
scroll to position [142, 22]
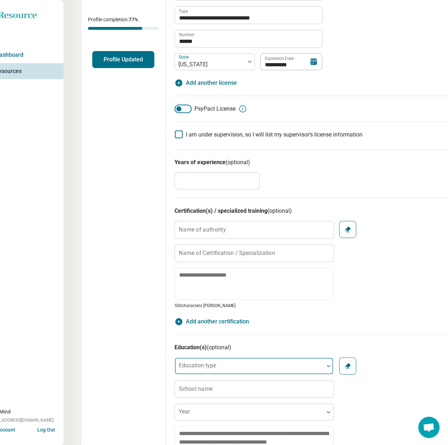
click at [199, 362] on label "Education type" at bounding box center [197, 365] width 37 height 7
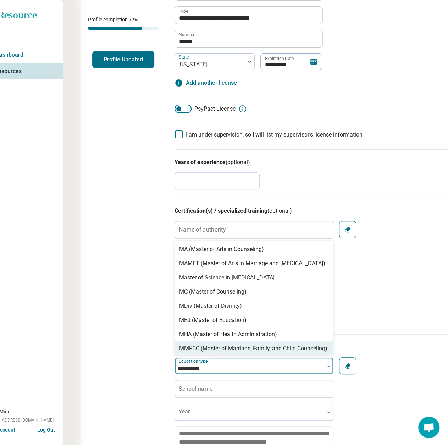
type input "**********"
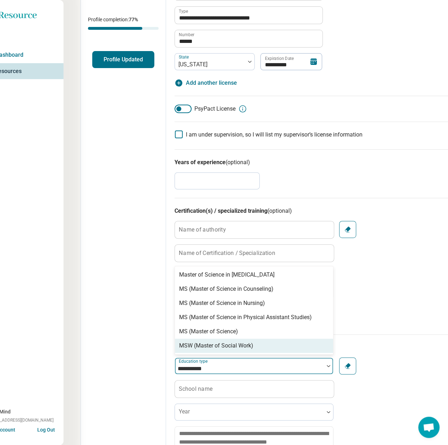
click at [221, 346] on div "MSW (Master of Social Work)" at bounding box center [216, 345] width 74 height 9
type textarea "*"
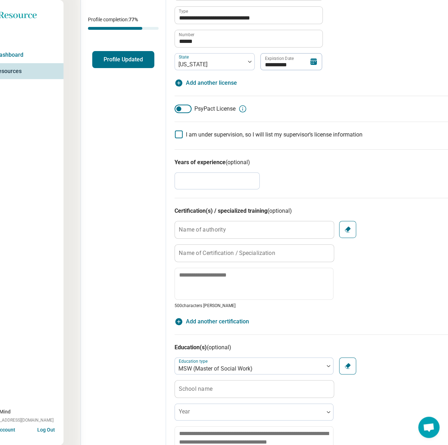
click at [207, 386] on label "School name" at bounding box center [196, 389] width 34 height 6
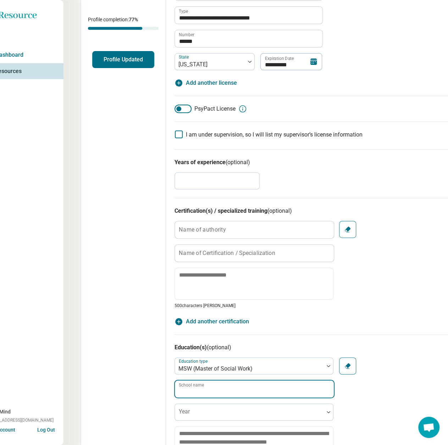
click at [207, 386] on input "School name" at bounding box center [254, 388] width 159 height 17
paste input "**********"
type input "**********"
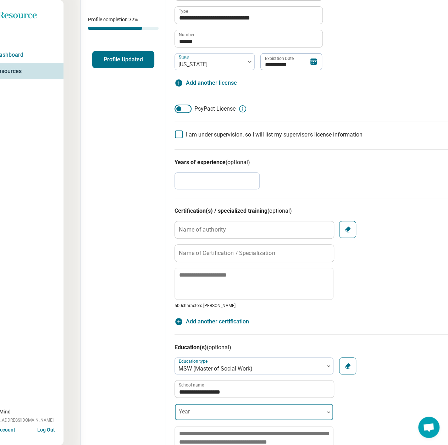
drag, startPoint x: 204, startPoint y: 411, endPoint x: 203, endPoint y: 416, distance: 5.0
click at [204, 411] on div at bounding box center [249, 415] width 143 height 10
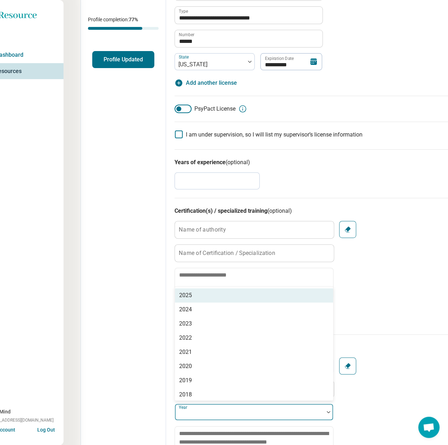
click at [203, 297] on div "2025" at bounding box center [254, 295] width 158 height 14
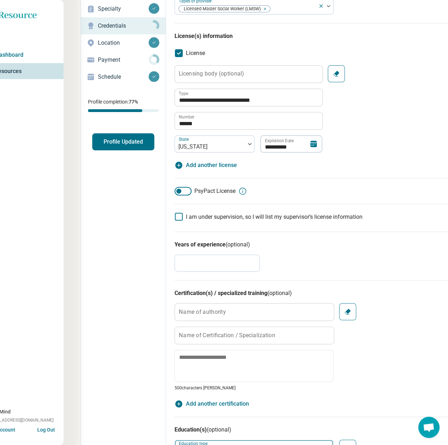
scroll to position [0, 22]
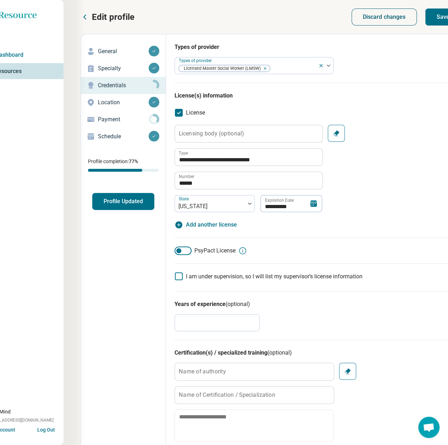
drag, startPoint x: 434, startPoint y: 17, endPoint x: 392, endPoint y: 16, distance: 42.6
click at [435, 17] on button "Save" at bounding box center [442, 17] width 35 height 17
type textarea "*"
click at [110, 123] on p "Payment" at bounding box center [123, 119] width 51 height 9
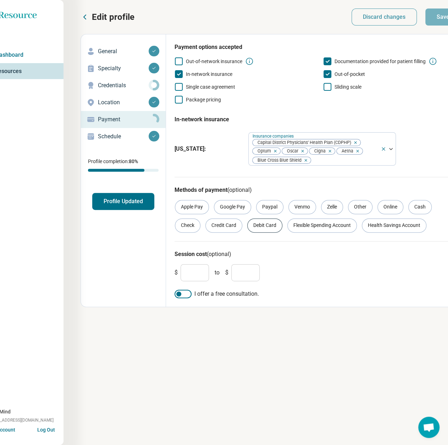
drag, startPoint x: 216, startPoint y: 227, endPoint x: 260, endPoint y: 227, distance: 43.6
click at [217, 227] on div "Credit Card" at bounding box center [223, 225] width 37 height 14
drag, startPoint x: 263, startPoint y: 228, endPoint x: 311, endPoint y: 226, distance: 47.9
click at [263, 228] on div "Debit Card" at bounding box center [264, 225] width 35 height 14
click at [312, 226] on div "Flexible Spending Account" at bounding box center [321, 225] width 69 height 14
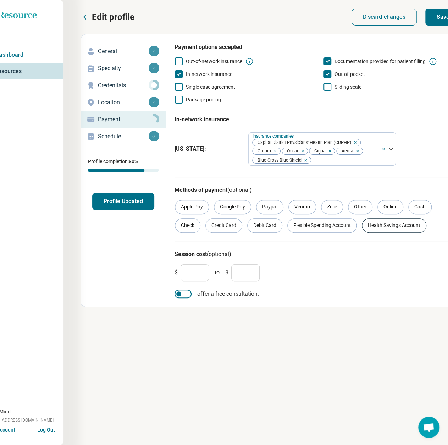
click at [389, 226] on div "Health Savings Account" at bounding box center [394, 225] width 65 height 14
click at [392, 205] on div "Online" at bounding box center [390, 207] width 26 height 14
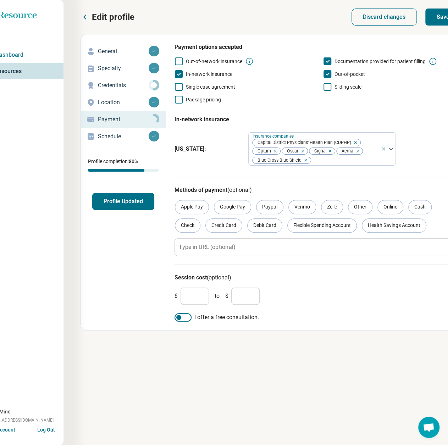
click at [436, 22] on button "Save" at bounding box center [442, 17] width 35 height 17
click at [110, 205] on button "Profile Updated" at bounding box center [123, 201] width 62 height 17
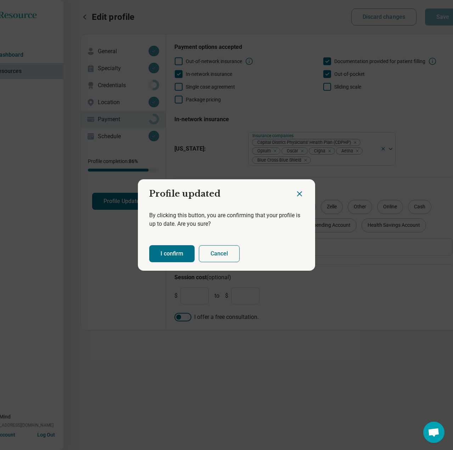
click at [169, 257] on button "I confirm" at bounding box center [171, 253] width 45 height 17
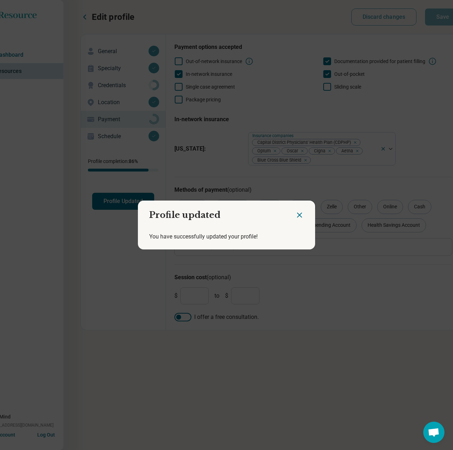
click at [298, 216] on icon "Close dialog" at bounding box center [299, 215] width 4 height 4
